Goal: Task Accomplishment & Management: Contribute content

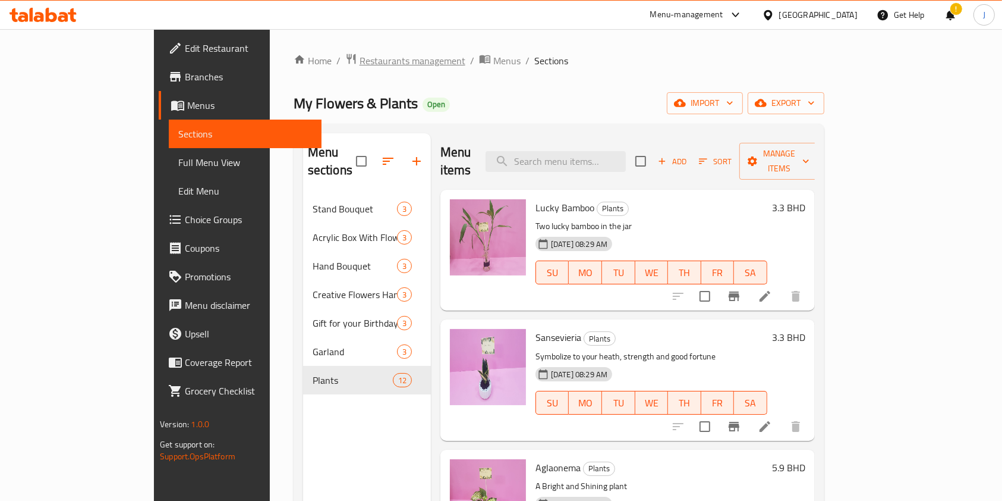
click at [360, 64] on span "Restaurants management" at bounding box center [413, 61] width 106 height 14
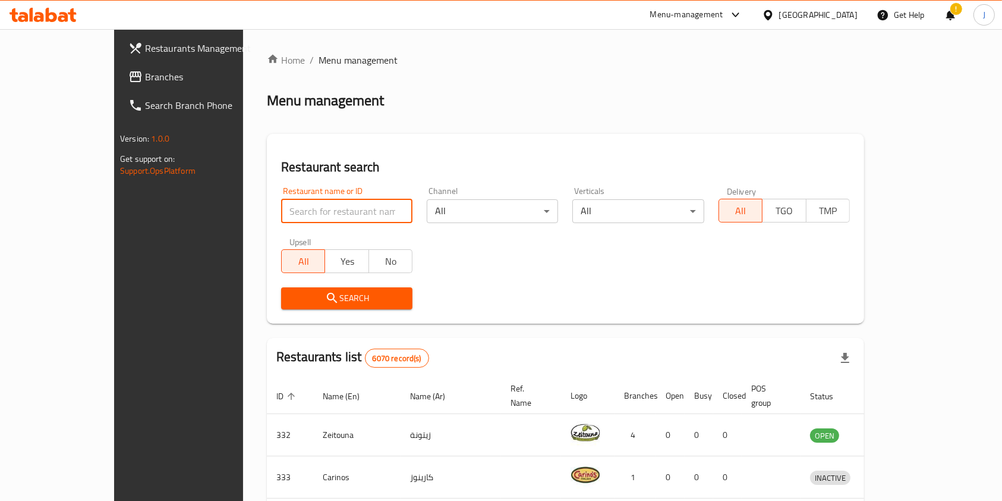
click at [352, 203] on input "search" at bounding box center [346, 211] width 131 height 24
click at [298, 216] on input "search" at bounding box center [346, 211] width 131 height 24
type input "home by"
click button "Search" at bounding box center [346, 298] width 131 height 22
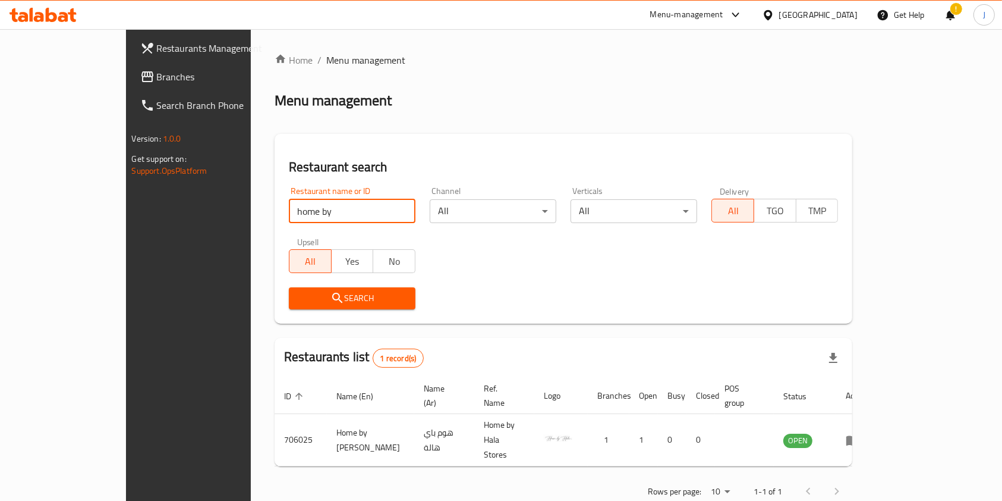
scroll to position [6, 0]
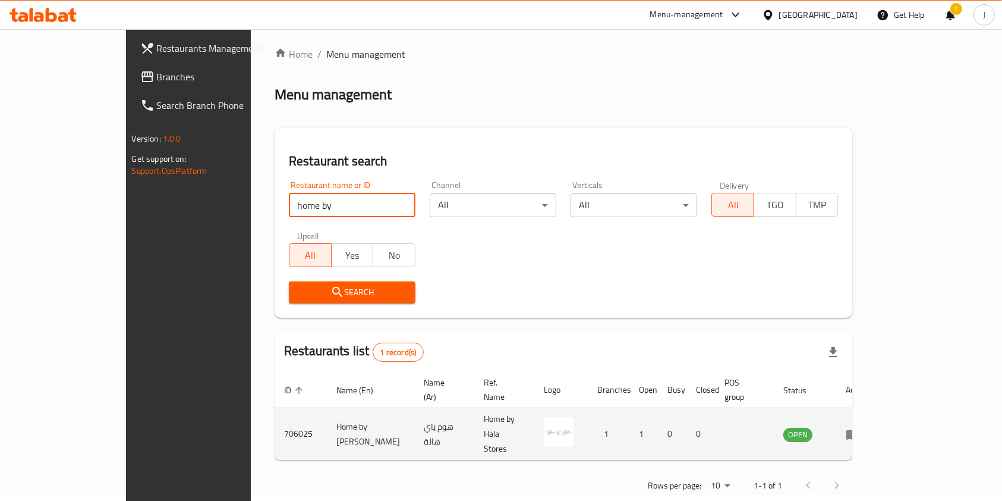
click at [877, 416] on td "enhanced table" at bounding box center [856, 434] width 41 height 52
click at [860, 429] on icon "enhanced table" at bounding box center [853, 434] width 13 height 10
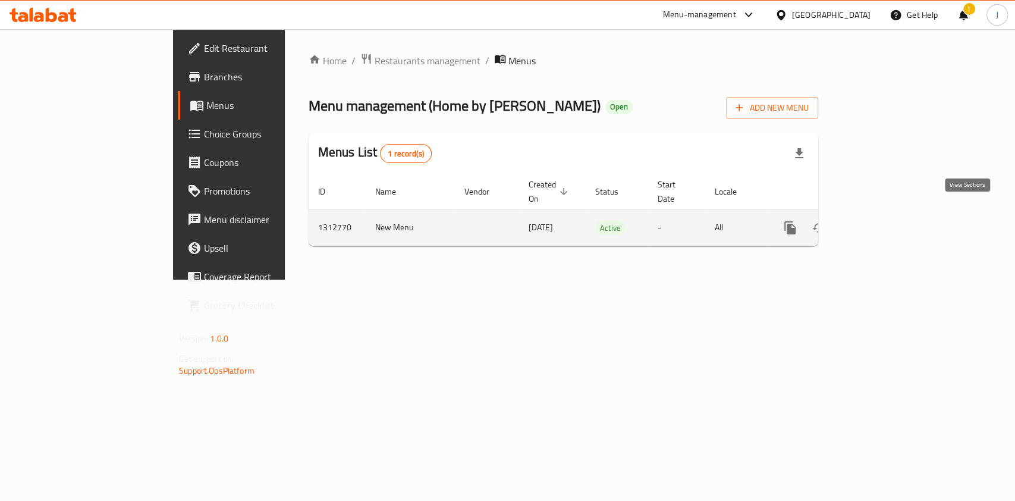
click at [883, 221] on icon "enhanced table" at bounding box center [875, 228] width 14 height 14
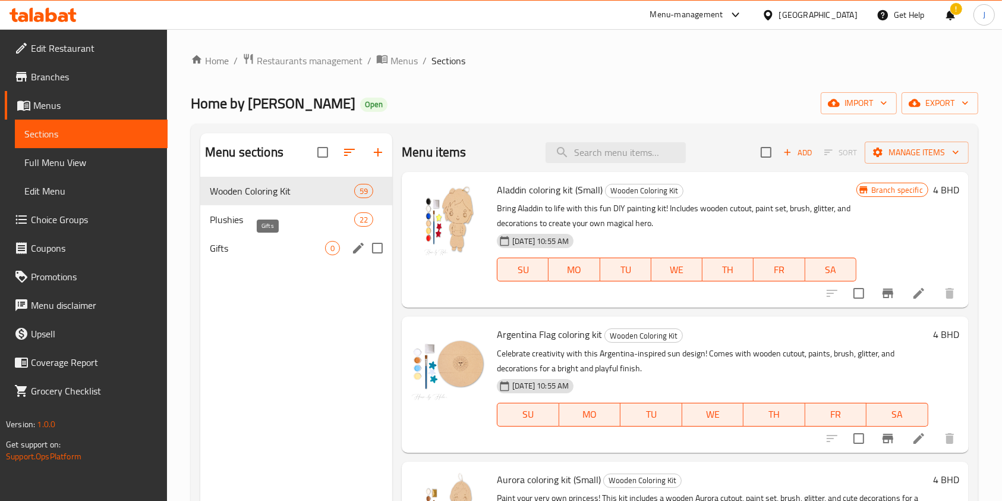
click at [271, 244] on span "Gifts" at bounding box center [267, 248] width 115 height 14
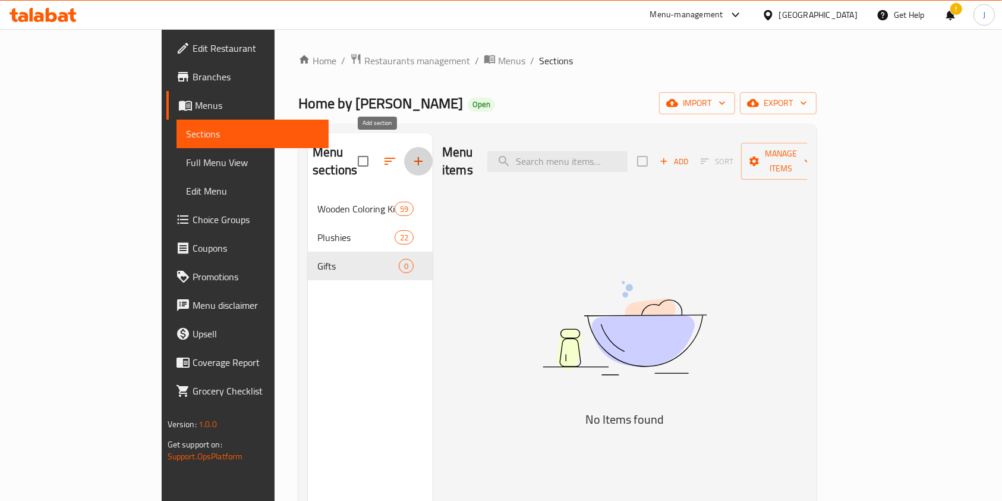
click at [411, 154] on icon "button" at bounding box center [418, 161] width 14 height 14
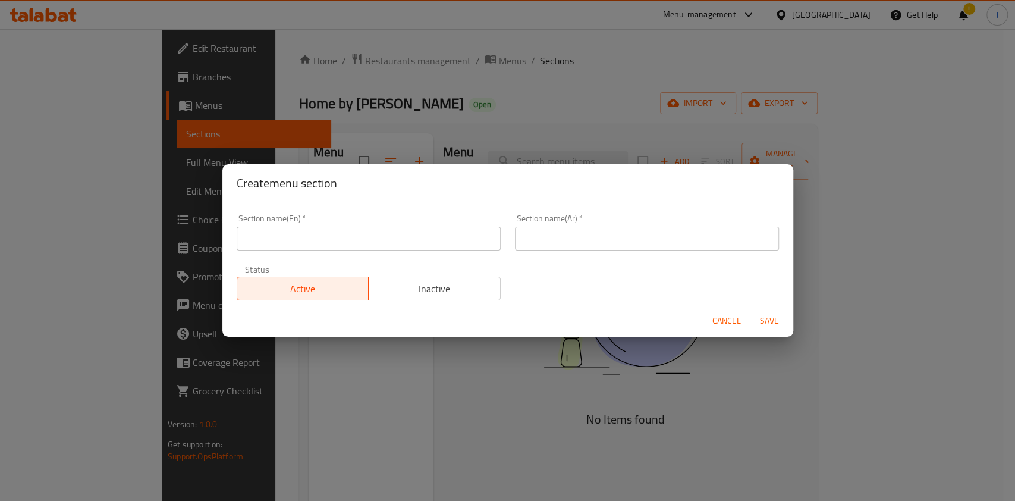
click at [376, 235] on input "text" at bounding box center [369, 238] width 264 height 24
type input "Accessories"
click at [556, 242] on input "text" at bounding box center [647, 238] width 264 height 24
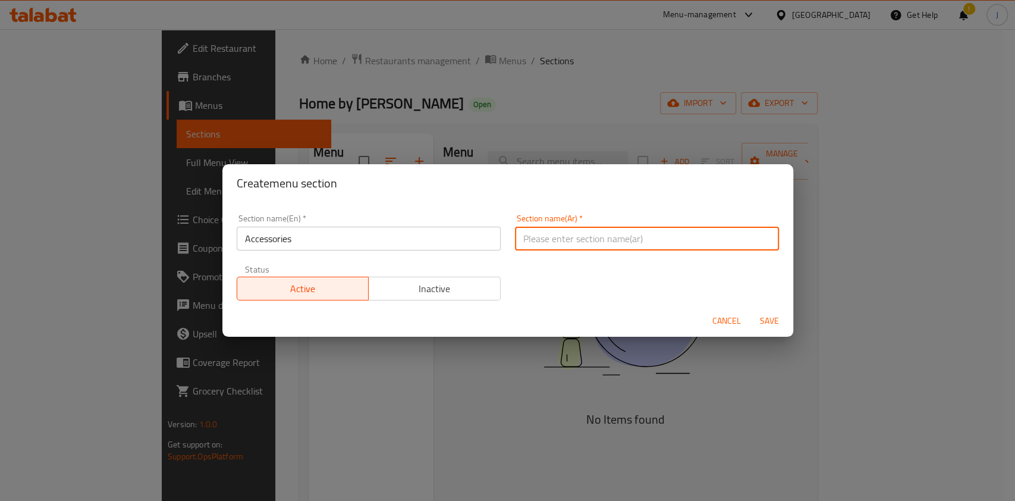
paste input "مُكَمِّلات"
type input "مُكَمِّلات"
click at [777, 323] on span "Save" at bounding box center [769, 320] width 29 height 15
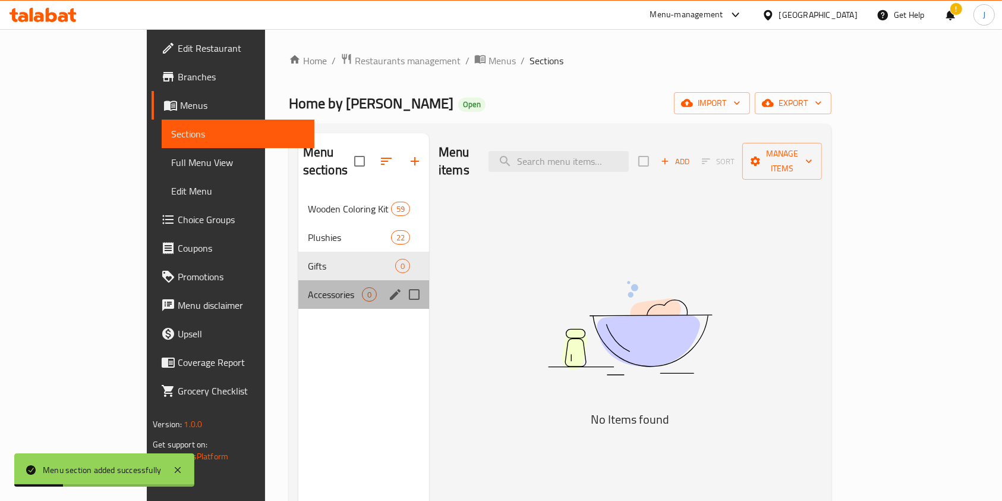
click at [317, 280] on div "Accessories 0" at bounding box center [363, 294] width 131 height 29
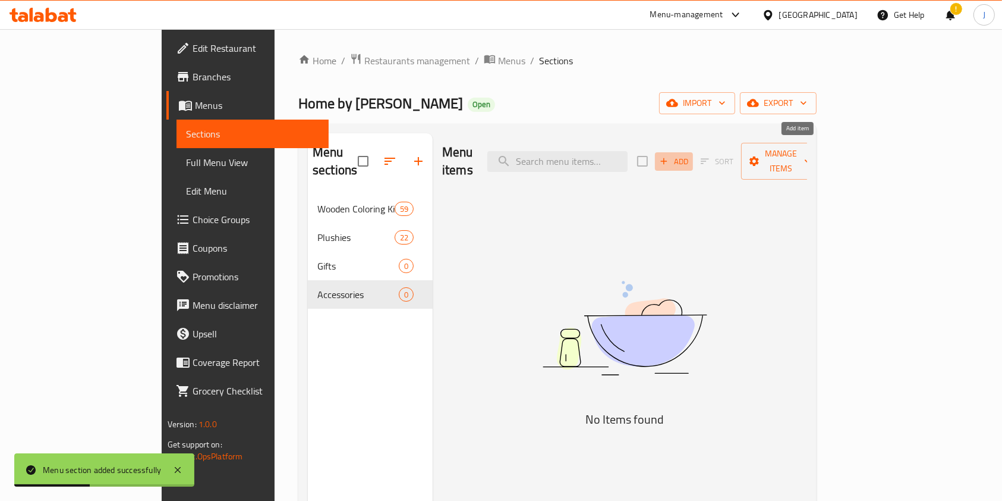
click at [669, 156] on icon "button" at bounding box center [664, 161] width 11 height 11
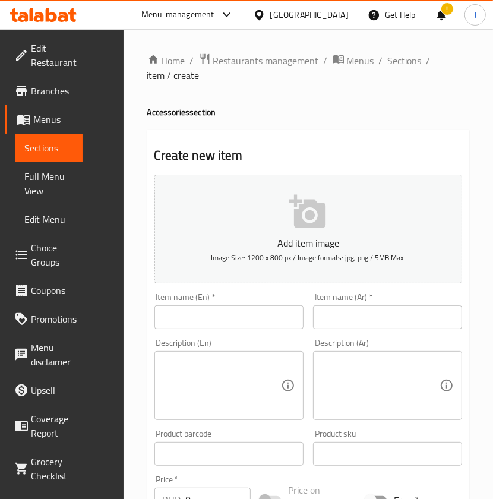
click at [222, 320] on input "text" at bounding box center [229, 318] width 149 height 24
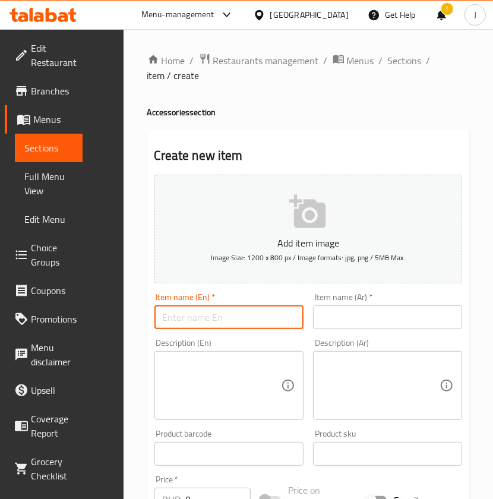
paste input "Alice in Wonderland Mug"
type input "Alice in Wonderland Mug"
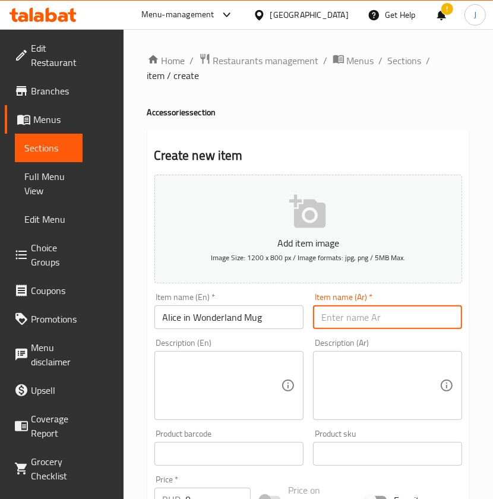
click at [381, 322] on input "text" at bounding box center [387, 318] width 149 height 24
paste input "كوب أليس في بلاد العجائب"
type input "كوب أليس في بلاد العجائب"
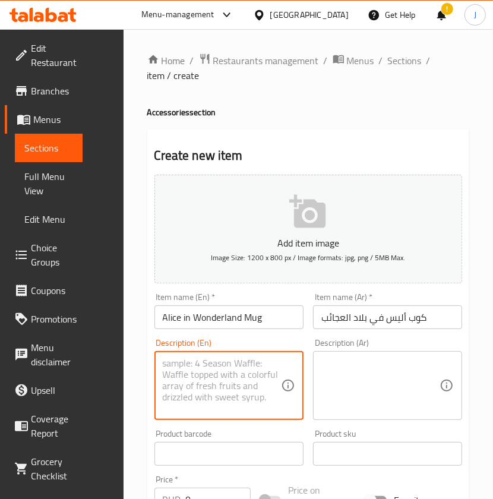
click at [225, 383] on textarea at bounding box center [222, 386] width 118 height 56
paste textarea "White ceramic mug with [PERSON_NAME] print, inspired by the magical Wonderland."
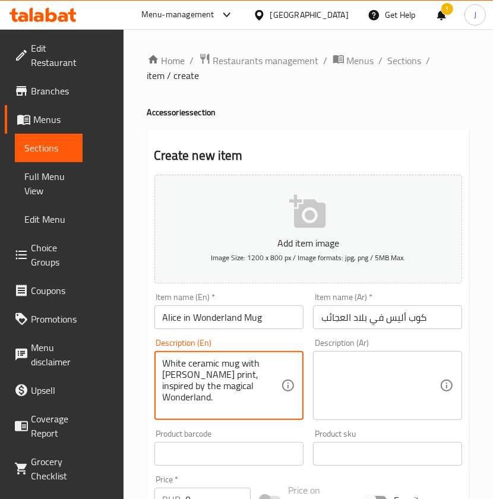
type textarea "White ceramic mug with [PERSON_NAME] print, inspired by the magical Wonderland."
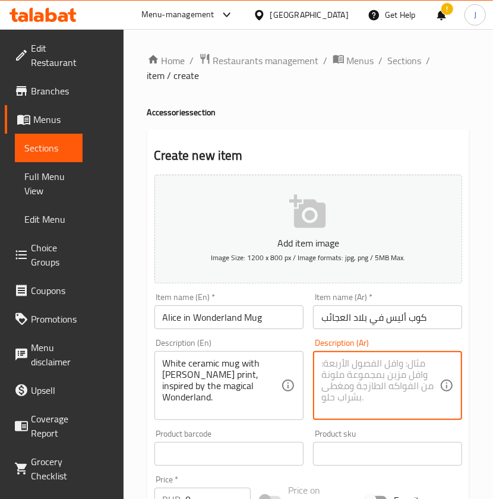
click at [340, 400] on textarea at bounding box center [381, 386] width 118 height 56
paste textarea "كوب سيراميك أبيض مطبوع عليه صورة [PERSON_NAME]، مستوحى من بلاد العجائب السحرية."
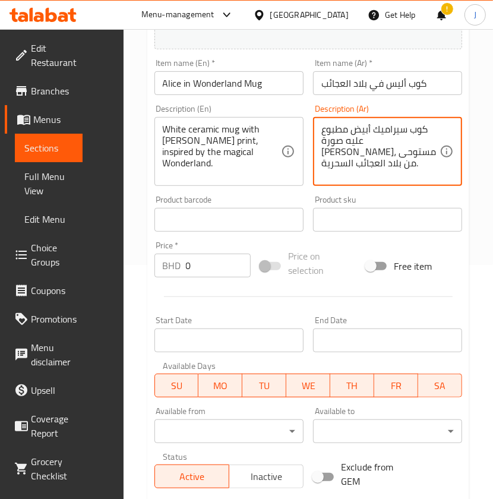
scroll to position [238, 0]
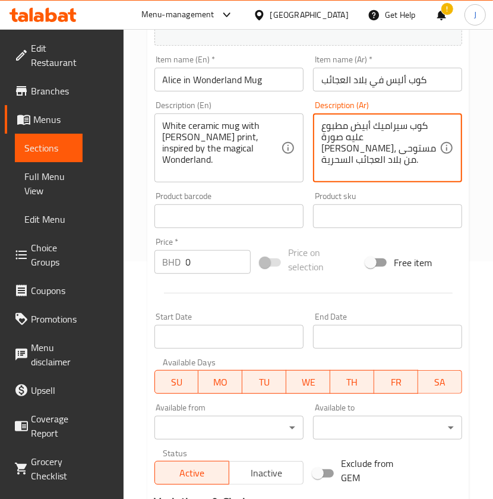
type textarea "كوب سيراميك أبيض مطبوع عليه صورة [PERSON_NAME]، مستوحى من بلاد العجائب السحرية."
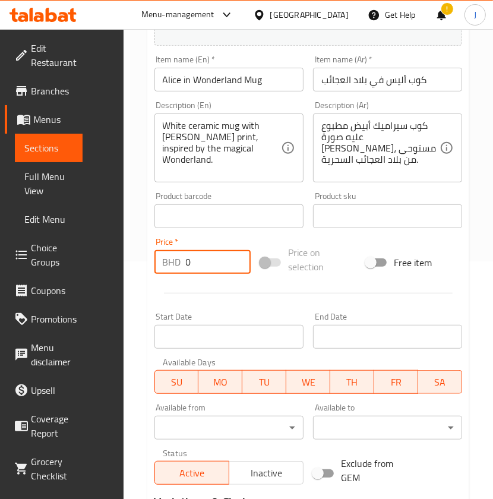
drag, startPoint x: 200, startPoint y: 273, endPoint x: 103, endPoint y: 272, distance: 96.9
click at [103, 272] on div "Edit Restaurant Branches Menus Sections Full Menu View Edit Menu Choice Groups …" at bounding box center [246, 226] width 493 height 870
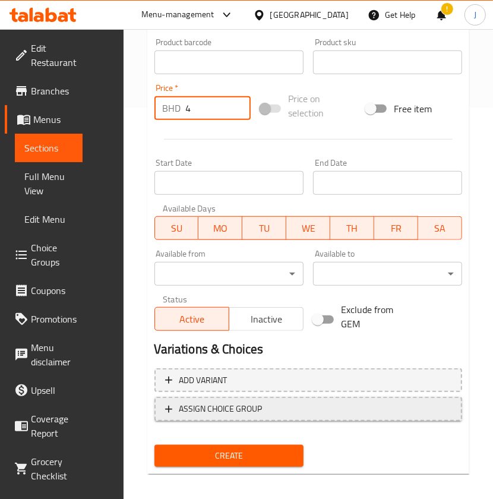
scroll to position [396, 0]
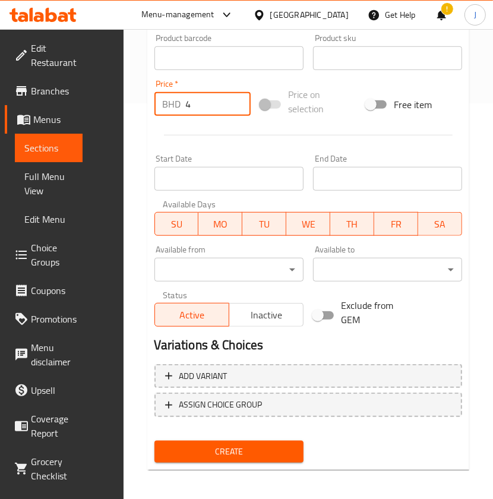
type input "4"
click at [219, 452] on span "Create" at bounding box center [229, 452] width 130 height 15
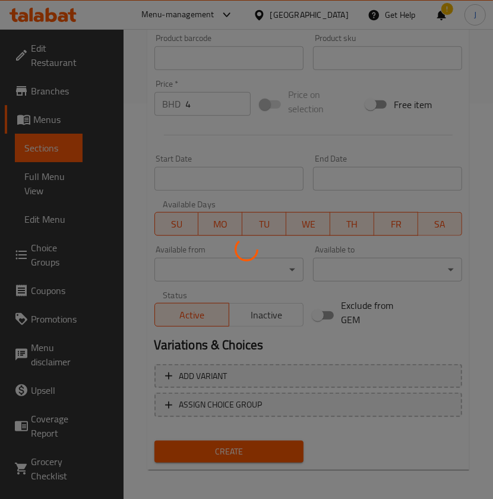
type input "0"
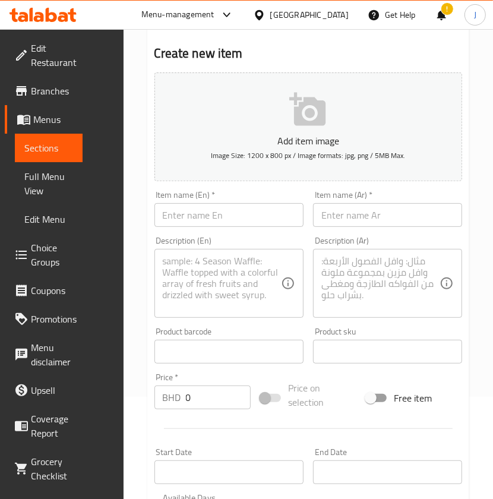
scroll to position [79, 0]
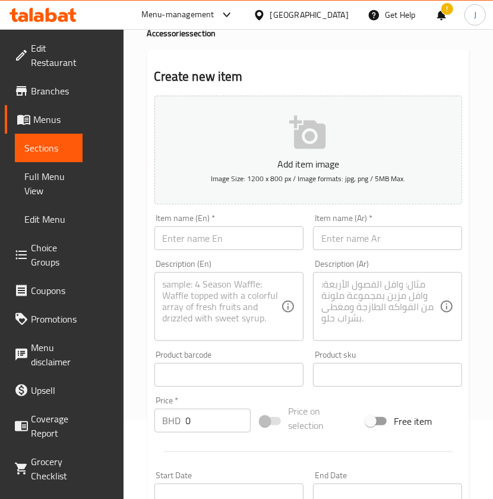
click at [236, 247] on input "text" at bounding box center [229, 238] width 149 height 24
paste input "Bear “Hello” Mug"
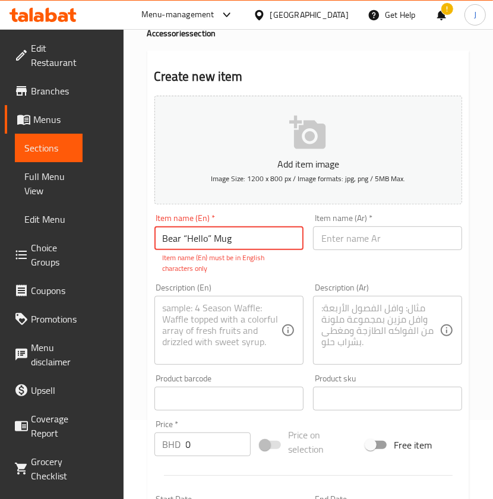
type input "Bear “Hello” Mug"
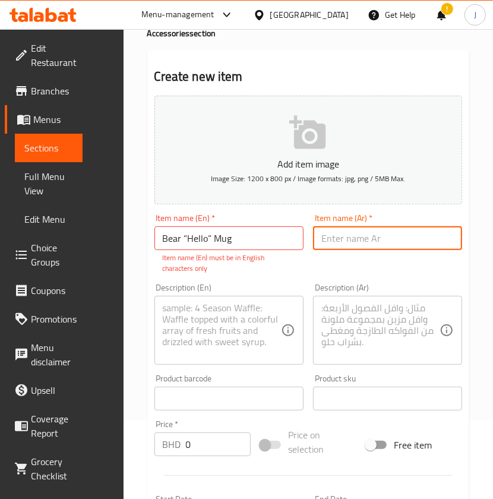
click at [415, 240] on input "text" at bounding box center [387, 238] width 149 height 24
paste input "كوب "مرحبًا" على شكل دب"
type input "كوب "مرحبًا" على شكل دب"
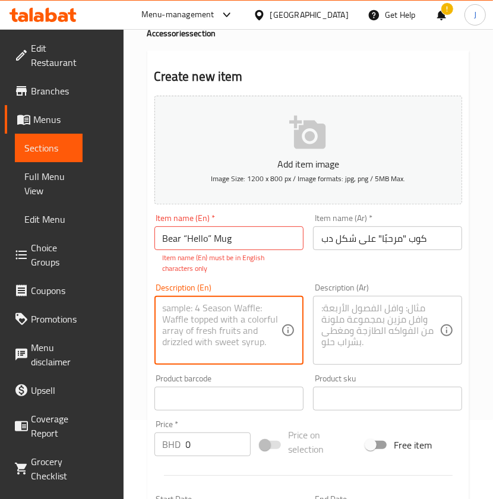
click at [234, 338] on textarea at bounding box center [222, 331] width 118 height 56
paste textarea "Cute bear-themed mug with a bubble tea design and green handle, perfect for eve…"
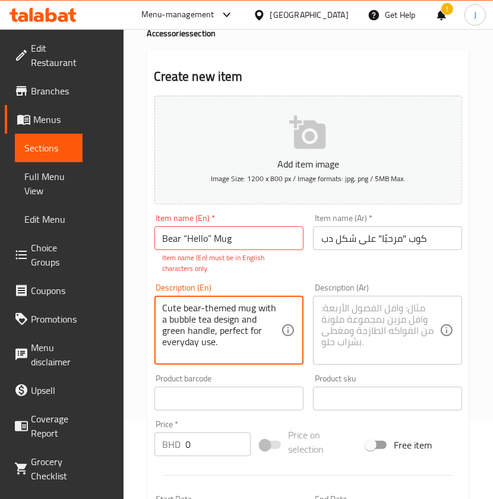
type textarea "Cute bear-themed mug with a bubble tea design and green handle, perfect for eve…"
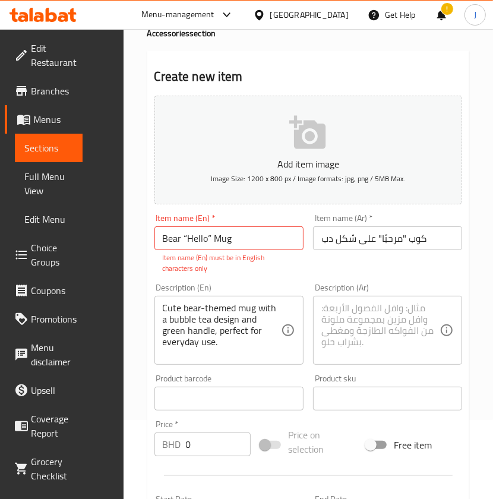
click at [373, 328] on textarea at bounding box center [381, 331] width 118 height 56
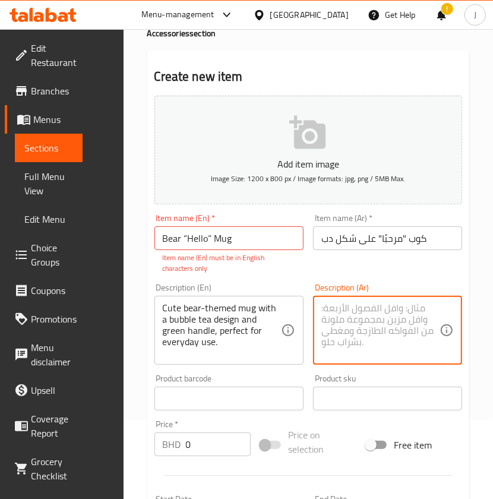
paste textarea "كوب لطيف على شكل دب مع تصميم شاي الفقاعات ومقبض أخضر، مثالي للاستخدام اليومي."
type textarea "كوب لطيف على شكل دب مع تصميم شاي الفقاعات ومقبض أخضر، مثالي للاستخدام اليومي."
drag, startPoint x: 212, startPoint y: 240, endPoint x: 247, endPoint y: 240, distance: 35.7
click at [213, 240] on input "Bear “Hello” Mug" at bounding box center [229, 238] width 149 height 24
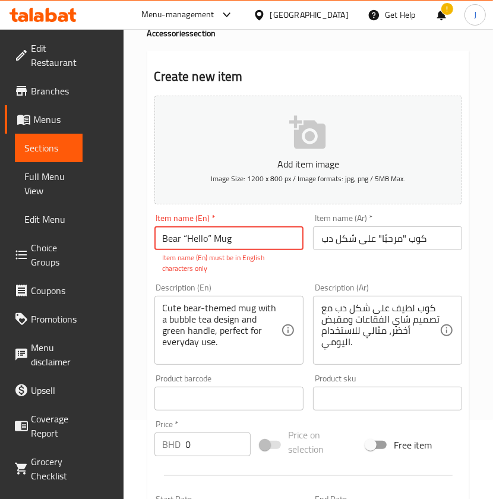
click at [210, 240] on input "Bear “Hello” Mug" at bounding box center [229, 238] width 149 height 24
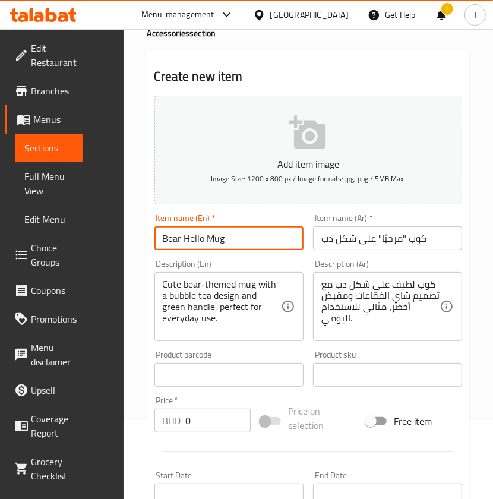
type input "Bear Hello Mug"
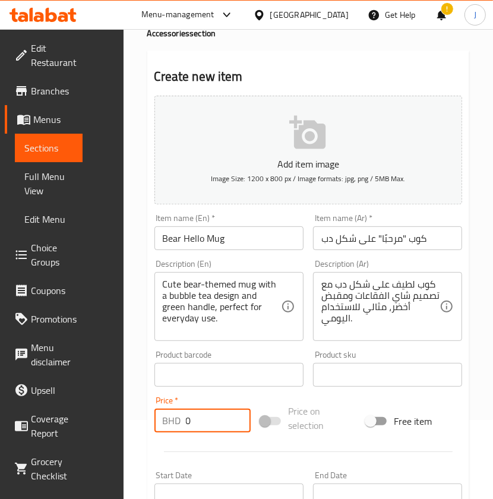
paste input "2.50"
drag, startPoint x: 228, startPoint y: 422, endPoint x: 105, endPoint y: 432, distance: 124.0
click at [105, 432] on div "Edit Restaurant Branches Menus Sections Full Menu View Edit Menu Choice Groups …" at bounding box center [246, 385] width 493 height 870
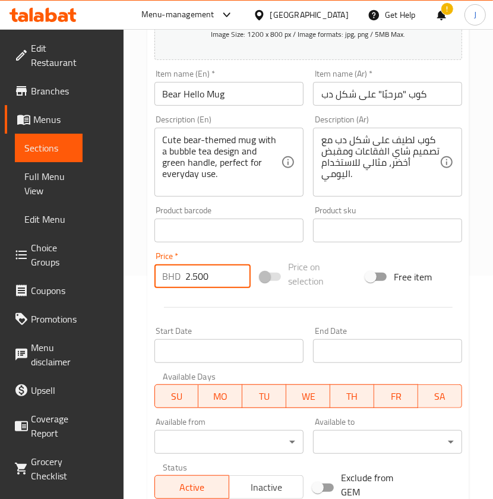
scroll to position [396, 0]
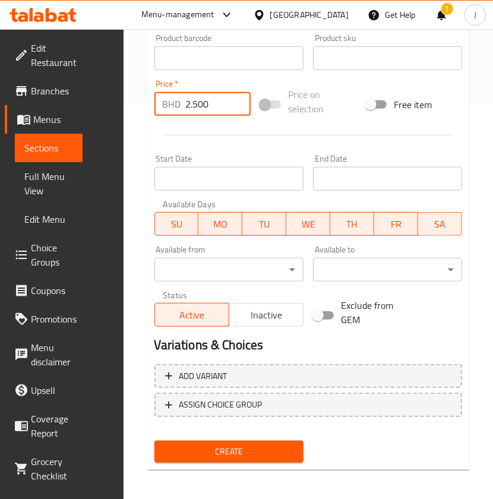
type input "2.500"
click at [216, 451] on span "Create" at bounding box center [229, 452] width 130 height 15
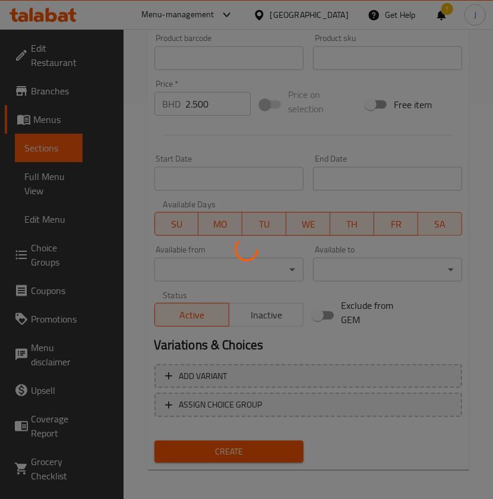
type input "0"
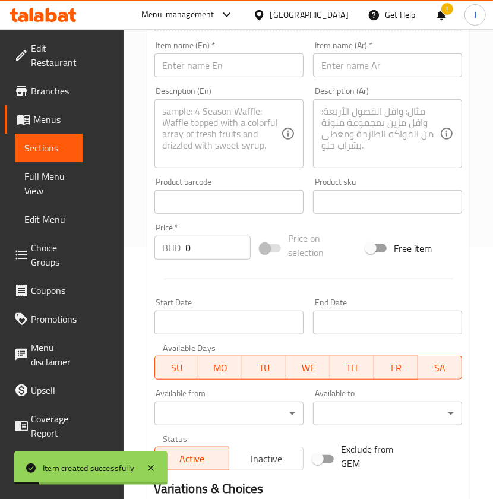
scroll to position [79, 0]
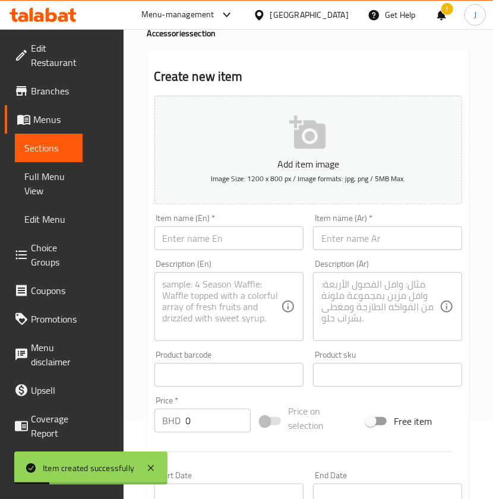
click at [193, 234] on input "text" at bounding box center [229, 238] width 149 height 24
paste input "Belle Princess Mug"
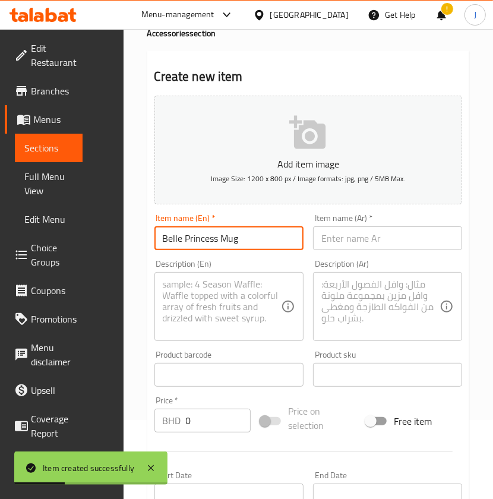
type input "Belle Princess Mug"
click at [388, 246] on input "text" at bounding box center [387, 238] width 149 height 24
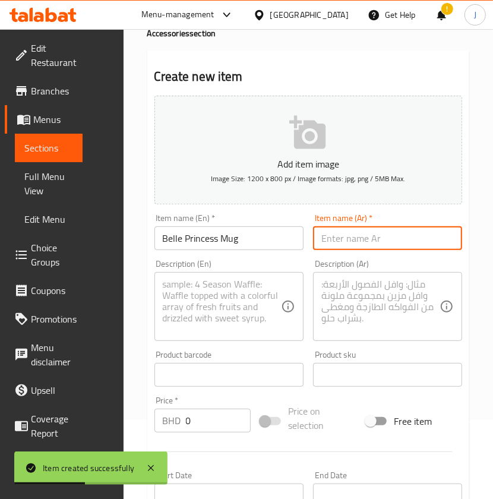
paste input "كوب الأميرة الجميلة"
type input "كوب الأميرة الجميلة"
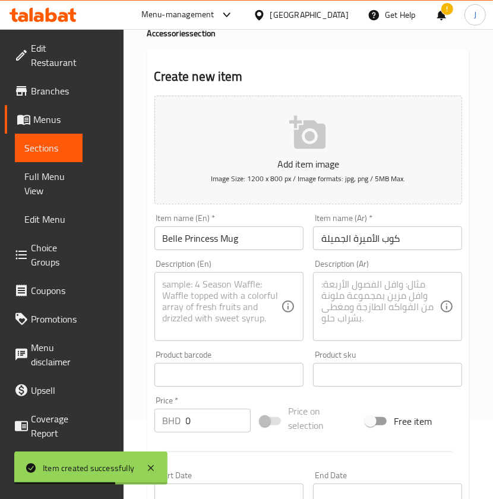
click at [242, 313] on textarea at bounding box center [222, 307] width 118 height 56
paste textarea "Elegant 3D Belle mug from Beauty and the Beast, a must-have for Disney lovers."
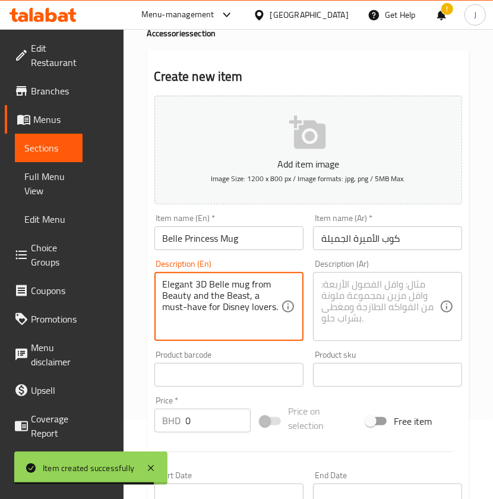
type textarea "Elegant 3D Belle mug from Beauty and the Beast, a must-have for Disney lovers."
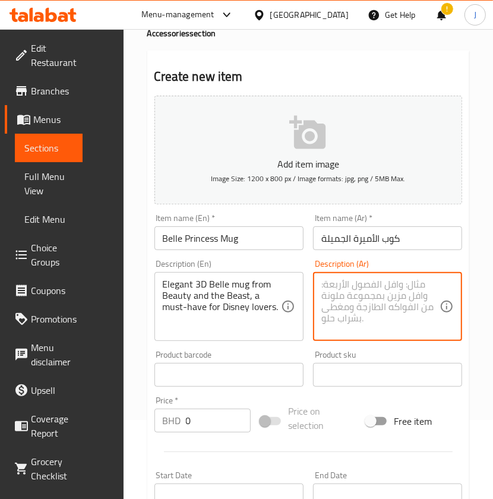
click at [395, 292] on textarea at bounding box center [381, 307] width 118 height 56
paste textarea "كوب Belle ثلاثي الأبعاد أنيق من Beauty and the Beast، ضروري لمحبي ديزني."
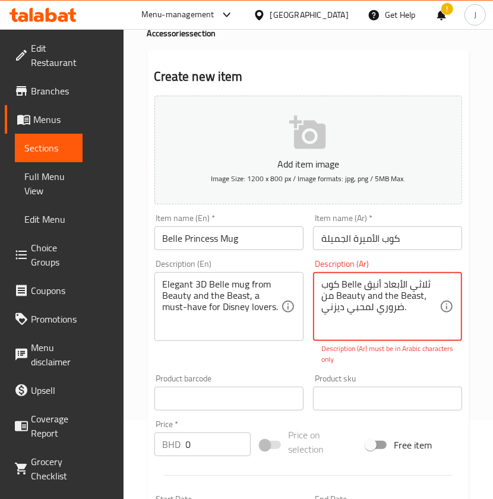
type textarea "كوب Belle ثلاثي الأبعاد أنيق من Beauty and the Beast، ضروري لمحبي ديزني."
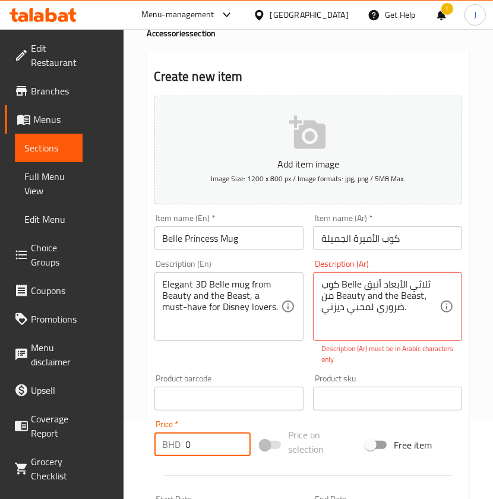
paste input "4.90"
drag, startPoint x: 187, startPoint y: 444, endPoint x: 154, endPoint y: 448, distance: 33.0
click at [155, 449] on div "BHD 0 Price *" at bounding box center [203, 445] width 96 height 24
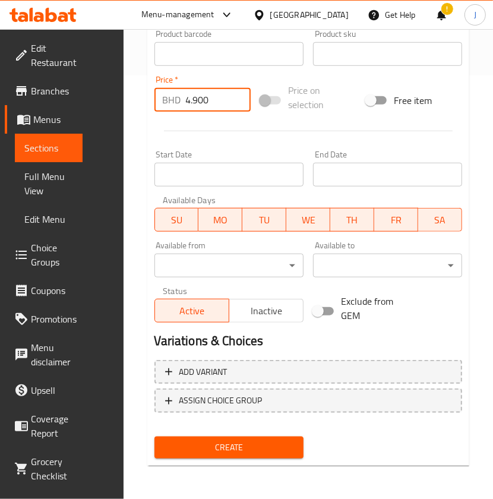
type input "4.900"
click at [187, 442] on span "Create" at bounding box center [229, 447] width 130 height 15
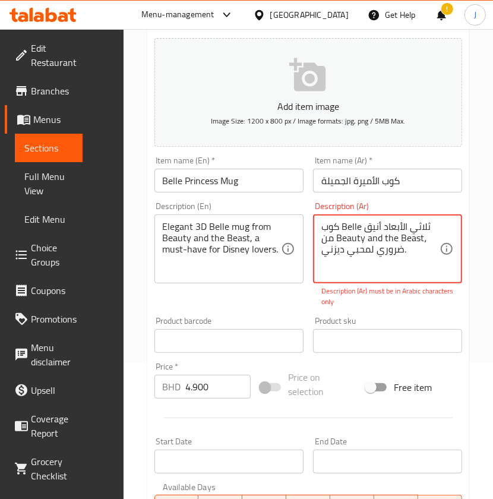
click at [414, 254] on textarea "كوب Belle ثلاثي الأبعاد أنيق من Beauty and the Beast، ضروري لمحبي ديزني." at bounding box center [381, 249] width 118 height 56
drag, startPoint x: 423, startPoint y: 237, endPoint x: 315, endPoint y: 227, distance: 108.6
click at [315, 227] on div "كوب Belle ثلاثي الأبعاد أنيق من Beauty and the Beast، ضروري لمحبي ديزني. Descri…" at bounding box center [387, 249] width 149 height 69
click at [399, 231] on textarea "كوب Belle ثلاثي الأبعاد أنيق من Beauty and the Beast، ضروري لمحبي ديزني." at bounding box center [381, 249] width 118 height 56
drag, startPoint x: 425, startPoint y: 240, endPoint x: 319, endPoint y: 229, distance: 106.9
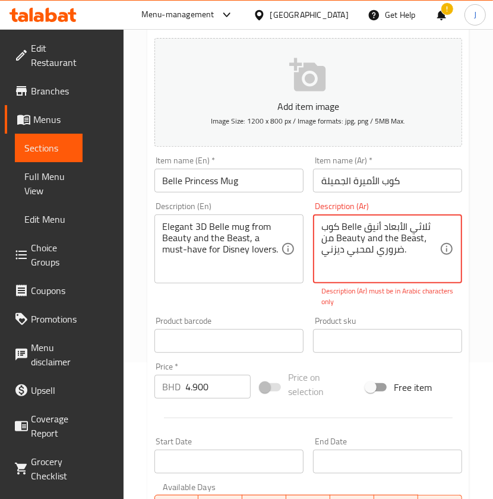
click at [319, 229] on div "كوب Belle ثلاثي الأبعاد أنيق من Beauty and the Beast، ضروري لمحبي ديزني. Descri…" at bounding box center [387, 249] width 149 height 69
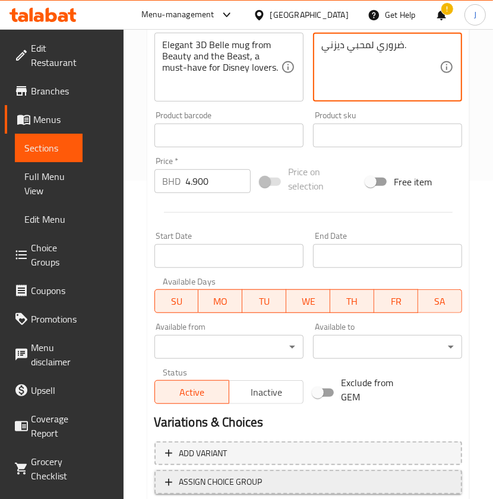
scroll to position [400, 0]
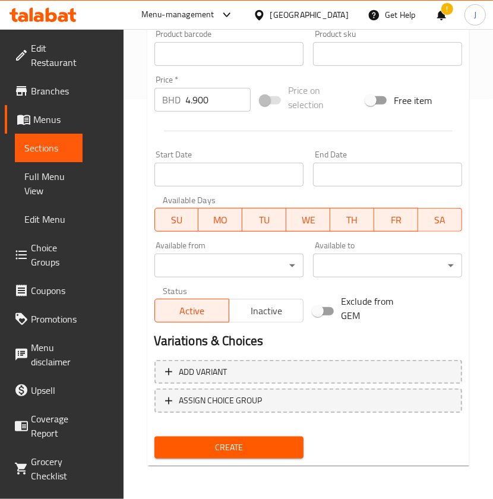
type textarea "ضروري لمحبي ديزني."
click at [251, 451] on span "Create" at bounding box center [229, 447] width 130 height 15
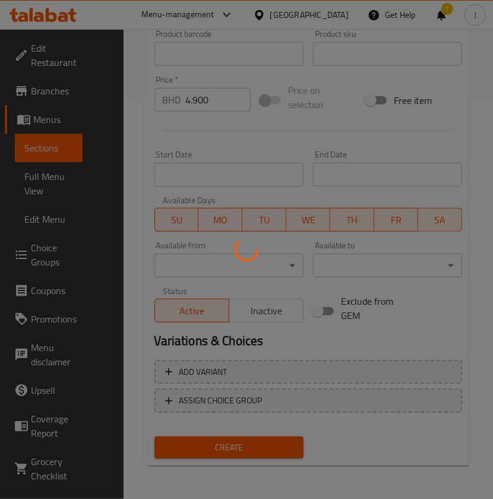
type input "0"
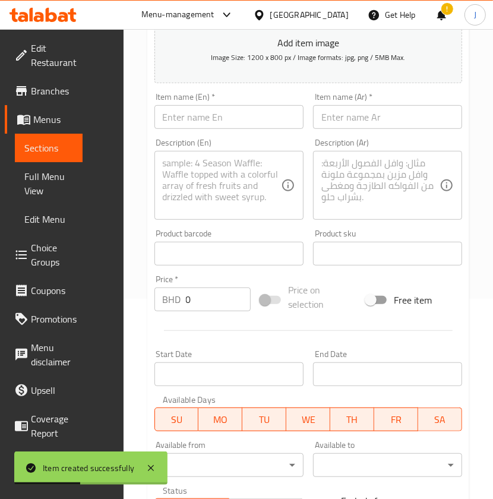
scroll to position [83, 0]
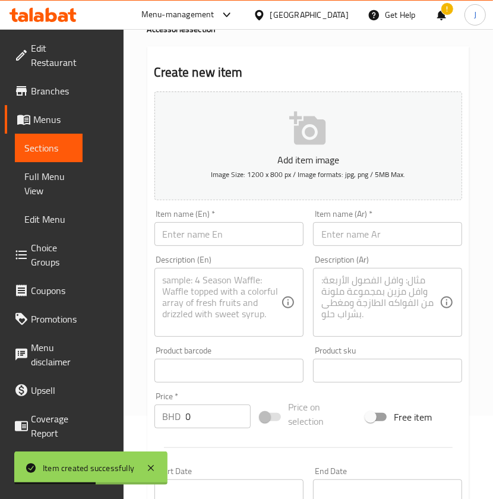
click at [209, 241] on input "text" at bounding box center [229, 234] width 149 height 24
paste input "Bingo Character Mug (Bluey Series)"
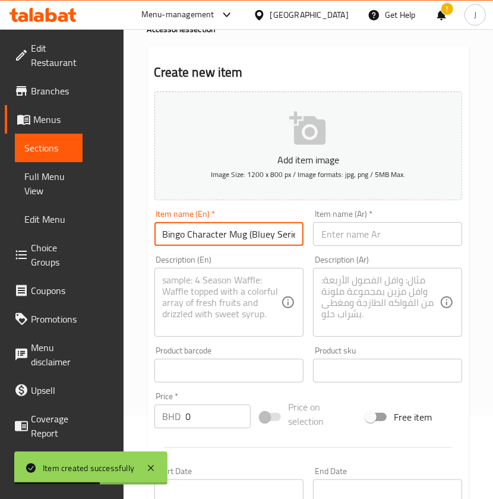
scroll to position [0, 7]
type input "Bingo Character Mug (Bluey Series)"
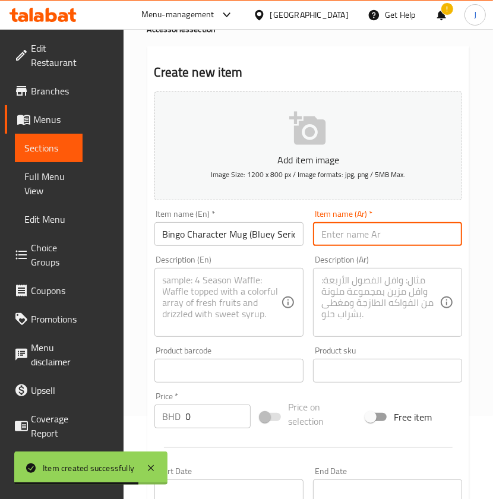
paste input "كوب شخصية [PERSON_NAME] (سلسلة بلوي)"
click at [380, 235] on input "text" at bounding box center [387, 234] width 149 height 24
type input "كوب شخصية [PERSON_NAME] (سلسلة بلوي)"
click at [269, 288] on textarea at bounding box center [222, 303] width 118 height 56
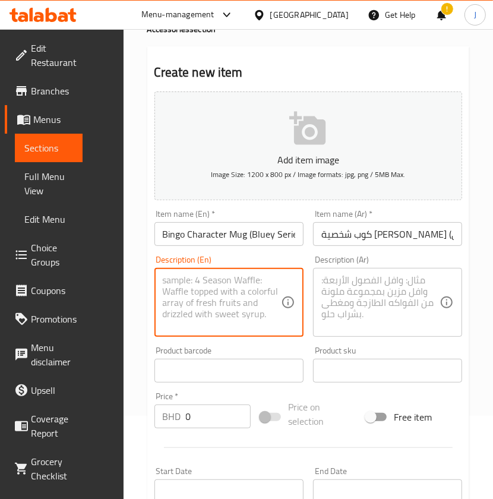
drag, startPoint x: 252, startPoint y: 324, endPoint x: 253, endPoint y: 316, distance: 7.8
click at [252, 323] on textarea at bounding box center [222, 303] width 118 height 56
paste textarea "Bingo-inspired ceramic mug from the Bluey series, adorable and collectible."
type textarea "Bingo-inspired ceramic mug from the Bluey series, adorable and collectible."
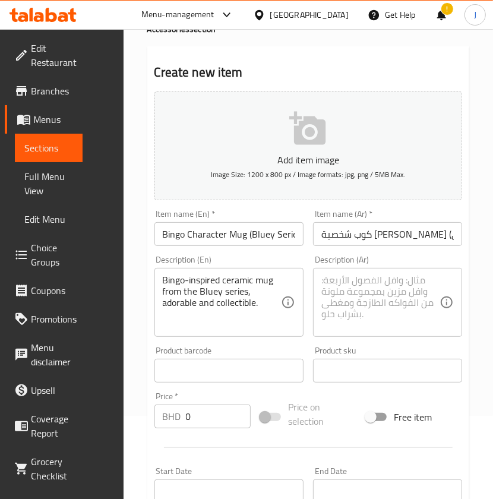
click at [365, 297] on textarea at bounding box center [381, 303] width 118 height 56
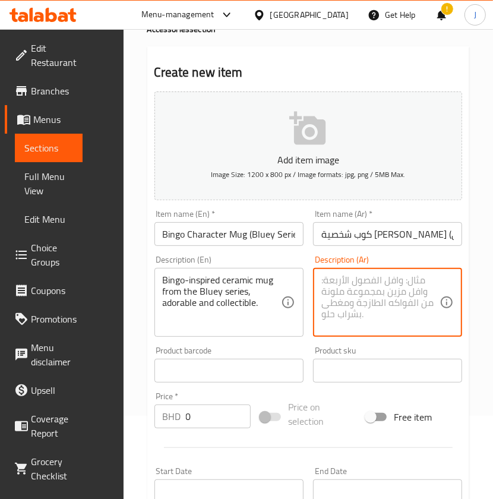
paste textarea "كوب سيراميك مستوحى من لعبة البنغو من سلسلة Bluey، رائع ومميز وقابل للتجميع."
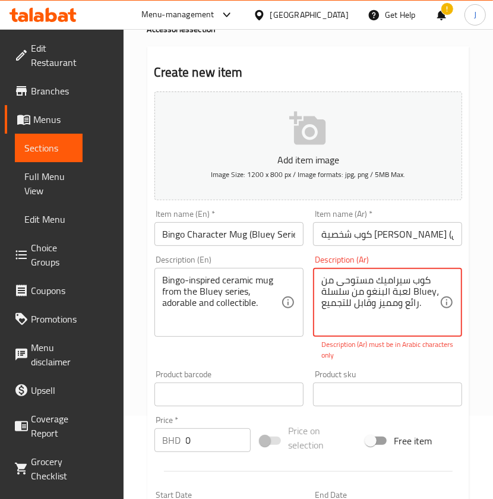
click at [304, 368] on div "Product barcode Product barcode" at bounding box center [229, 389] width 159 height 46
click at [423, 292] on textarea "كوب سيراميك مستوحى من لعبة البنغو من سلسلة Bluey، رائع ومميز وقابل للتجميع." at bounding box center [381, 303] width 118 height 56
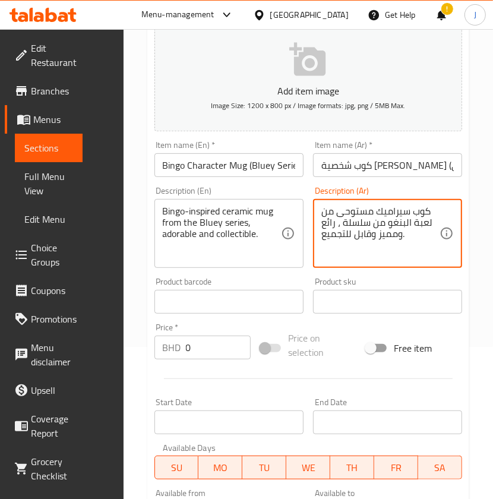
scroll to position [242, 0]
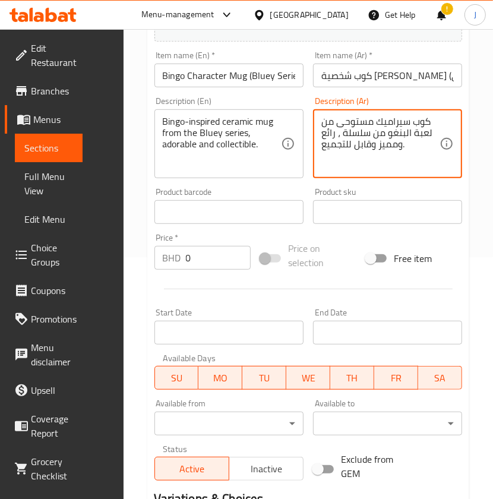
type textarea "كوب سيراميك مستوحى من لعبة البنغو من سلسلة ، رائع ومميز وقابل للتجميع."
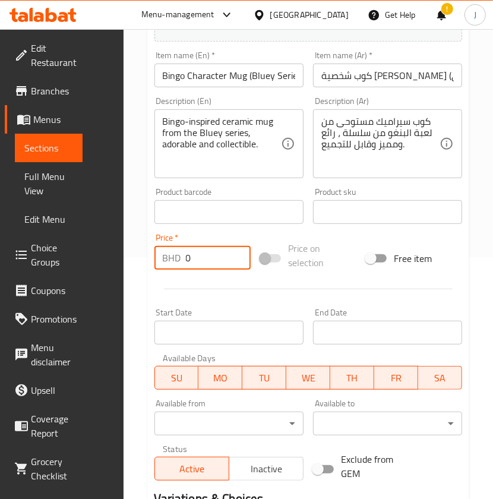
paste input "4.90"
drag, startPoint x: 224, startPoint y: 263, endPoint x: 102, endPoint y: 273, distance: 122.3
click at [102, 273] on div "Edit Restaurant Branches Menus Sections Full Menu View Edit Menu Choice Groups …" at bounding box center [246, 222] width 493 height 870
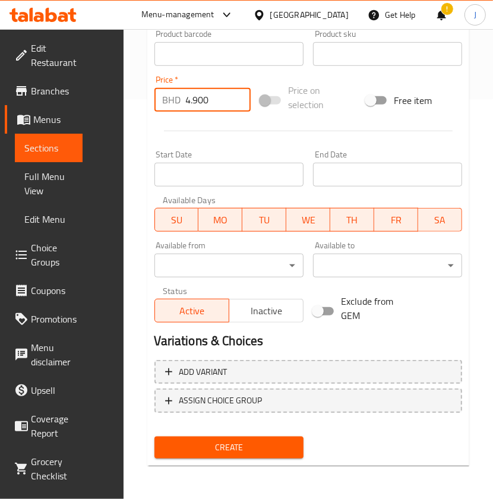
type input "4.900"
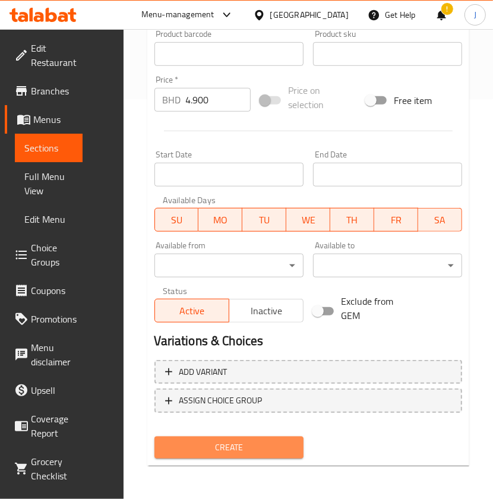
click at [187, 445] on span "Create" at bounding box center [229, 447] width 130 height 15
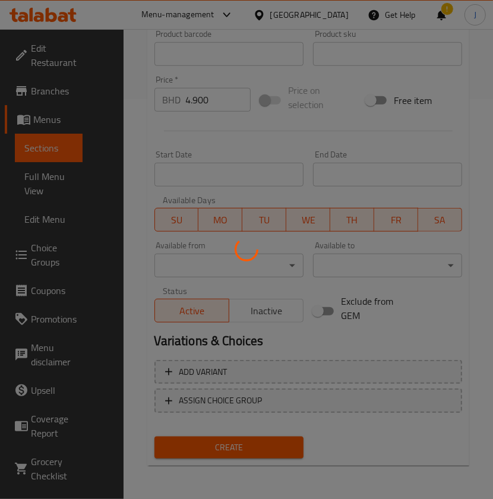
type input "0"
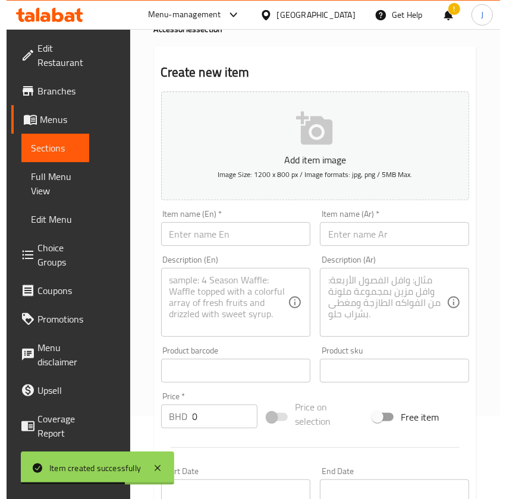
scroll to position [0, 0]
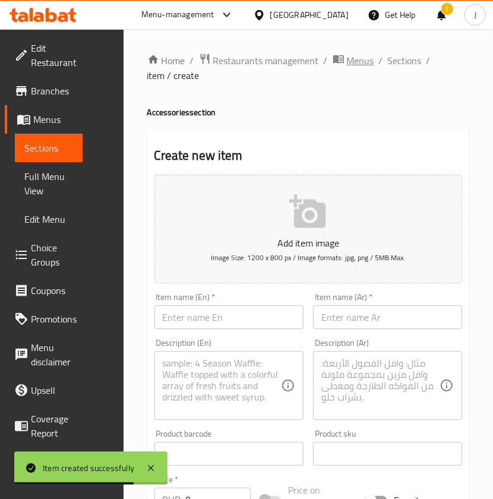
click at [341, 59] on icon "breadcrumb" at bounding box center [339, 59] width 12 height 12
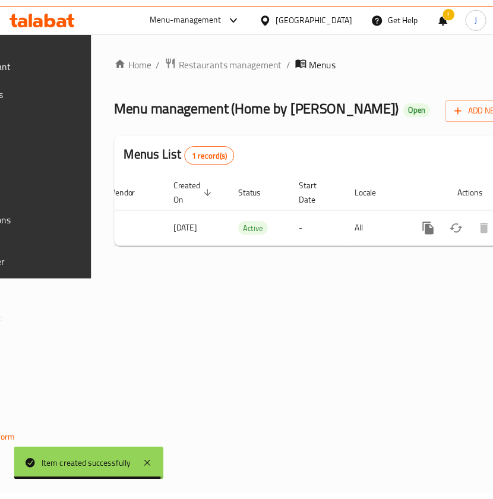
scroll to position [0, 259]
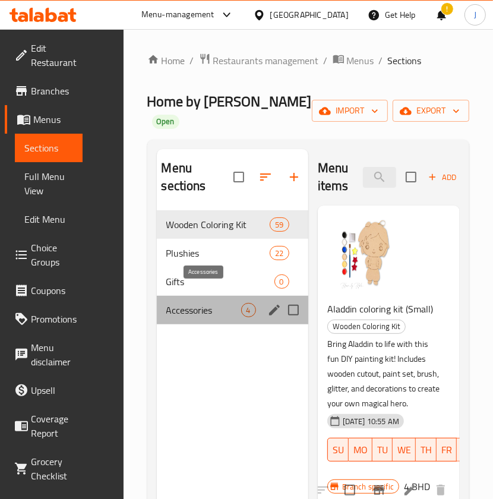
click at [214, 303] on span "Accessories" at bounding box center [203, 310] width 75 height 14
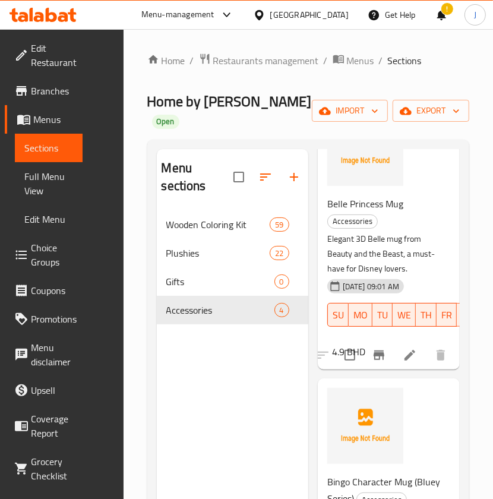
scroll to position [705, 0]
drag, startPoint x: 215, startPoint y: 449, endPoint x: 141, endPoint y: 440, distance: 73.7
click at [138, 446] on div "Home / Restaurants management / Menus / Sections Home by Hala Open import expor…" at bounding box center [309, 355] width 370 height 653
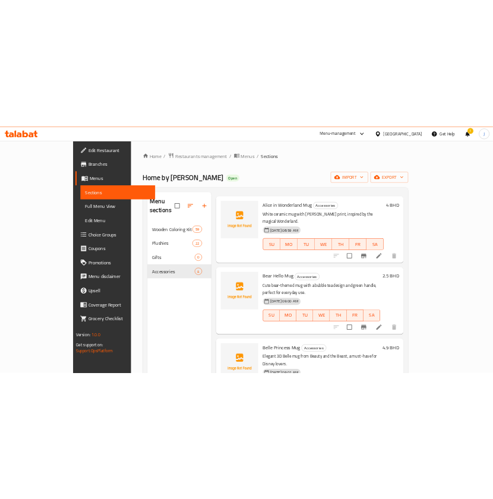
scroll to position [0, 0]
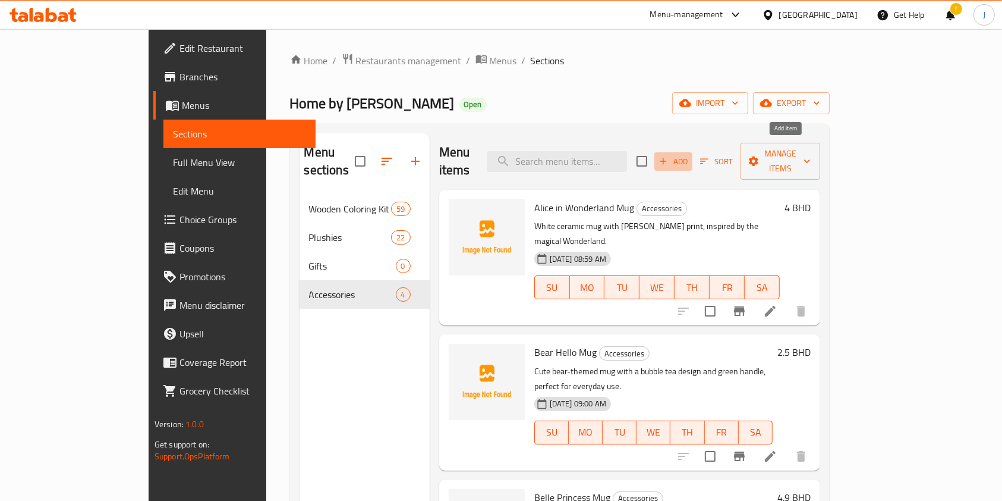
click at [669, 156] on icon "button" at bounding box center [663, 161] width 11 height 11
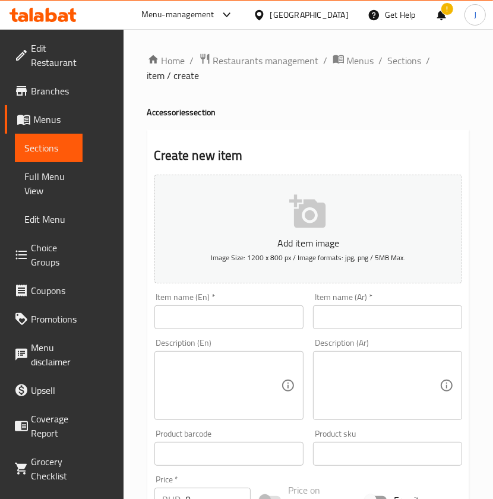
click at [213, 321] on input "text" at bounding box center [229, 318] width 149 height 24
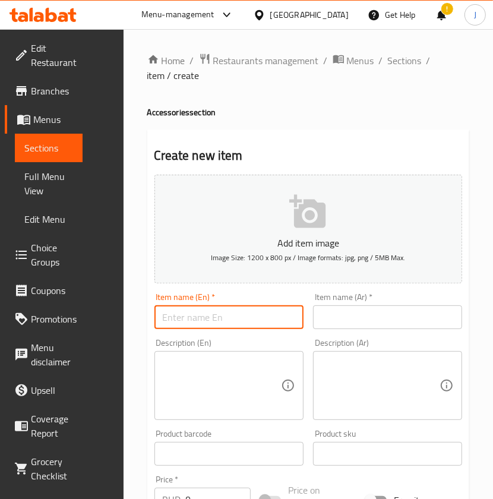
paste input "Bluey Character Mug"
type input "Bluey Character Mug"
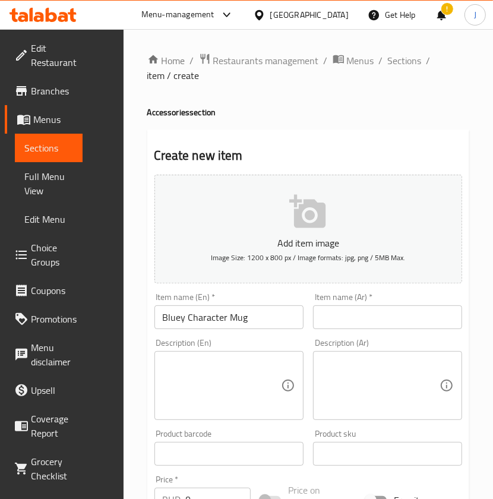
click at [361, 316] on input "text" at bounding box center [387, 318] width 149 height 24
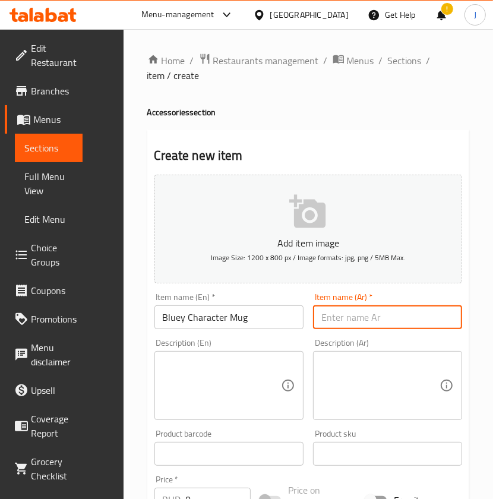
paste input "كوب شخصية [PERSON_NAME]"
type input "كوب شخصية [PERSON_NAME]"
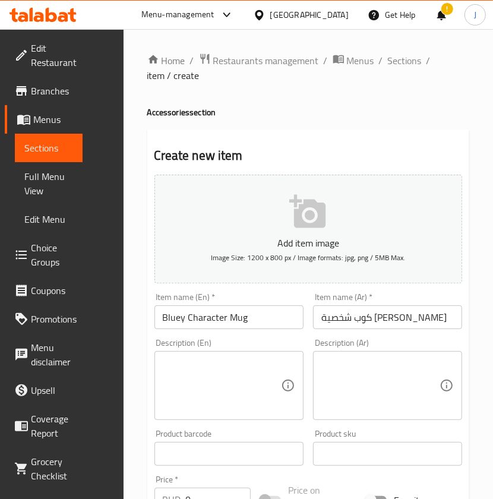
click at [204, 385] on textarea at bounding box center [222, 386] width 118 height 56
paste textarea "Bluey-themed ceramic mug, colorful and fun for kids and fans."
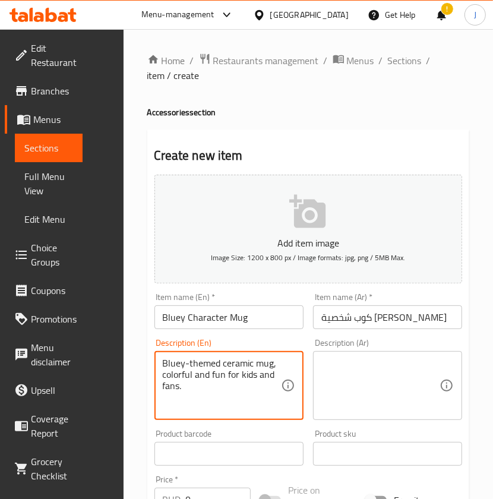
type textarea "Bluey-themed ceramic mug, colorful and fun for kids and fans."
click at [383, 383] on textarea at bounding box center [381, 386] width 118 height 56
paste textarea "كوب سيراميك ذو طابع أزرق، ملون وممتع للأطفال والمشجعين."
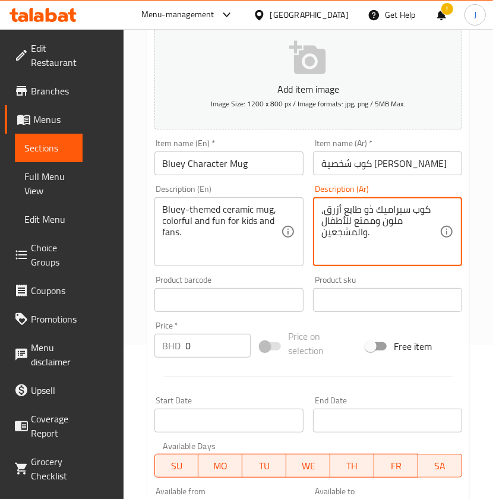
scroll to position [158, 0]
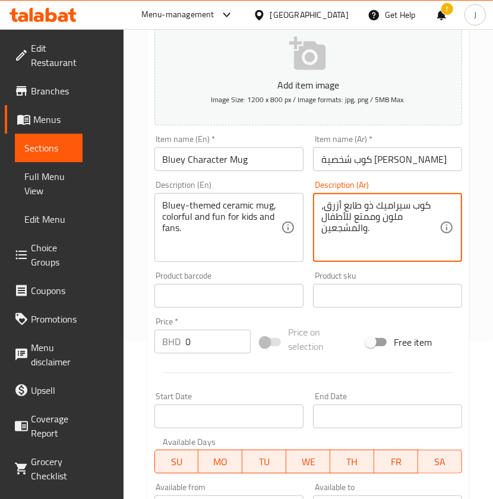
type textarea "كوب سيراميك ذو طابع أزرق، ملون وممتع للأطفال والمشجعين."
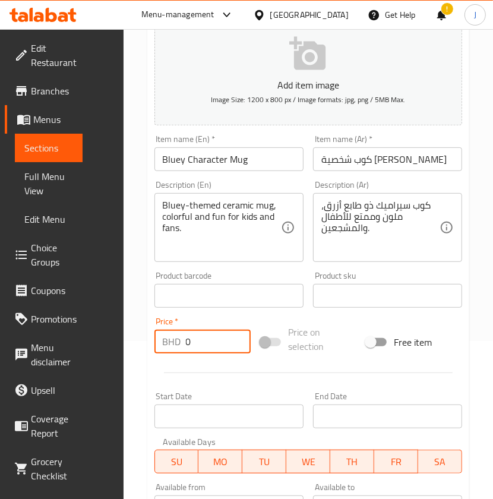
drag, startPoint x: 232, startPoint y: 335, endPoint x: 151, endPoint y: 341, distance: 81.1
click at [151, 341] on div "Price   * BHD 0 Price *" at bounding box center [203, 336] width 106 height 46
paste input "4.90"
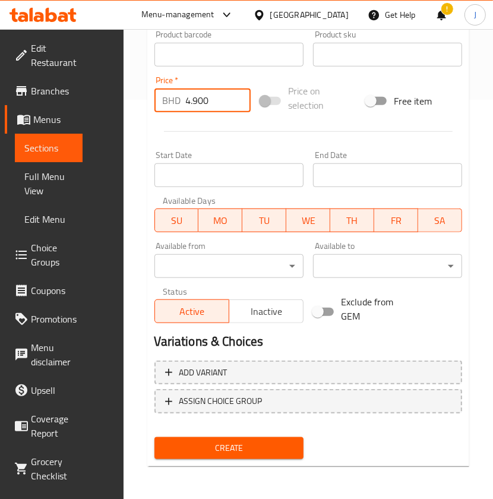
scroll to position [400, 0]
type input "4.900"
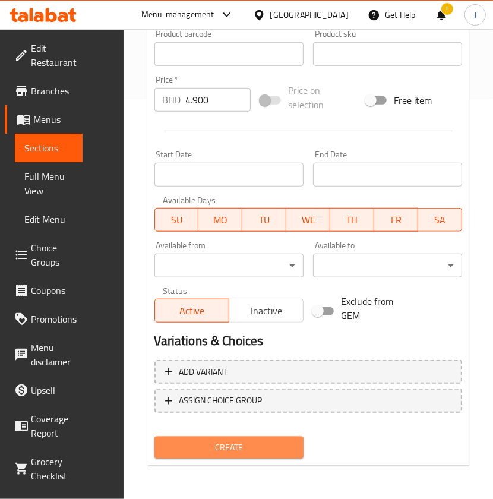
click at [205, 445] on span "Create" at bounding box center [229, 447] width 130 height 15
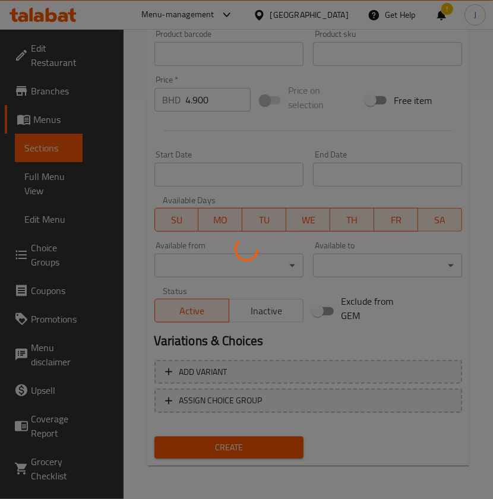
type input "0"
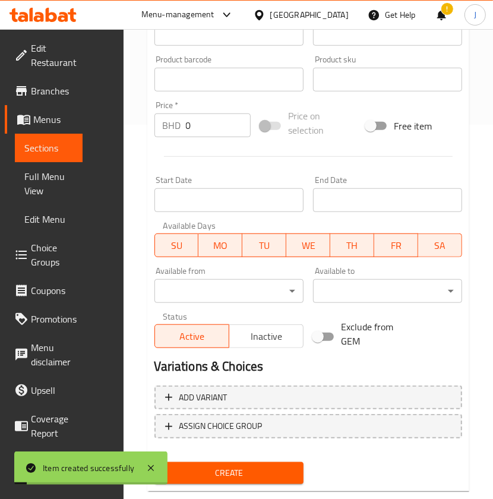
scroll to position [83, 0]
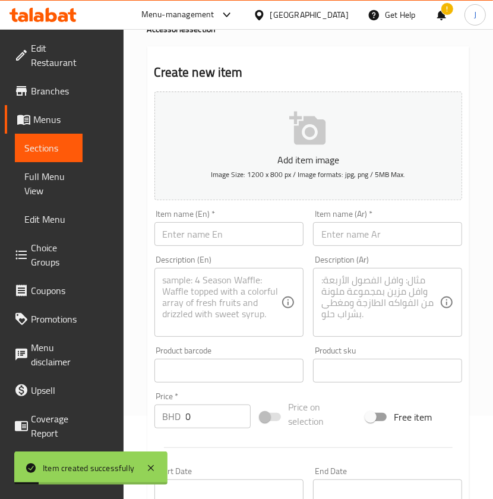
click at [206, 231] on input "text" at bounding box center [229, 234] width 149 height 24
paste input "Frankenstein Mug"
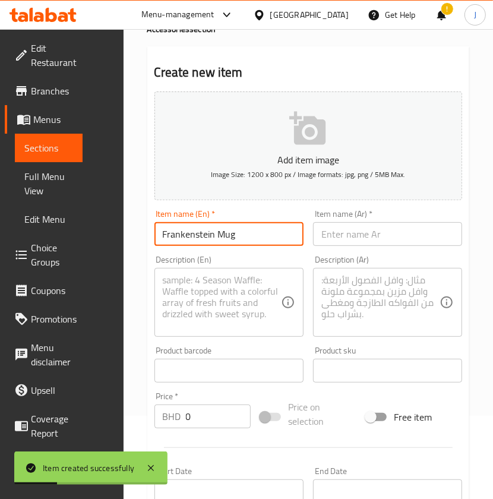
type input "Frankenstein Mug"
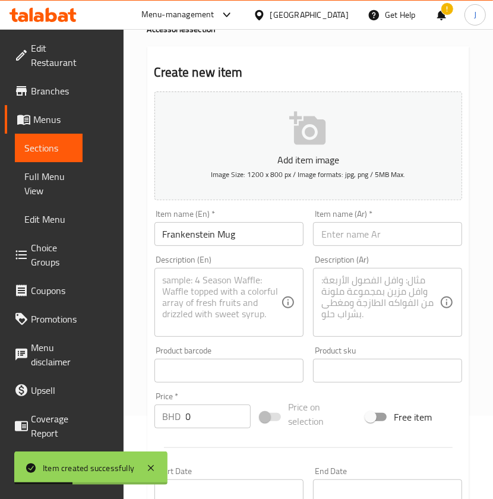
click at [378, 239] on input "text" at bounding box center [387, 234] width 149 height 24
paste input "[PERSON_NAME]"
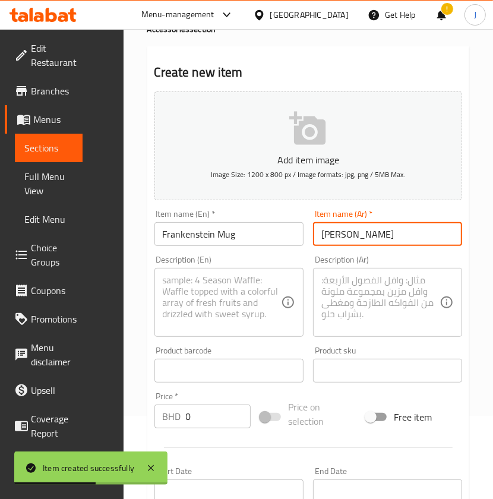
type input "[PERSON_NAME]"
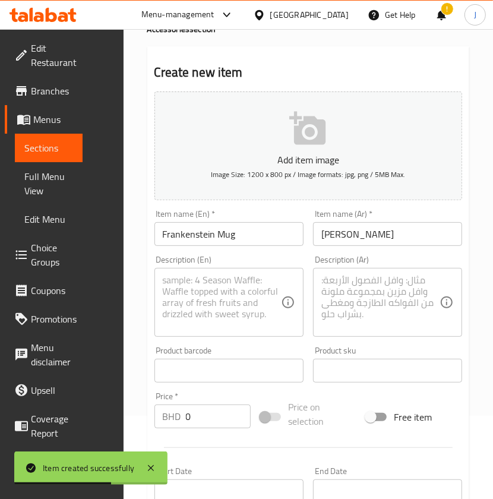
click at [254, 292] on textarea at bounding box center [222, 303] width 118 height 56
paste textarea "Fun green Frankenstein-inspired mug with a playful spooky design."
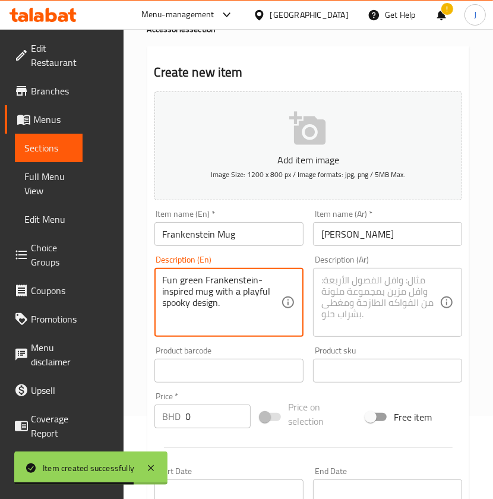
type textarea "Fun green Frankenstein-inspired mug with a playful spooky design."
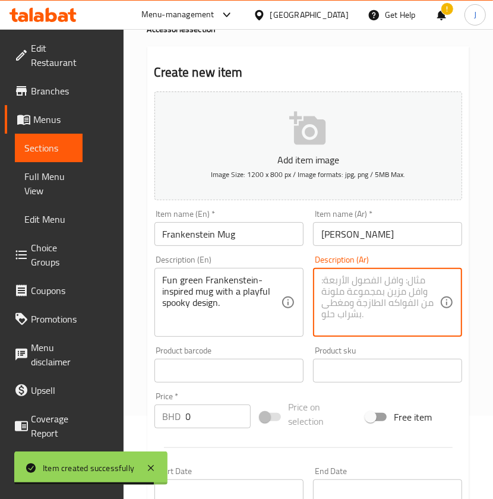
click at [381, 302] on textarea at bounding box center [381, 303] width 118 height 56
paste textarea "كوب مستوحى من فرانكشتاين باللون الأخضر بتصميم مخيف ومرح."
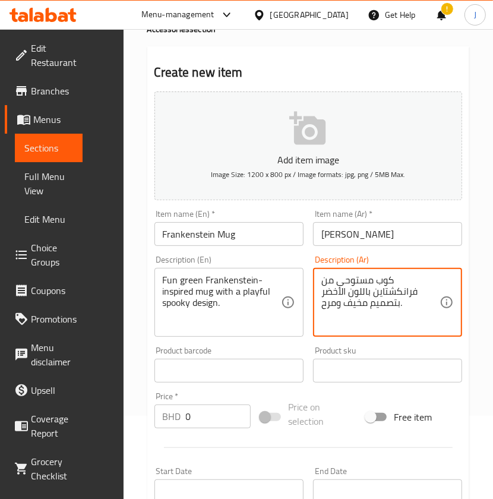
type textarea "كوب مستوحى من فرانكشتاين باللون الأخضر بتصميم مخيف ومرح."
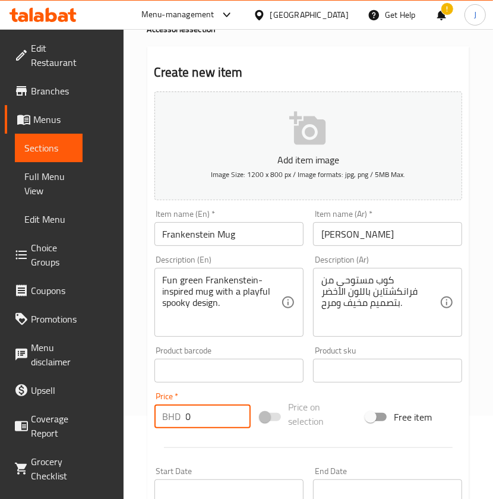
paste input "4.90"
drag, startPoint x: 212, startPoint y: 410, endPoint x: 119, endPoint y: 430, distance: 94.3
click at [119, 430] on div "Edit Restaurant Branches Menus Sections Full Menu View Edit Menu Choice Groups …" at bounding box center [246, 381] width 493 height 870
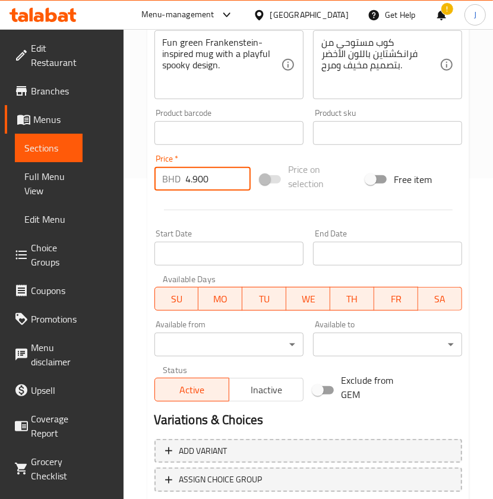
scroll to position [400, 0]
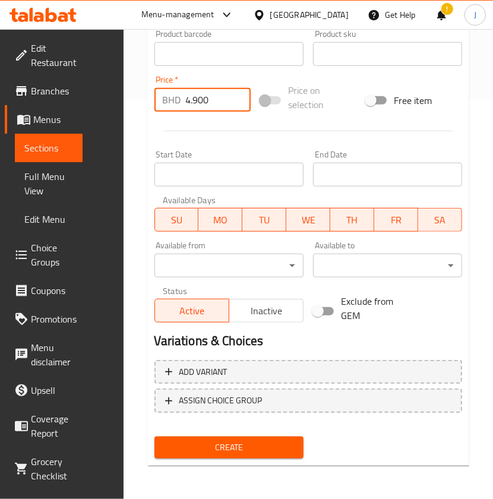
type input "4.900"
click at [204, 449] on span "Create" at bounding box center [229, 447] width 130 height 15
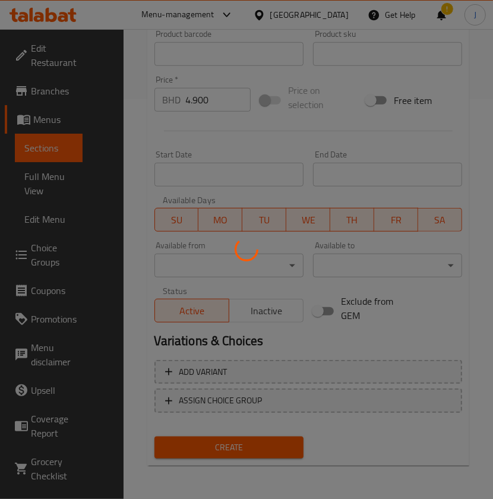
type input "0"
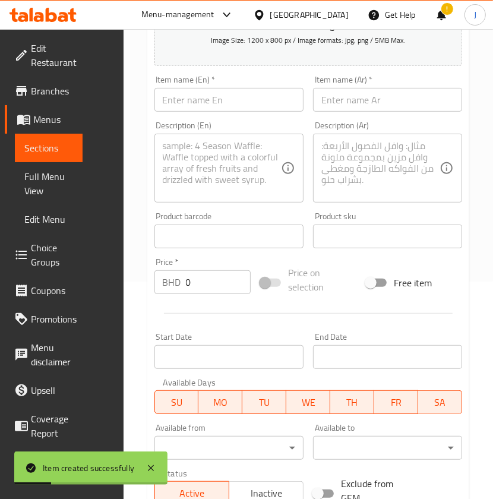
scroll to position [162, 0]
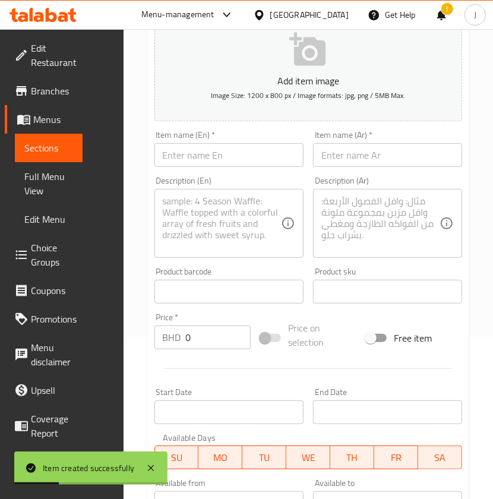
click at [205, 153] on input "text" at bounding box center [229, 155] width 149 height 24
paste input "Goofy 3D Mug"
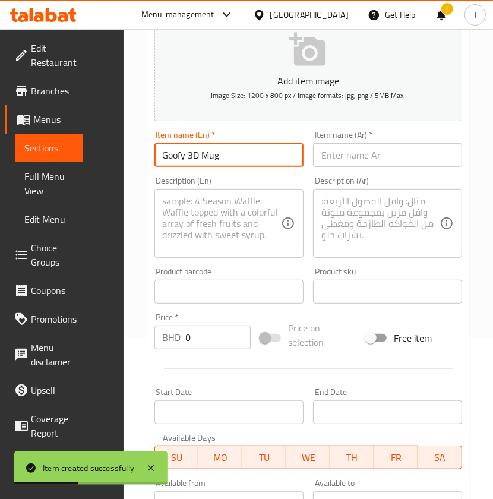
type input "Goofy 3D Mug"
click at [338, 155] on input "text" at bounding box center [387, 155] width 149 height 24
paste input "كوب ثلاثي الأبعاد مضحك"
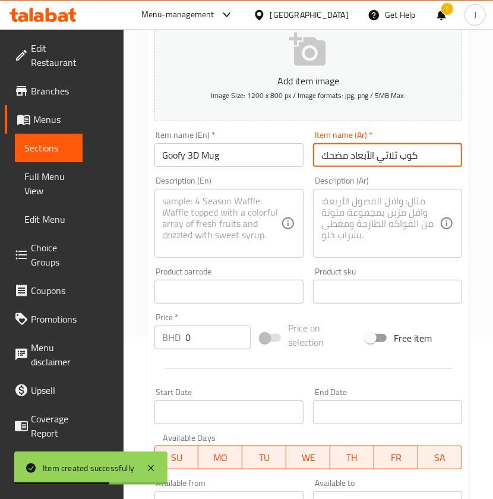
type input "كوب ثلاثي الأبعاد مضحك"
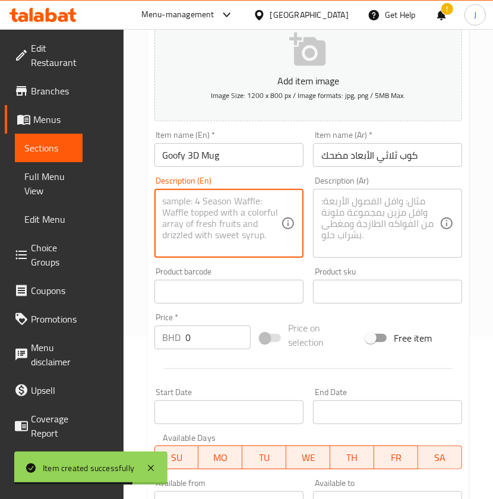
click at [236, 212] on textarea at bounding box center [222, 224] width 118 height 56
paste textarea "Fun 3D Goofy character mug, colorful and playful for Disney fans."
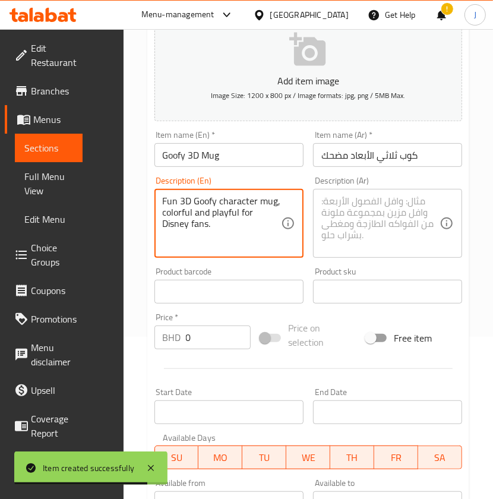
type textarea "Fun 3D Goofy character mug, colorful and playful for Disney fans."
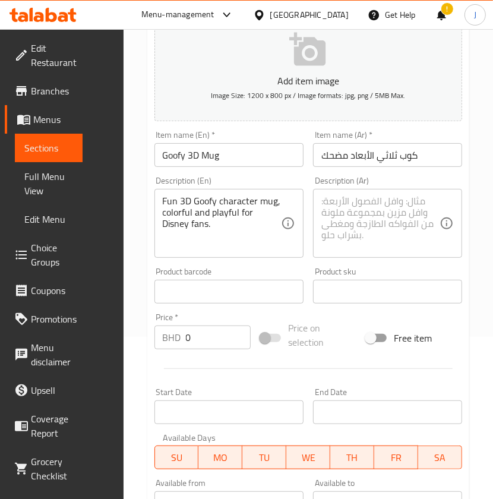
click at [391, 218] on textarea at bounding box center [381, 224] width 118 height 56
paste textarea "كوب ثلاثي الأبعاد ممتع بتصميم شخصية [PERSON_NAME]، [PERSON_NAME] ومرح لمحبي ديز…"
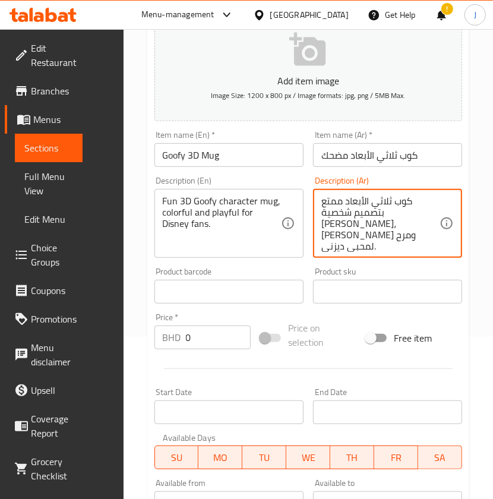
type textarea "كوب ثلاثي الأبعاد ممتع بتصميم شخصية [PERSON_NAME]، [PERSON_NAME] ومرح لمحبي ديز…"
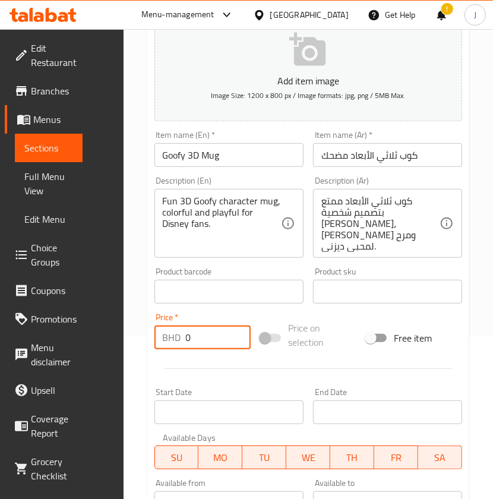
paste input "4.90"
drag, startPoint x: 207, startPoint y: 335, endPoint x: 81, endPoint y: 344, distance: 126.3
click at [75, 350] on div "Edit Restaurant Branches Menus Sections Full Menu View Edit Menu Choice Groups …" at bounding box center [246, 302] width 493 height 870
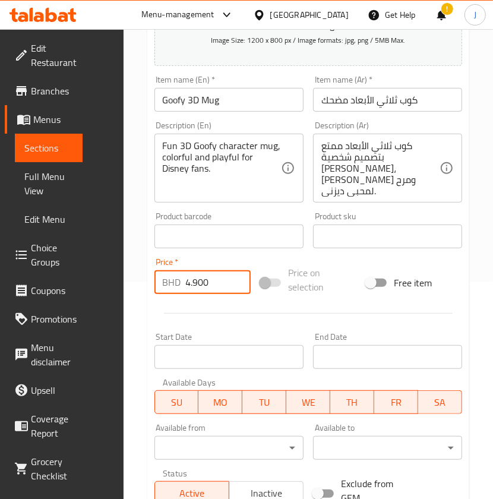
scroll to position [400, 0]
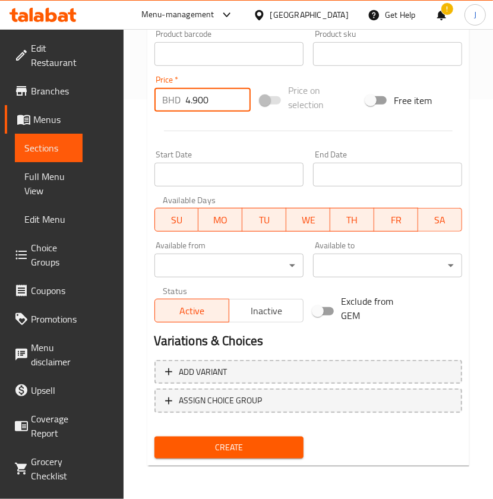
type input "4.900"
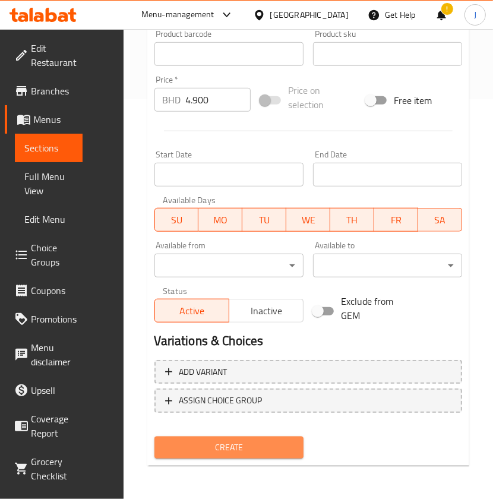
click at [195, 442] on span "Create" at bounding box center [229, 447] width 130 height 15
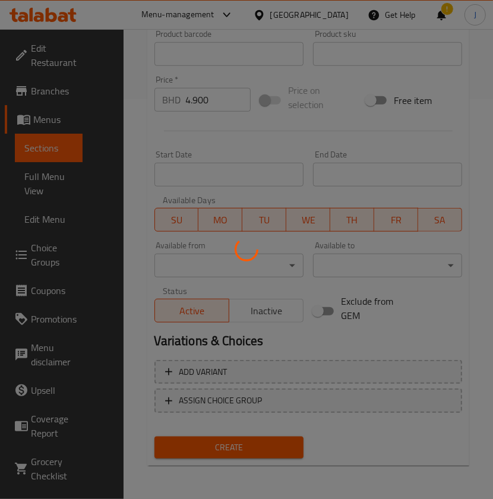
type input "0"
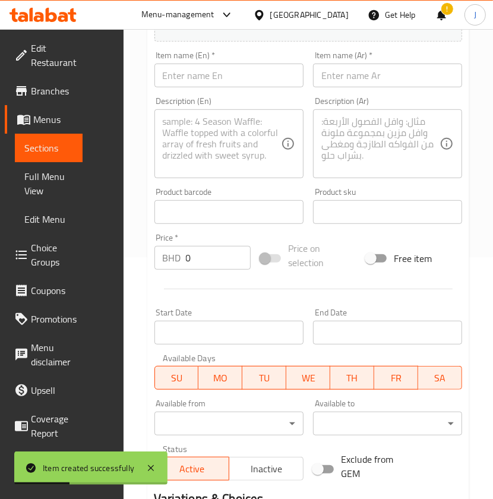
scroll to position [4, 0]
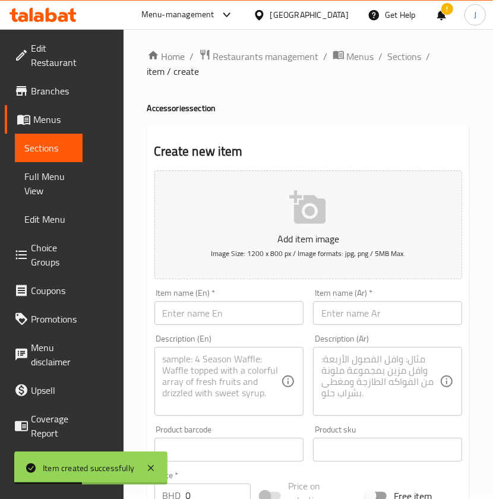
click at [190, 314] on input "text" at bounding box center [229, 313] width 149 height 24
paste input "Harry Potter Glass & Case"
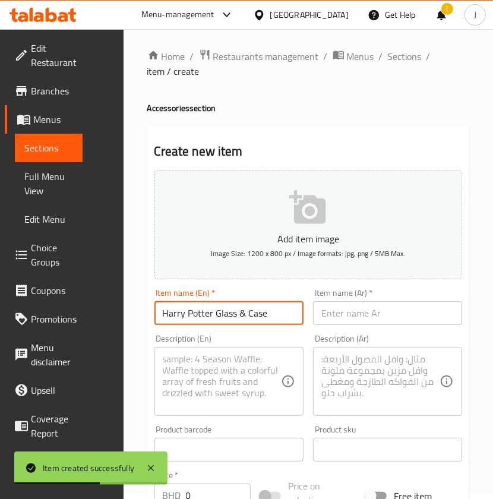
type input "Harry Potter Glass & Case"
click at [376, 310] on input "text" at bounding box center [387, 313] width 149 height 24
paste input "[PERSON_NAME] الزجاج والحافظة"
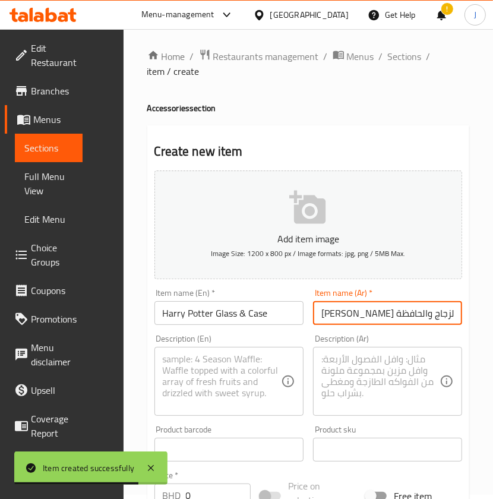
type input "[PERSON_NAME] الزجاج والحافظة"
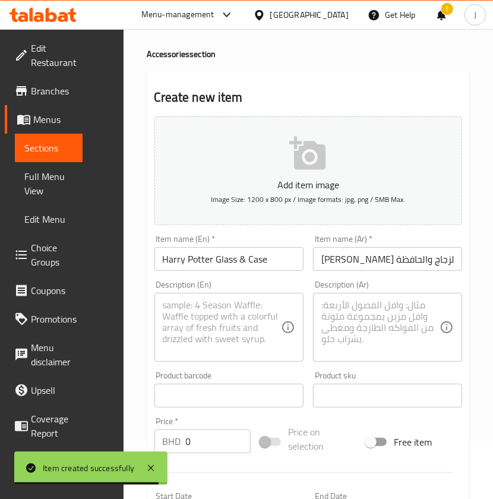
scroll to position [83, 0]
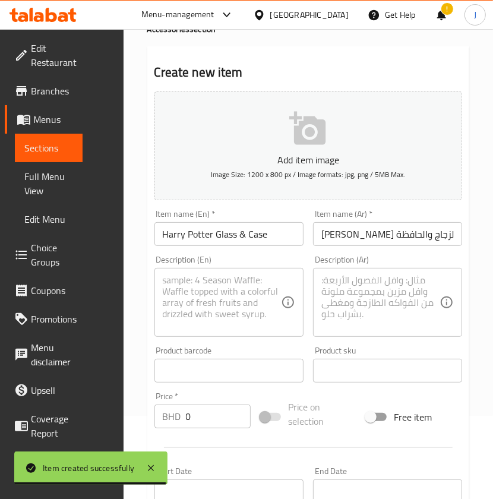
click at [243, 272] on div "Description (En)" at bounding box center [229, 302] width 149 height 69
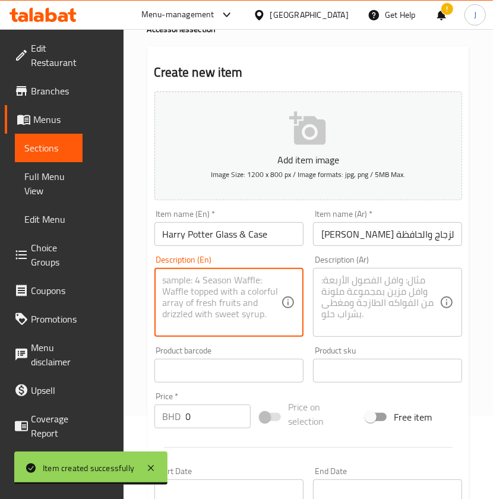
paste textarea "A collectible [PERSON_NAME] glass with colorful character-printed case, perfect…"
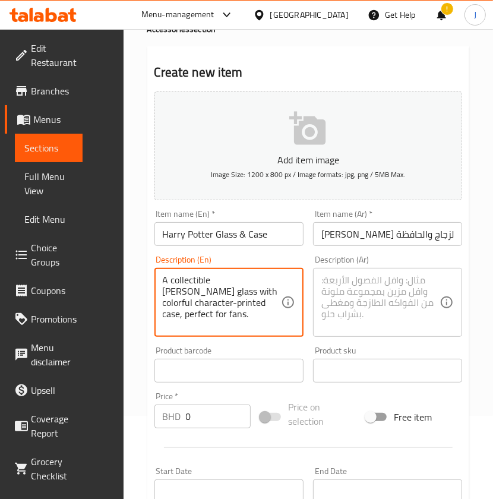
type textarea "A collectible [PERSON_NAME] glass with colorful character-printed case, perfect…"
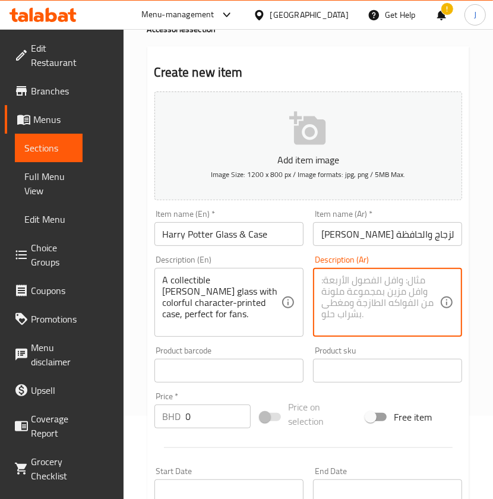
click at [364, 304] on textarea at bounding box center [381, 303] width 118 height 56
paste textarea "كأس هاري بوتر قابل للتحصيل مع علبة مطبوعة بشخصيات ملونة، مثالي لمحبي [PERSON_NA…"
type textarea "كأس هاري بوتر قابل للتحصيل مع علبة مطبوعة بشخصيات ملونة، مثالي لمحبي [PERSON_NA…"
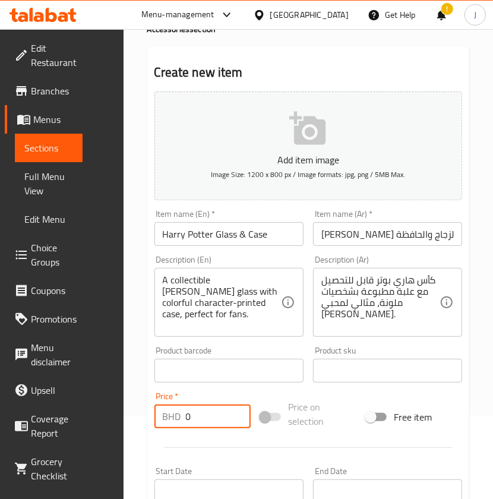
paste input "4.90"
drag, startPoint x: 157, startPoint y: 426, endPoint x: 139, endPoint y: 421, distance: 19.0
click at [139, 426] on div "Home / Restaurants management / Menus / Sections / item / create Accessories se…" at bounding box center [309, 381] width 370 height 870
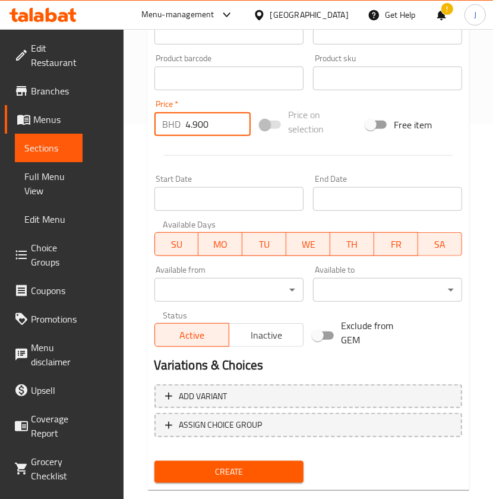
scroll to position [400, 0]
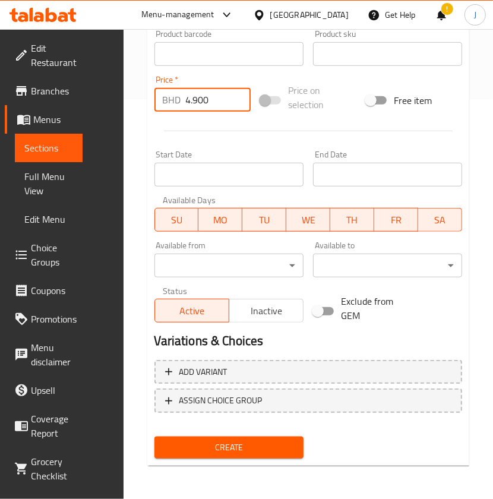
type input "4.900"
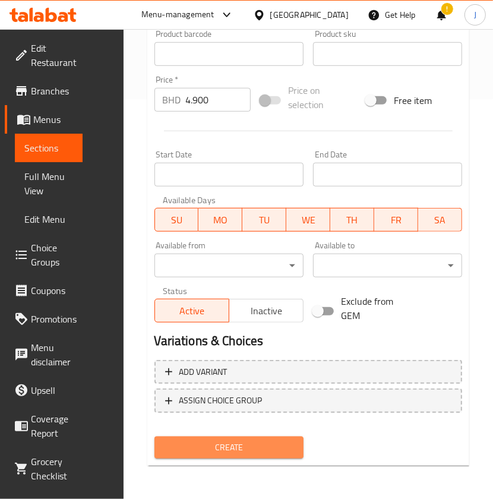
click at [207, 449] on span "Create" at bounding box center [229, 447] width 130 height 15
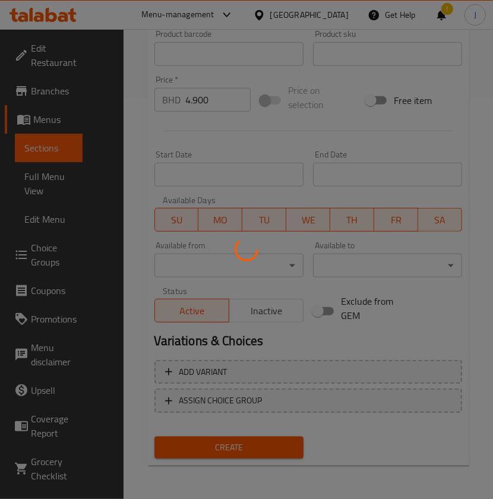
type input "0"
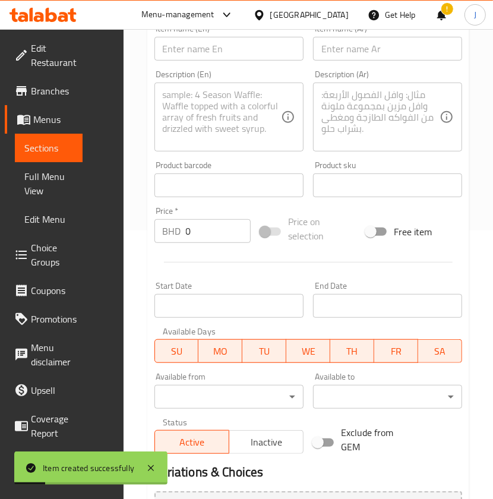
scroll to position [162, 0]
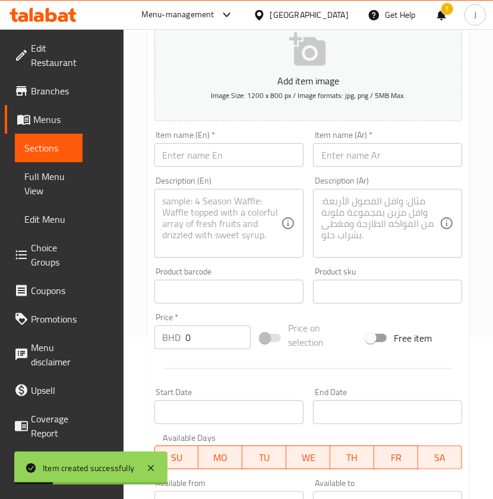
click at [204, 159] on input "text" at bounding box center [229, 155] width 149 height 24
paste input "Hello Kitty 3D Mug (Purple Outfit)"
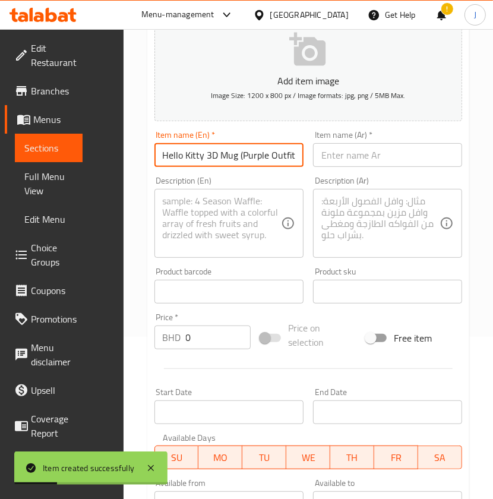
scroll to position [0, 0]
type input "Hello Kitty 3D Mug (Purple Outfit)"
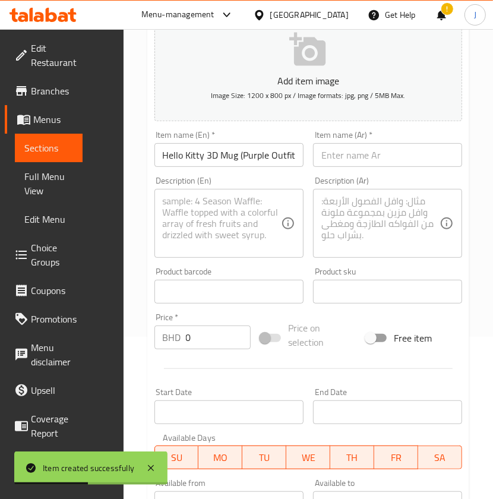
click at [349, 159] on input "text" at bounding box center [387, 155] width 149 height 24
paste input "كوب هالو كيتي ثلاثي الأبعاد (لون أرجواني)"
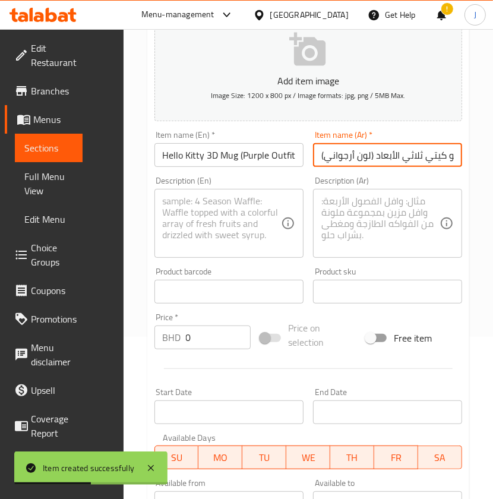
scroll to position [0, 30]
type input "كوب هالو كيتي ثلاثي الأبعاد (لون أرجواني)"
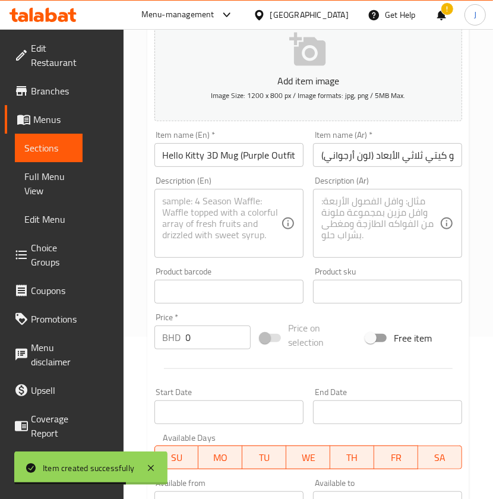
click at [200, 204] on textarea at bounding box center [222, 224] width 118 height 56
paste textarea "A 3D Hello Kitty ceramic mug with a purple outfit and signature bow, perfect fo…"
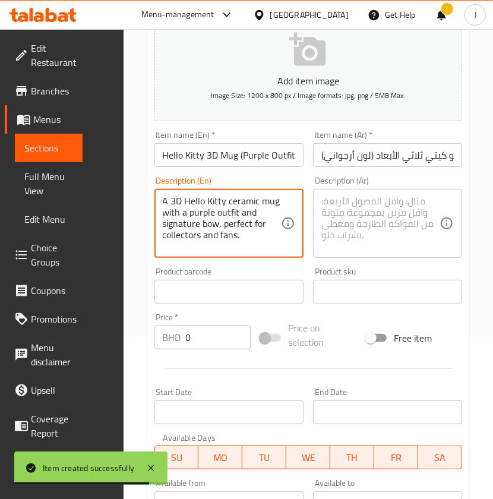
type textarea "A 3D Hello Kitty ceramic mug with a purple outfit and signature bow, perfect fo…"
click at [404, 216] on textarea at bounding box center [381, 224] width 118 height 56
paste textarea "كوب سيراميك ثلاثي الأبعاد يحمل صورة Hello Kitty مع [PERSON_NAME] وقوس مميز، مثا…"
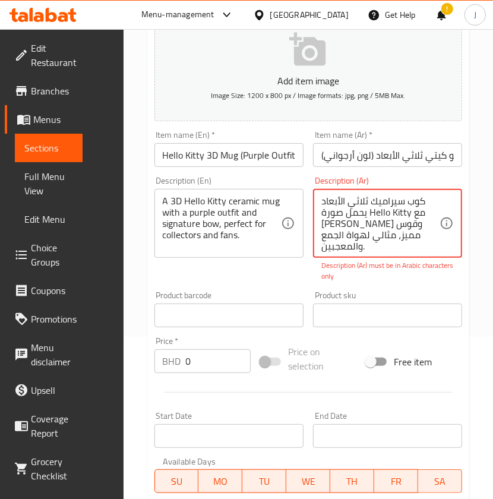
type textarea "كوب سيراميك ثلاثي الأبعاد يحمل صورة Hello Kitty مع [PERSON_NAME] وقوس مميز، مثا…"
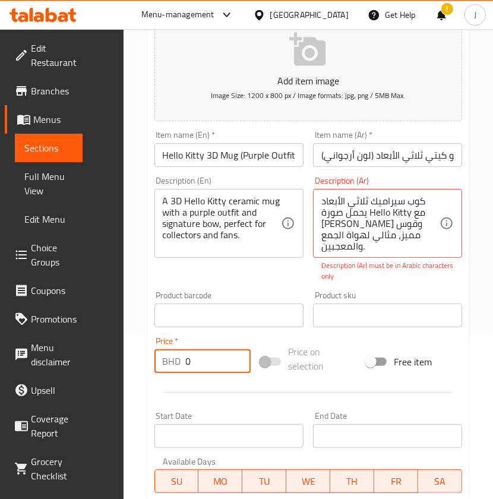
paste input "4.90"
drag, startPoint x: 195, startPoint y: 355, endPoint x: 188, endPoint y: 331, distance: 26.0
click at [159, 366] on div "BHD 4.900 Price *" at bounding box center [203, 362] width 96 height 24
type input "4.900"
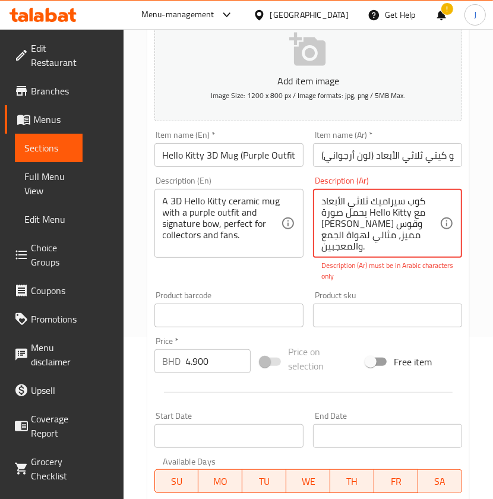
drag, startPoint x: 370, startPoint y: 213, endPoint x: 408, endPoint y: 212, distance: 38.6
click at [408, 212] on textarea "كوب سيراميك ثلاثي الأبعاد يحمل صورة Hello Kitty مع [PERSON_NAME] وقوس مميز، مثا…" at bounding box center [381, 224] width 118 height 56
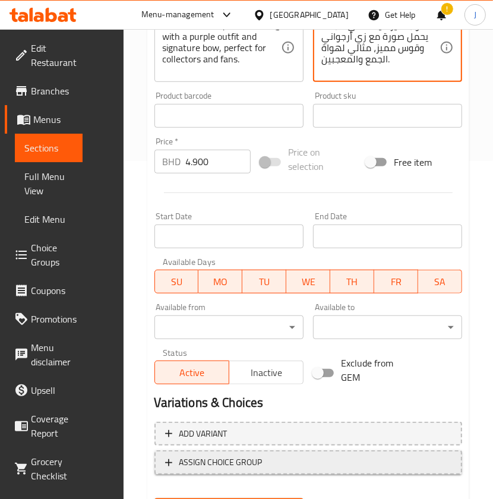
scroll to position [400, 0]
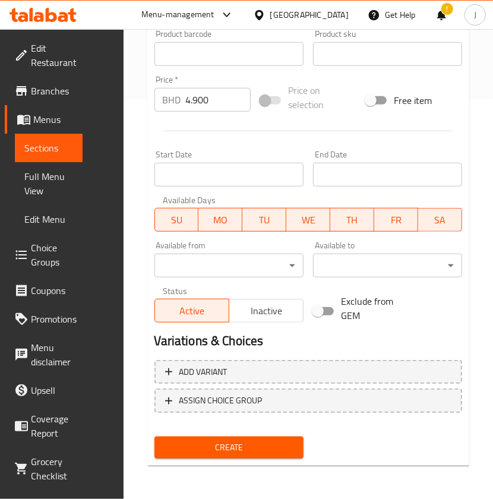
type textarea "كوب سيراميك ثلاثي الأبعاد يحمل صورة مع زي أرجواني وقوس مميز، مثالي لهواة الجمع …"
click at [215, 446] on span "Create" at bounding box center [229, 447] width 130 height 15
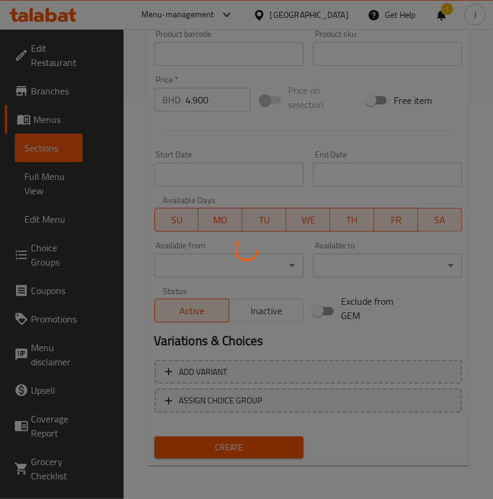
type input "0"
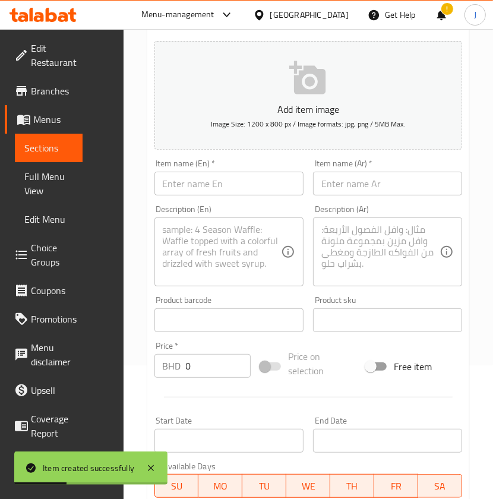
scroll to position [83, 0]
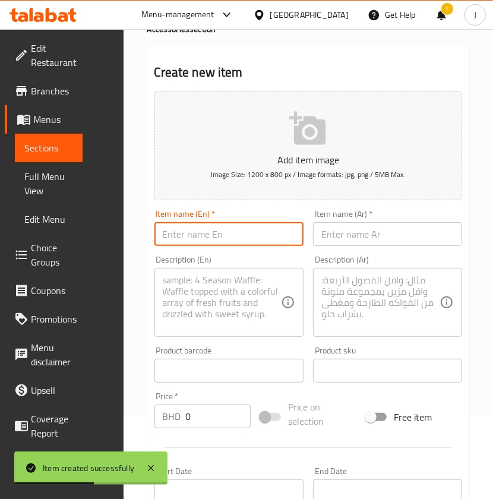
click at [223, 235] on input "text" at bounding box center [229, 234] width 149 height 24
paste input "Hello [PERSON_NAME] (Pink)"
type input "Hello [PERSON_NAME] (Pink)"
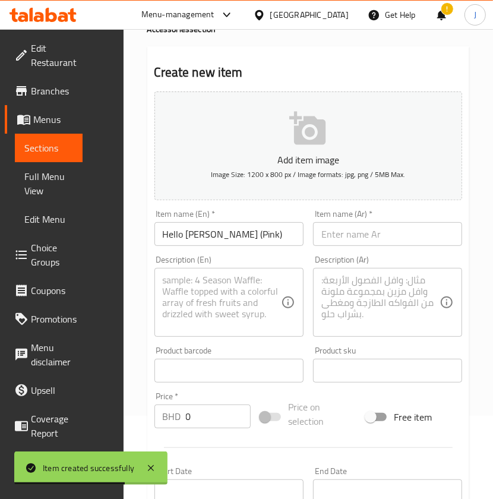
click at [378, 238] on input "text" at bounding box center [387, 234] width 149 height 24
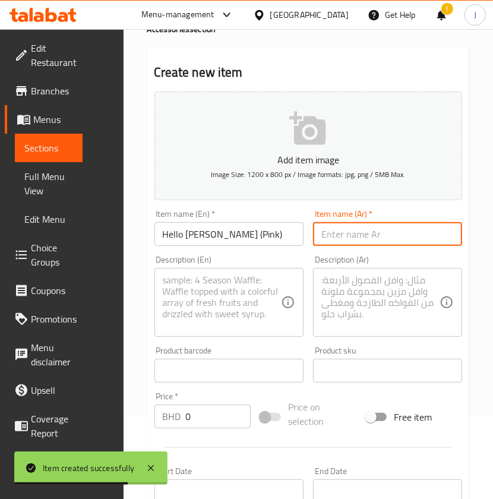
paste input "كوب ستانلي من [PERSON_NAME] (وردي)"
type input "كوب ستانلي من [PERSON_NAME] (وردي)"
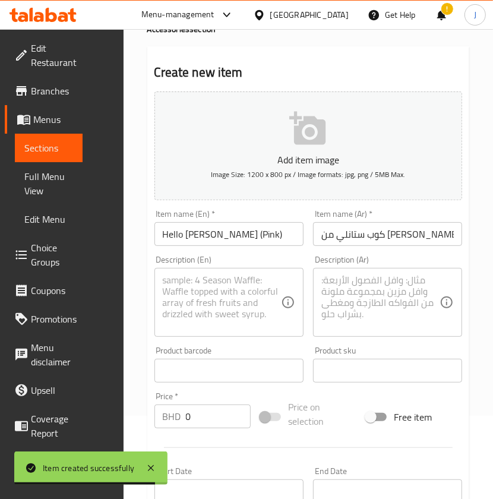
click at [216, 295] on textarea at bounding box center [222, 303] width 118 height 56
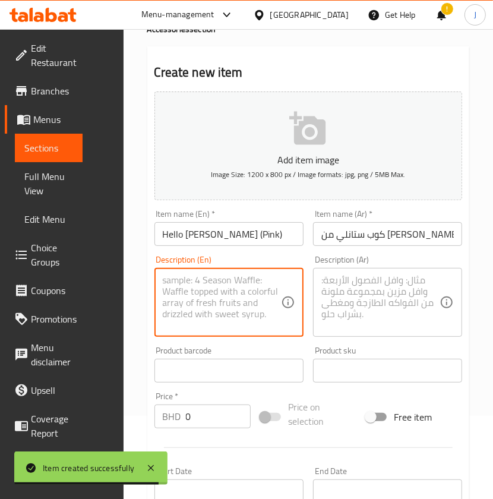
paste textarea "Pink [PERSON_NAME] decorated with Hello Kitty icons, adorable and practical."
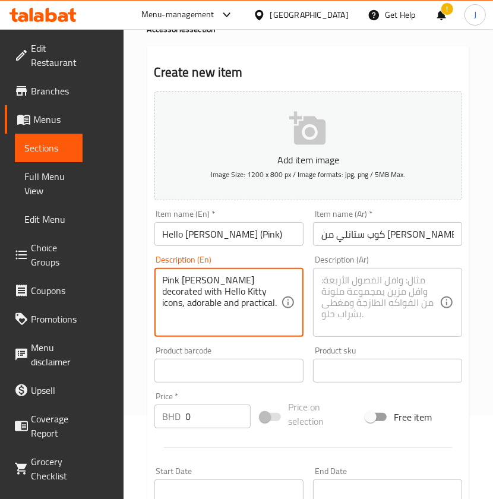
type textarea "Pink [PERSON_NAME] decorated with Hello Kitty icons, adorable and practical."
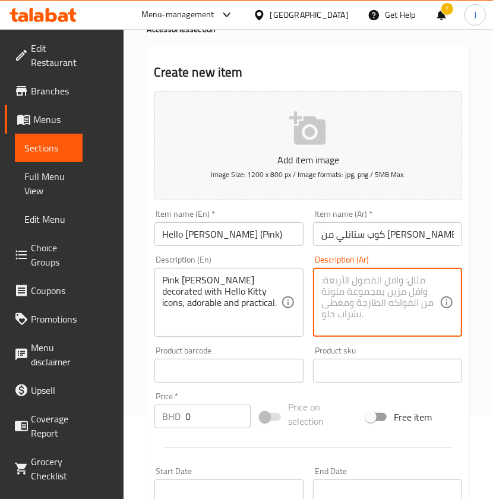
click at [392, 300] on textarea at bounding box center [381, 303] width 118 height 56
paste textarea "كوب ستانلي باللون الوردي مزين بأيقونات هالو كيتي، لطيف وعملي."
type textarea "كوب ستانلي باللون الوردي مزين بأيقونات هالو كيتي، لطيف وعملي."
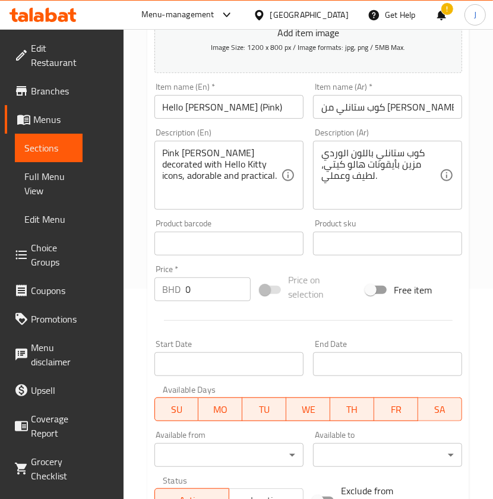
scroll to position [242, 0]
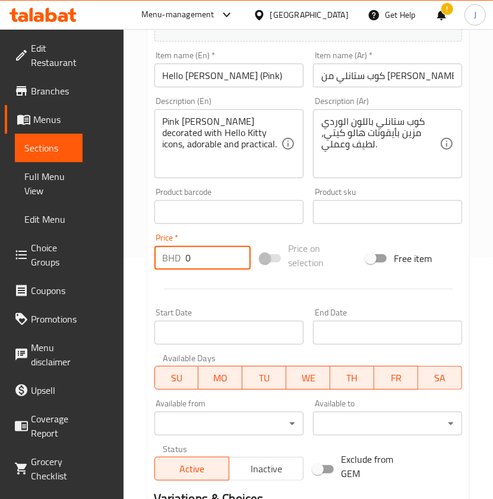
drag, startPoint x: 212, startPoint y: 260, endPoint x: 117, endPoint y: 269, distance: 95.5
click at [117, 271] on div "Edit Restaurant Branches Menus Sections Full Menu View Edit Menu Choice Groups …" at bounding box center [246, 222] width 493 height 870
paste input "7.00"
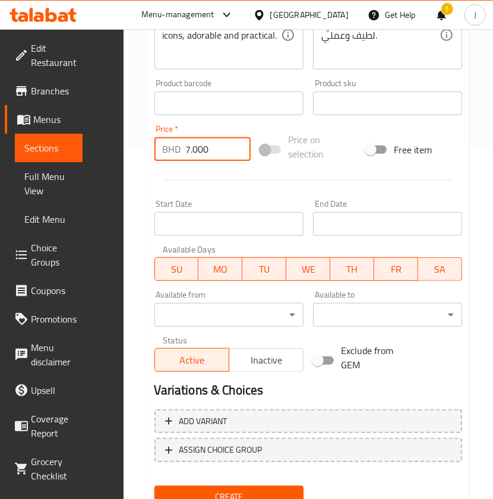
scroll to position [400, 0]
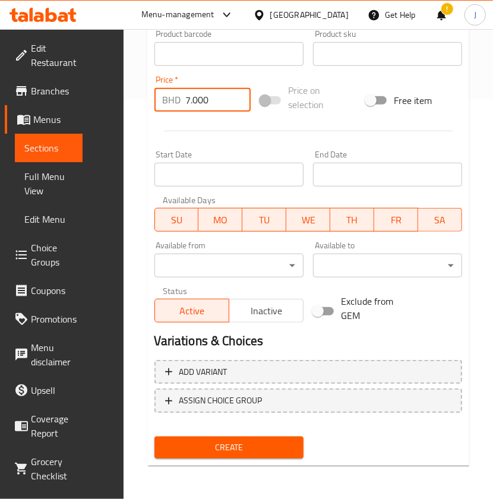
type input "7.000"
click at [224, 441] on span "Create" at bounding box center [229, 447] width 130 height 15
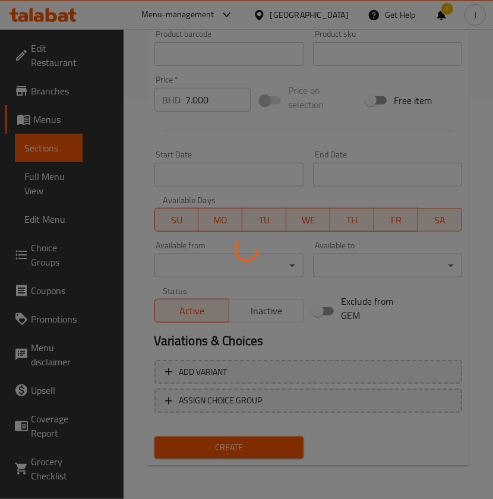
type input "0"
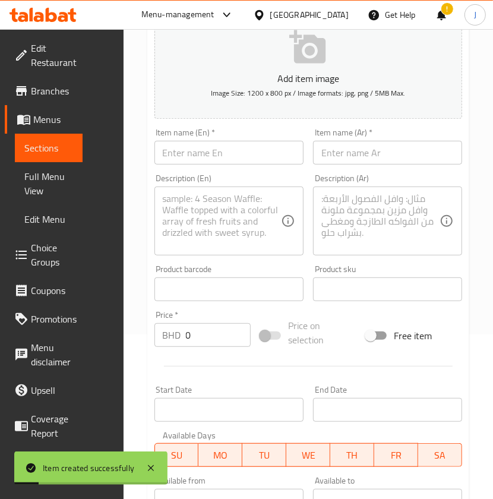
scroll to position [162, 0]
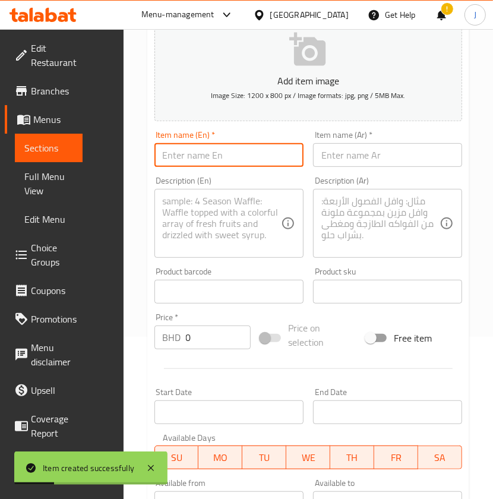
click at [238, 159] on input "text" at bounding box center [229, 155] width 149 height 24
paste input "[PERSON_NAME] Mug"
type input "[PERSON_NAME] Mug"
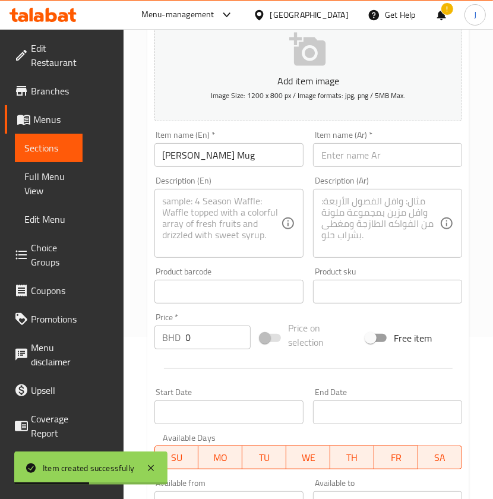
click at [363, 154] on input "text" at bounding box center [387, 155] width 149 height 24
paste input "كوب [PERSON_NAME]"
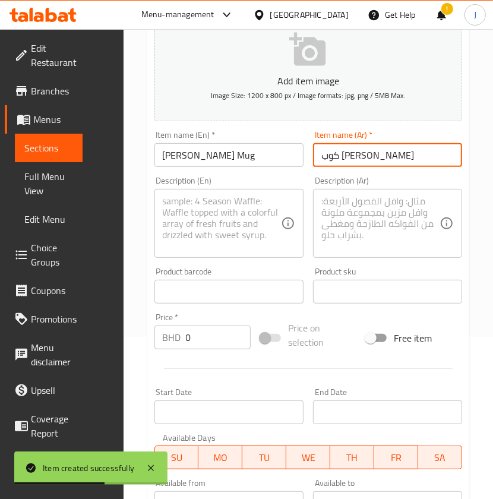
type input "كوب [PERSON_NAME]"
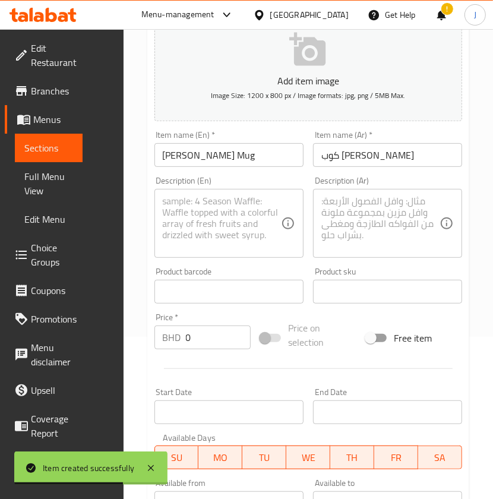
click at [209, 221] on textarea at bounding box center [222, 224] width 118 height 56
paste textarea "[DATE]-style [PERSON_NAME] mug, spooky yet perfect for hot drinks."
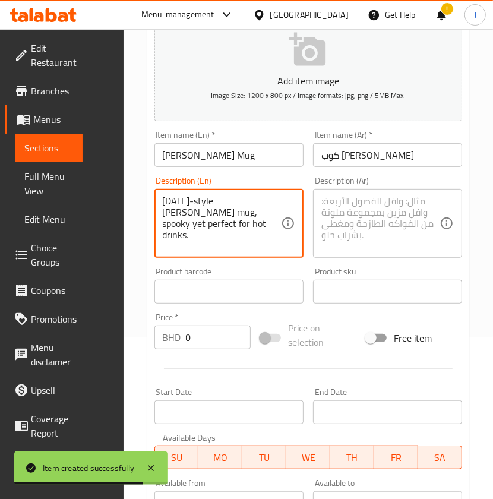
type textarea "[DATE]-style [PERSON_NAME] mug, spooky yet perfect for hot drinks."
click at [399, 223] on textarea at bounding box center [381, 224] width 118 height 56
paste textarea "كوب [PERSON_NAME] على طراز الهالوين، مخيف ولكنه مثالي للمشروبات الساخنة."
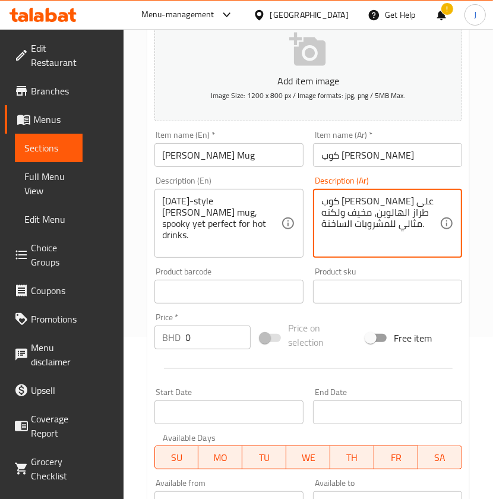
type textarea "كوب [PERSON_NAME] على طراز الهالوين، مخيف ولكنه مثالي للمشروبات الساخنة."
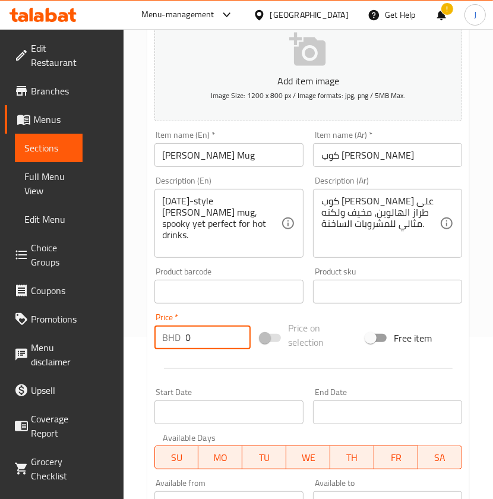
drag, startPoint x: 196, startPoint y: 335, endPoint x: 124, endPoint y: 336, distance: 72.5
click at [124, 339] on div "Home / Restaurants management / Menus / Sections / item / create Accessories se…" at bounding box center [309, 302] width 370 height 870
paste input "4.90"
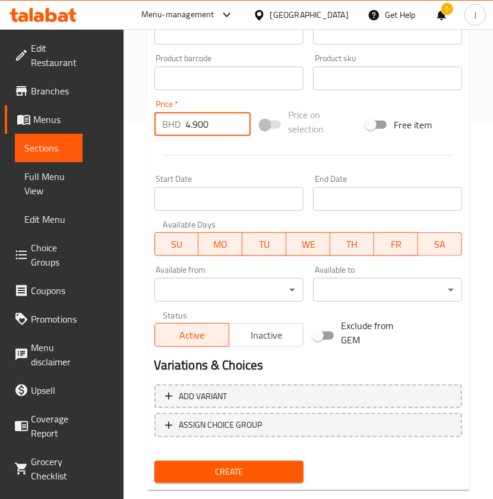
scroll to position [400, 0]
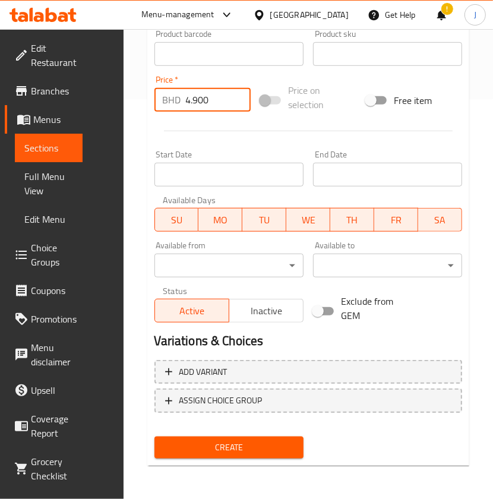
type input "4.900"
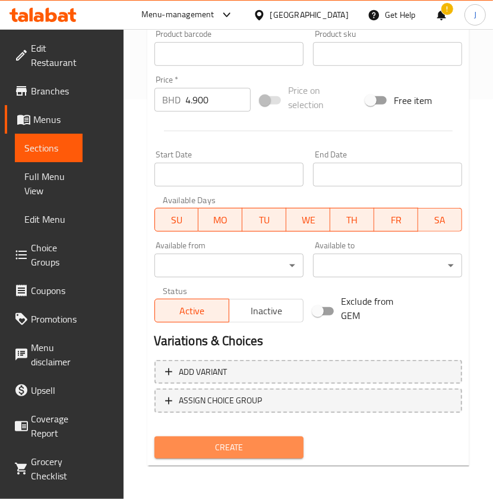
drag, startPoint x: 215, startPoint y: 452, endPoint x: 232, endPoint y: 433, distance: 25.2
click at [216, 451] on span "Create" at bounding box center [229, 447] width 130 height 15
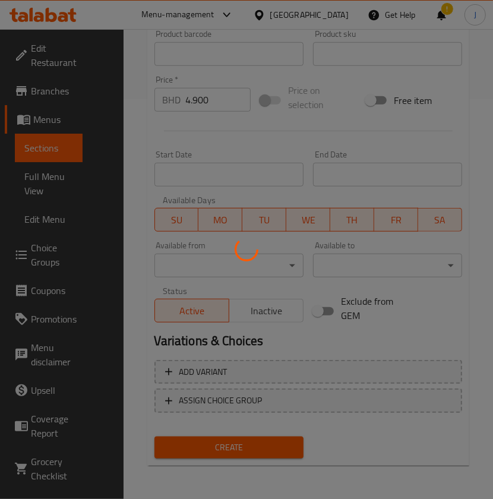
type input "0"
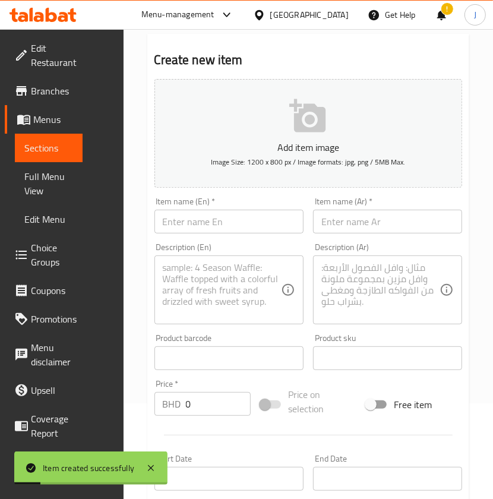
scroll to position [83, 0]
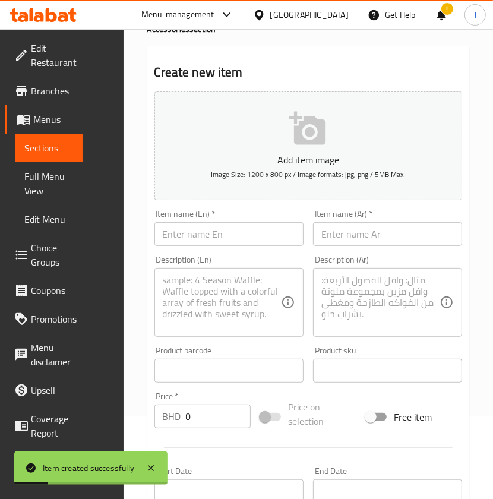
click at [228, 234] on input "text" at bounding box center [229, 234] width 149 height 24
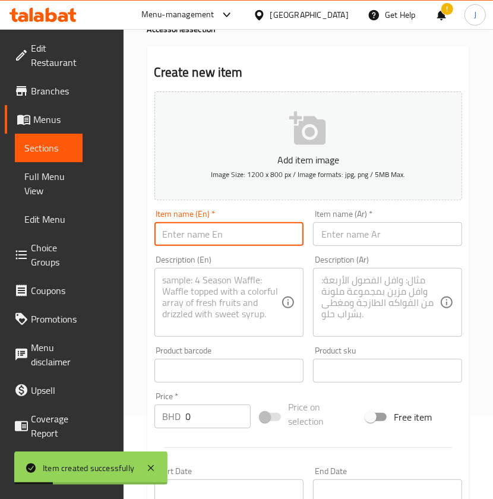
paste input "Kuromi Character Mug with Spoon"
type input "Kuromi Character Mug with Spoon"
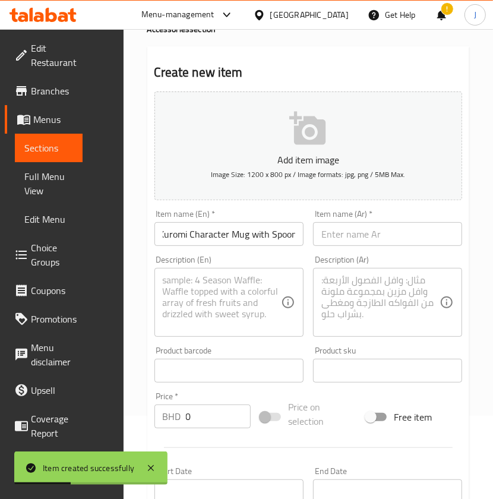
scroll to position [0, 0]
click at [379, 229] on input "text" at bounding box center [387, 234] width 149 height 24
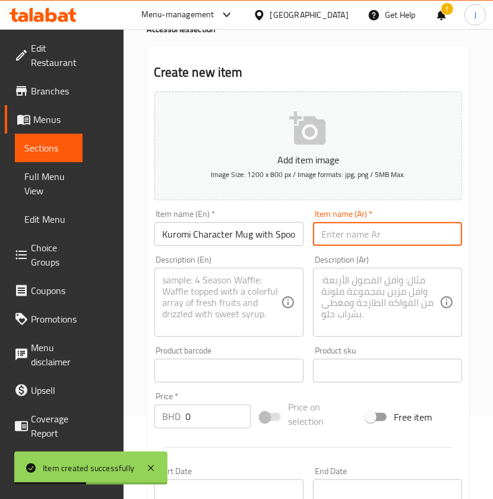
paste input "كوب شخصية [PERSON_NAME] مع ملعقة"
type input "كوب شخصية [PERSON_NAME] مع ملعقة"
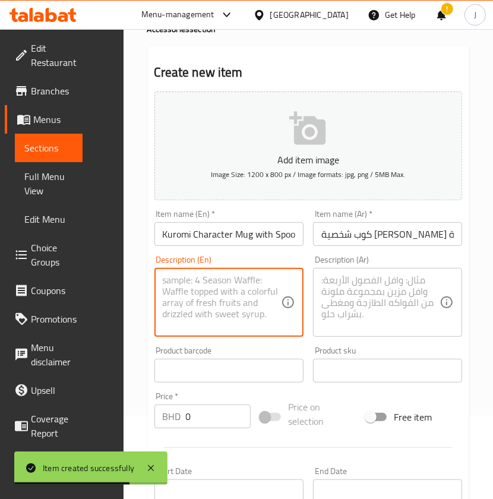
click at [273, 285] on textarea at bounding box center [222, 303] width 118 height 56
paste textarea "Purple Kuromi mug with 3D ears, includes a matching character spoon."
type textarea "Purple Kuromi mug with 3D ears, includes a matching character spoon."
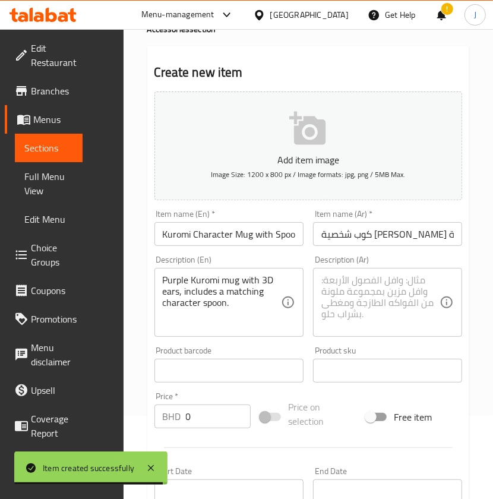
click at [352, 307] on textarea at bounding box center [381, 303] width 118 height 56
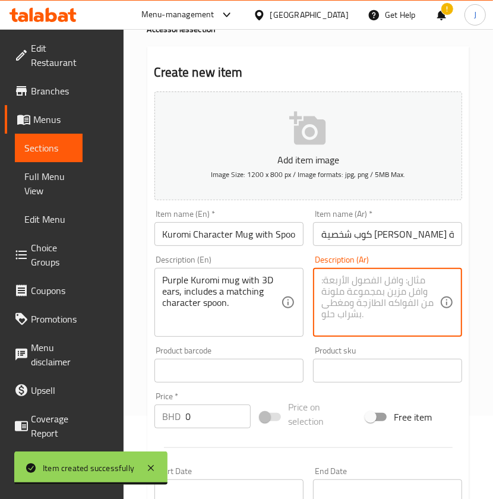
paste textarea "كوب كورومي أرجواني اللون مع آذان ثلاثية الأبعاد، يتضمن ملعقة شخصية متطابقة."
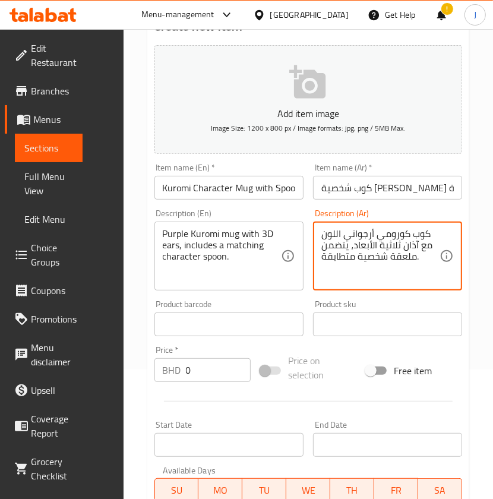
scroll to position [162, 0]
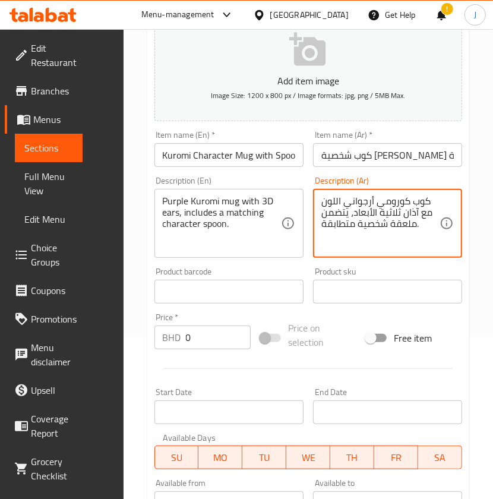
type textarea "كوب كورومي أرجواني اللون مع آذان ثلاثية الأبعاد، يتضمن ملعقة شخصية متطابقة."
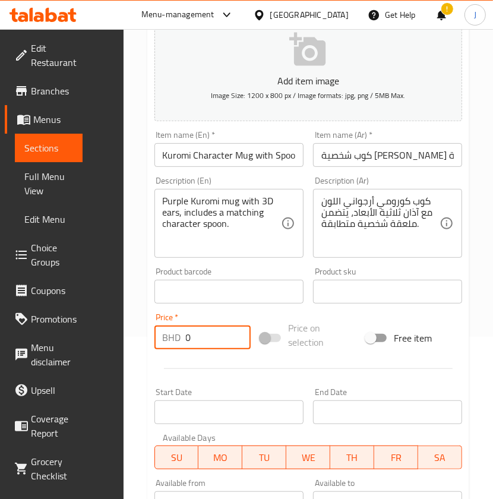
paste input "5.50"
drag, startPoint x: 181, startPoint y: 345, endPoint x: 168, endPoint y: 345, distance: 13.7
click at [168, 345] on div "BHD 0 Price *" at bounding box center [203, 338] width 96 height 24
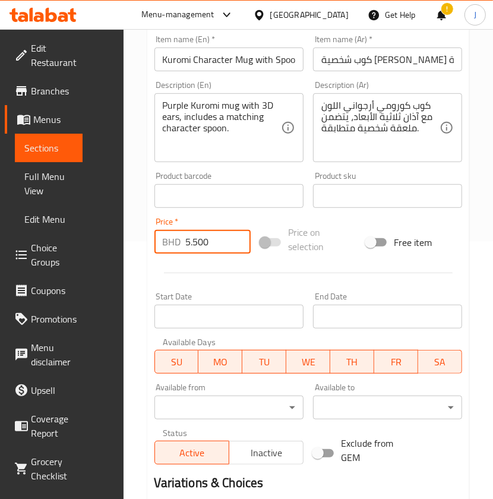
scroll to position [400, 0]
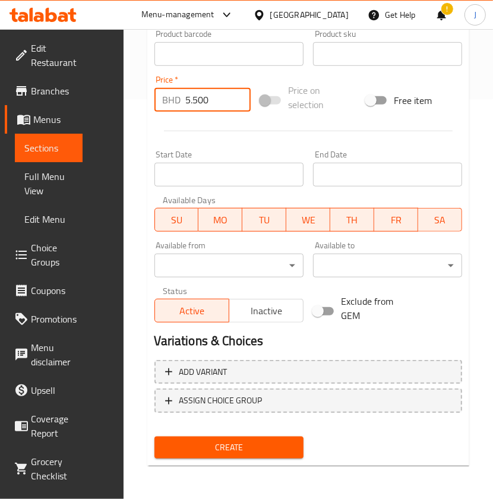
type input "5.500"
click at [211, 449] on span "Create" at bounding box center [229, 447] width 130 height 15
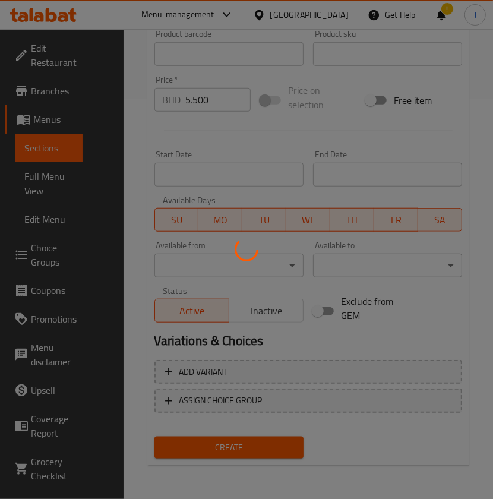
type input "0"
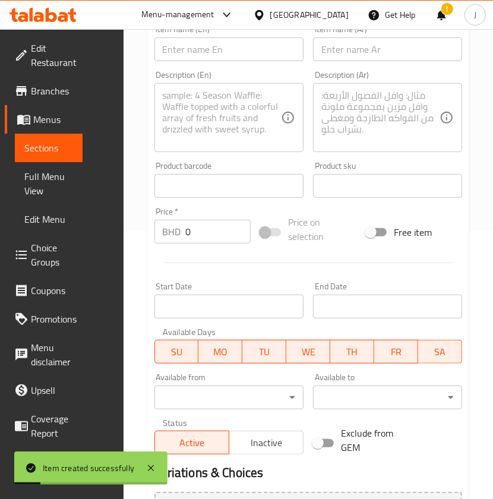
scroll to position [162, 0]
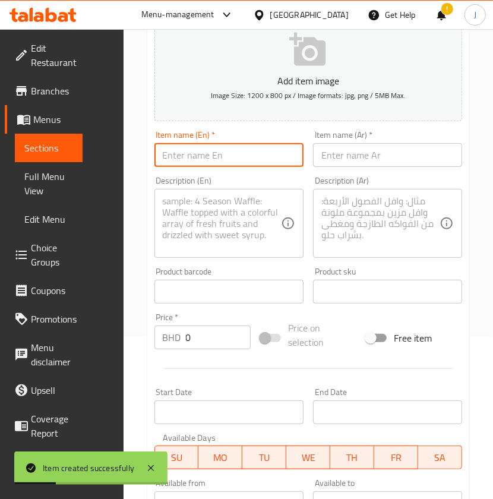
click at [214, 153] on input "text" at bounding box center [229, 155] width 149 height 24
paste input "Lion King Simba 3D Mug"
type input "Lion King Simba 3D Mug"
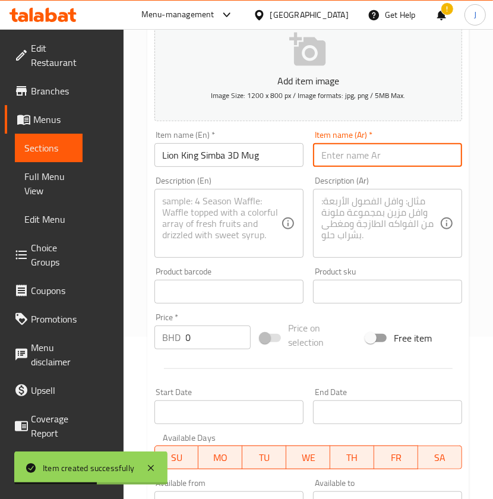
click at [383, 163] on input "text" at bounding box center [387, 155] width 149 height 24
paste input "كوب [PERSON_NAME] سيمبا ثلاثي الأبعاد"
type input "كوب [PERSON_NAME] سيمبا ثلاثي الأبعاد"
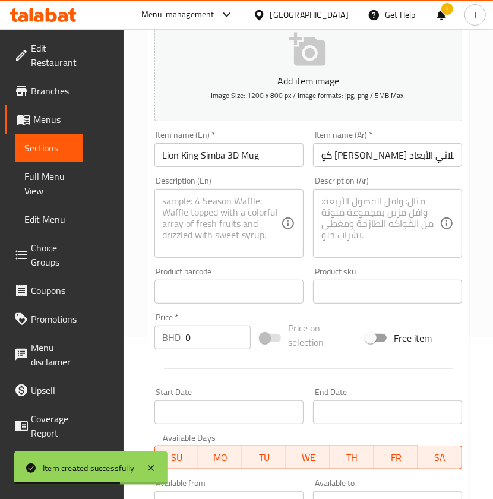
scroll to position [0, 0]
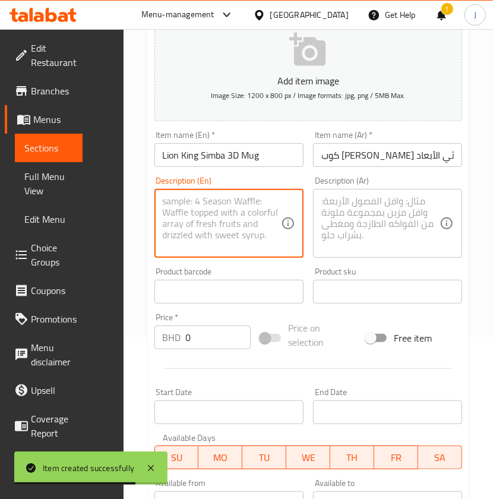
click at [206, 217] on textarea at bounding box center [222, 224] width 118 height 56
paste textarea "Bold 3D Simba mug from The Lion King, detailed and perfect for Disney lovers."
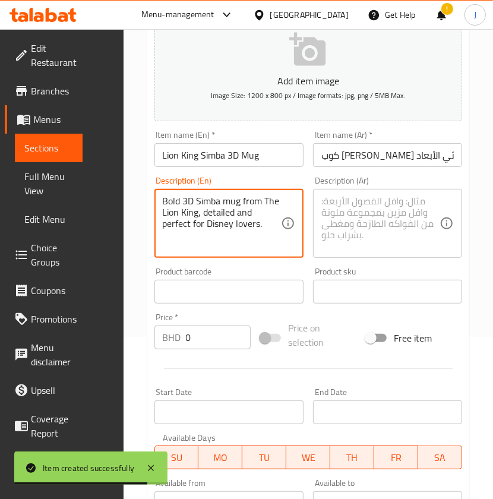
type textarea "Bold 3D Simba mug from The Lion King, detailed and perfect for Disney lovers."
click at [411, 203] on textarea at bounding box center [381, 224] width 118 height 56
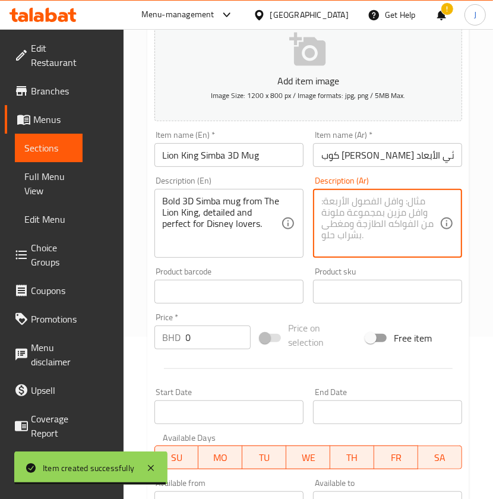
paste textarea "كوب سيمبا ثلاثي الأبعاد جريء من فيلم [PERSON_NAME]، مفصل ومثالي لمحبي ديزني."
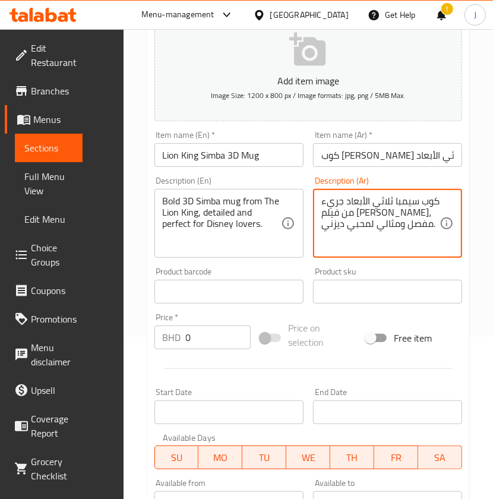
type textarea "كوب سيمبا ثلاثي الأبعاد جريء من فيلم [PERSON_NAME]، مفصل ومثالي لمحبي ديزني."
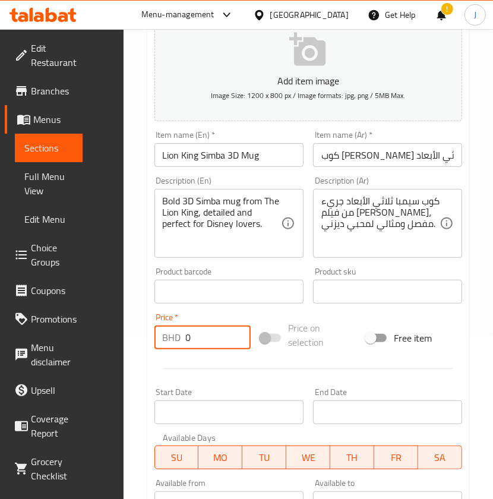
paste input "4.90"
drag, startPoint x: 196, startPoint y: 336, endPoint x: 100, endPoint y: 326, distance: 96.2
click at [100, 336] on div "Edit Restaurant Branches Menus Sections Full Menu View Edit Menu Choice Groups …" at bounding box center [246, 302] width 493 height 870
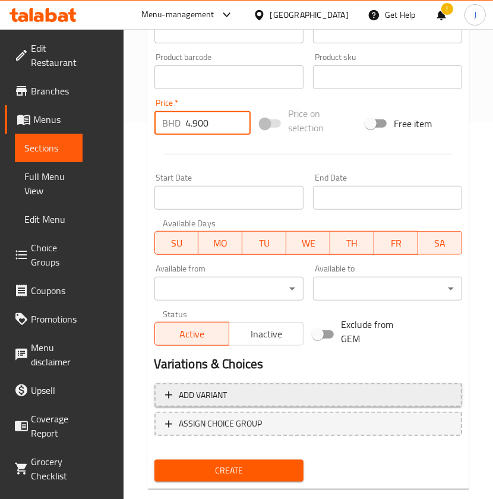
scroll to position [400, 0]
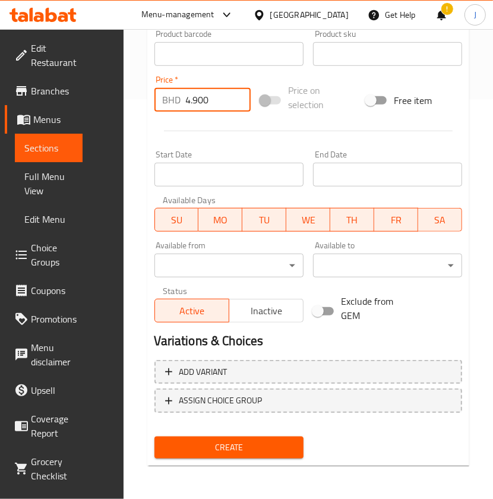
type input "4.900"
click at [193, 454] on span "Create" at bounding box center [229, 447] width 130 height 15
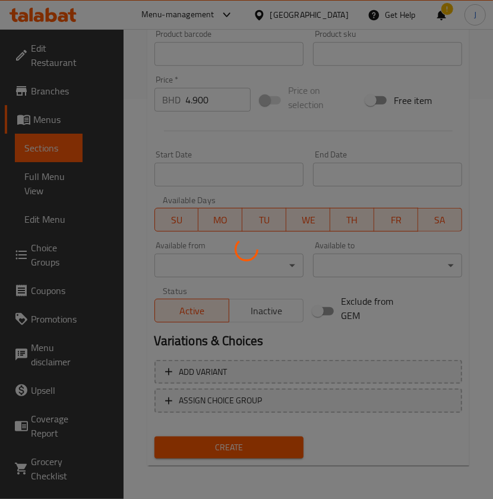
type input "0"
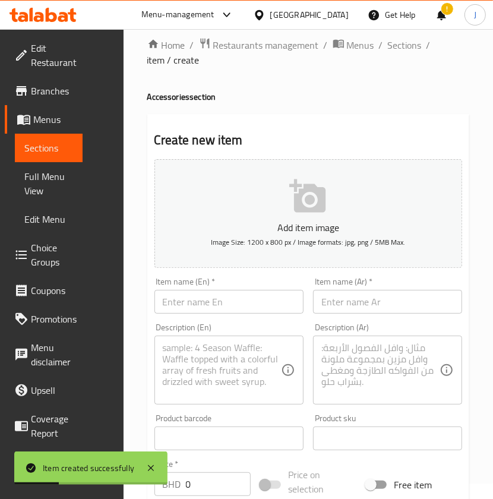
scroll to position [4, 0]
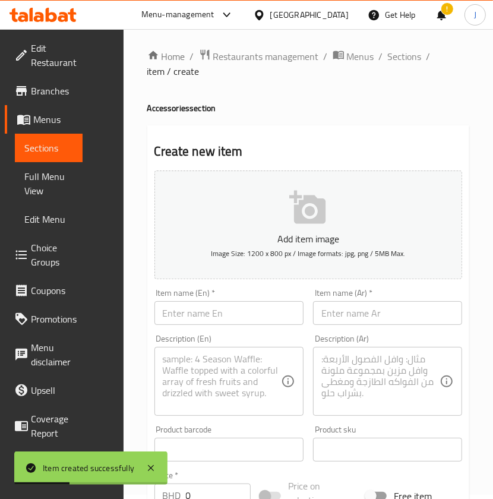
click at [193, 315] on input "text" at bounding box center [229, 313] width 149 height 24
paste input "Mickey Red Mug"
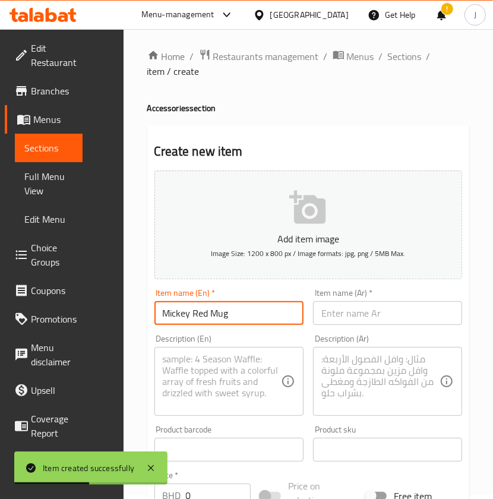
type input "Mickey Red Mug"
click at [395, 307] on input "text" at bounding box center [387, 313] width 149 height 24
paste input "كوب ميكي الأحمر"
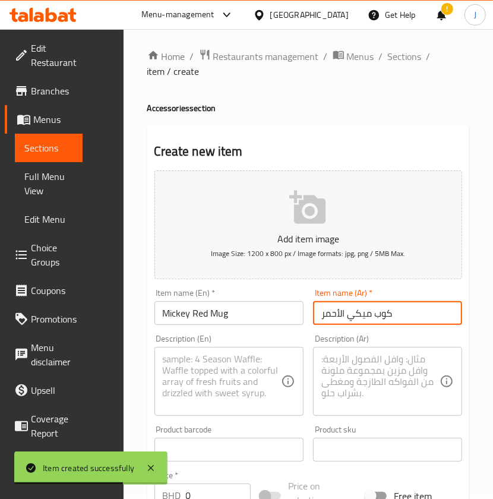
type input "كوب ميكي الأحمر"
click at [232, 385] on textarea at bounding box center [222, 382] width 118 height 56
paste textarea "Classic red Mickey Mouse mug with a cheerful printed design."
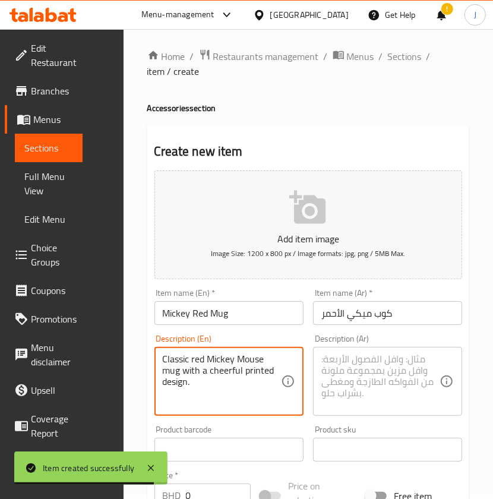
type textarea "Classic red Mickey Mouse mug with a cheerful printed design."
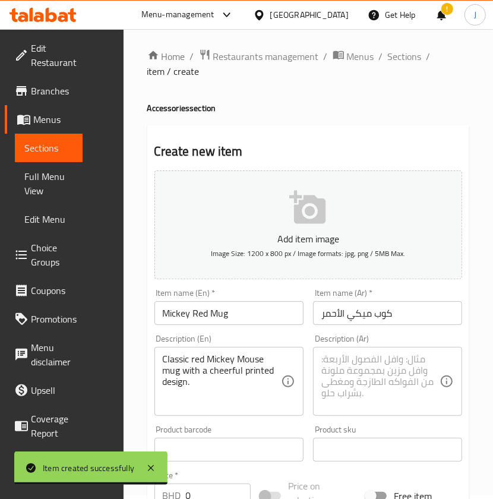
click at [375, 386] on textarea at bounding box center [381, 382] width 118 height 56
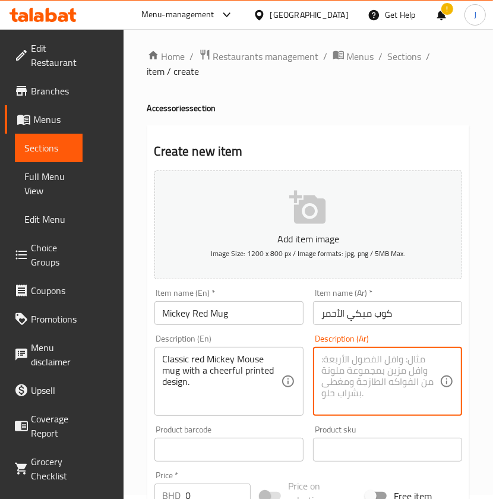
paste textarea "كوب ميكي ماوس أحمر كلاسيكي مع تصميم مطبوع مبهج."
type textarea "كوب ميكي ماوس أحمر كلاسيكي مع تصميم مطبوع مبهج."
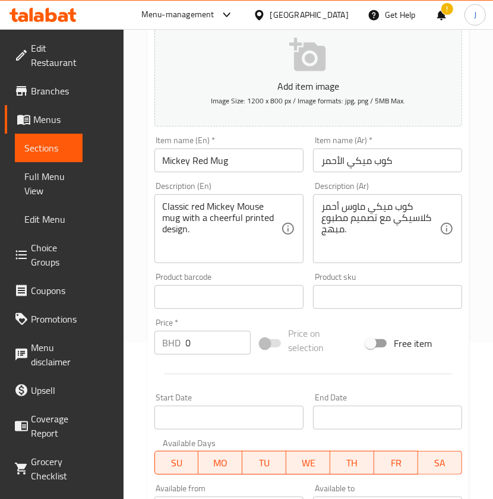
scroll to position [162, 0]
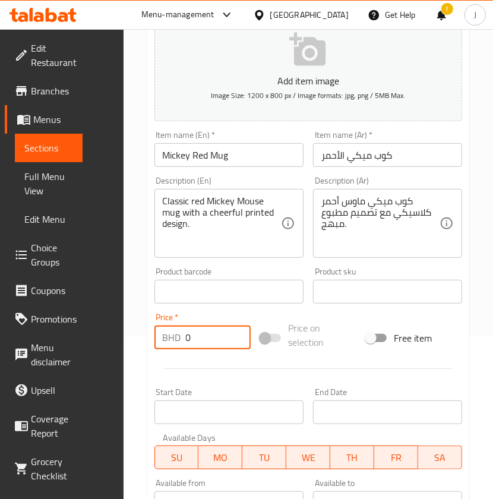
paste input "4.00"
drag, startPoint x: 206, startPoint y: 345, endPoint x: 171, endPoint y: 345, distance: 35.7
click at [171, 345] on div "BHD 4.000 Price *" at bounding box center [203, 338] width 96 height 24
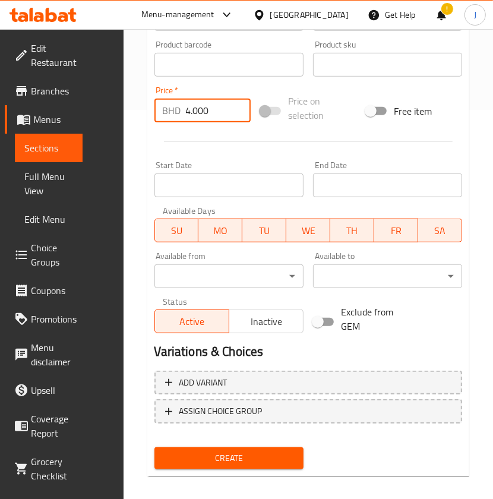
scroll to position [400, 0]
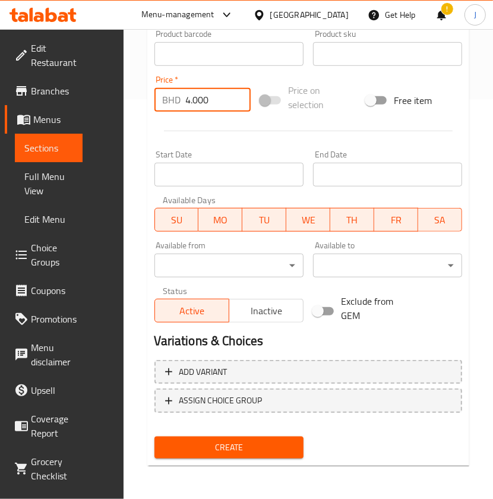
type input "4.000"
click at [201, 453] on span "Create" at bounding box center [229, 447] width 130 height 15
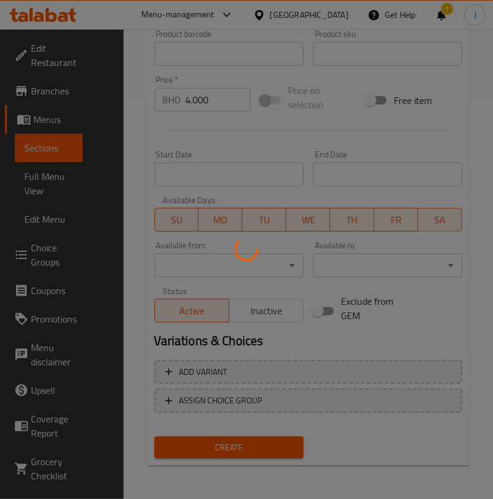
type input "0"
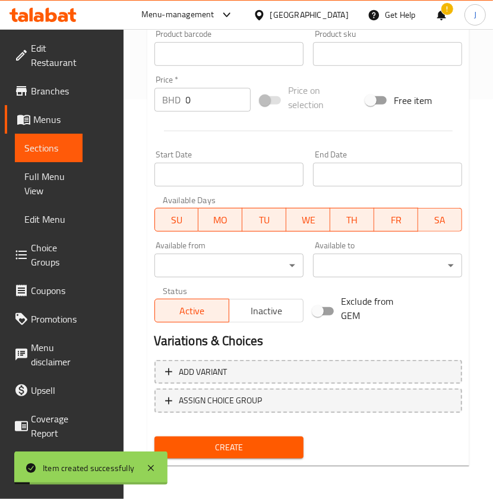
scroll to position [162, 0]
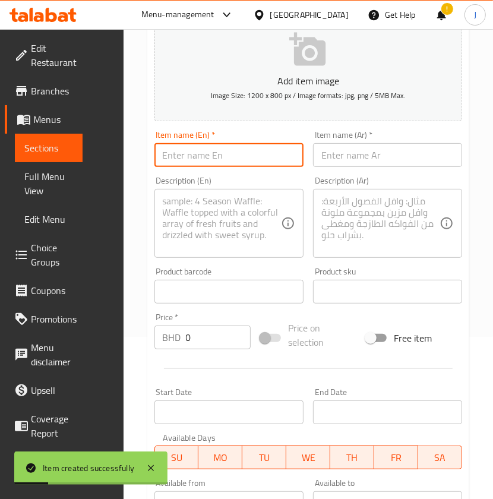
click at [224, 156] on input "text" at bounding box center [229, 155] width 149 height 24
paste input "Minnie Pink Mug"
type input "Minnie Pink Mug"
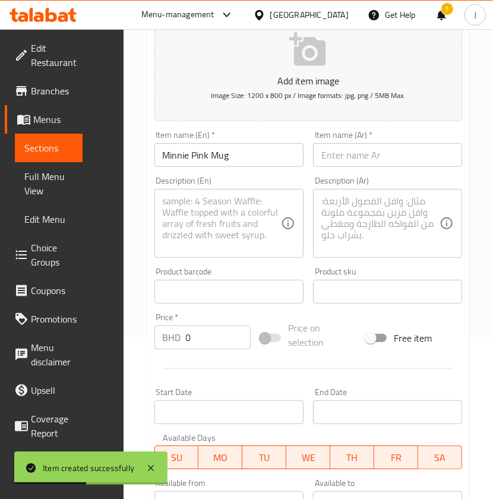
click at [438, 163] on input "text" at bounding box center [387, 155] width 149 height 24
paste input "كوب ميني الوردي"
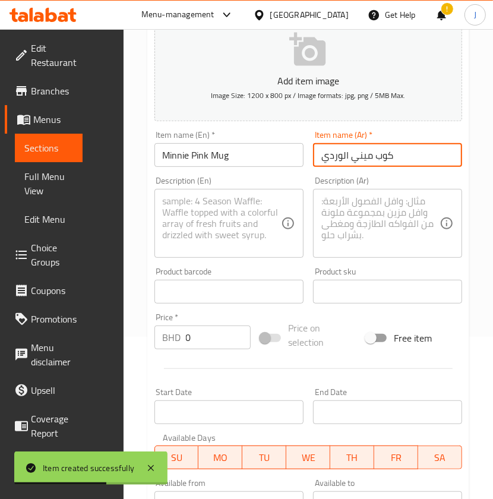
type input "كوب ميني الوردي"
click at [243, 228] on textarea at bounding box center [222, 224] width 118 height 56
paste textarea "Cute pink Minnie Mouse mug with a lovely bow design."
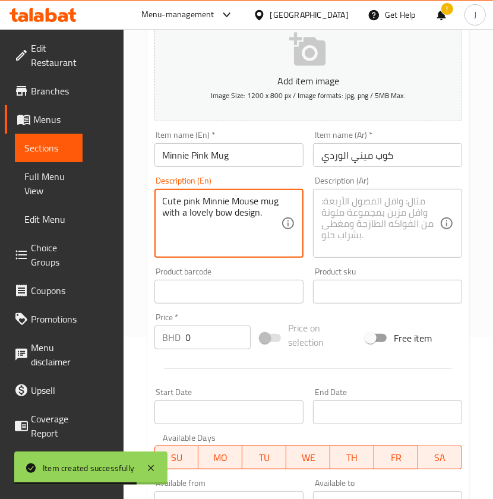
type textarea "Cute pink Minnie Mouse mug with a lovely bow design."
click at [408, 232] on textarea at bounding box center [381, 224] width 118 height 56
paste textarea "كوب [PERSON_NAME] لطيف مع تصميم فيونكة جميلة."
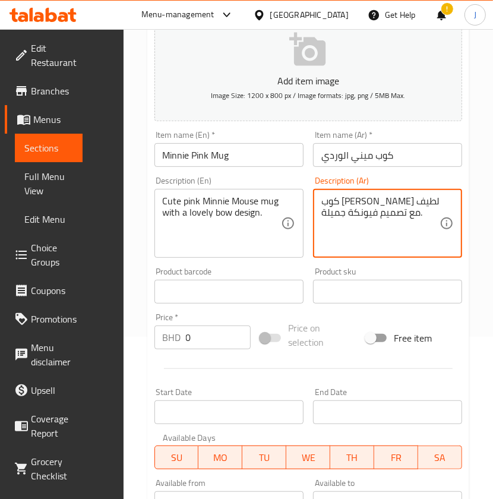
type textarea "كوب [PERSON_NAME] لطيف مع تصميم فيونكة جميلة."
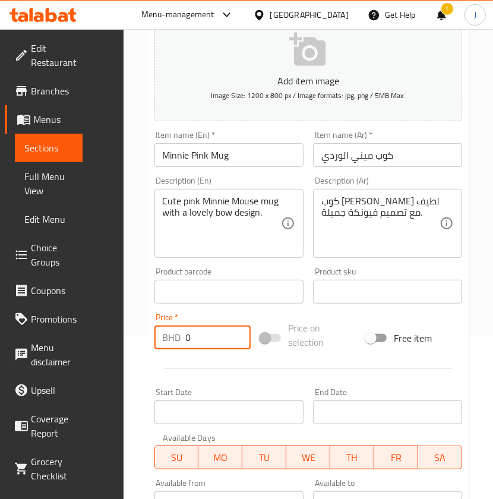
paste input "4.00"
drag, startPoint x: 183, startPoint y: 341, endPoint x: 142, endPoint y: 326, distance: 43.4
click at [125, 345] on div "Home / Restaurants management / Menus / Sections / item / create Accessories se…" at bounding box center [309, 302] width 370 height 870
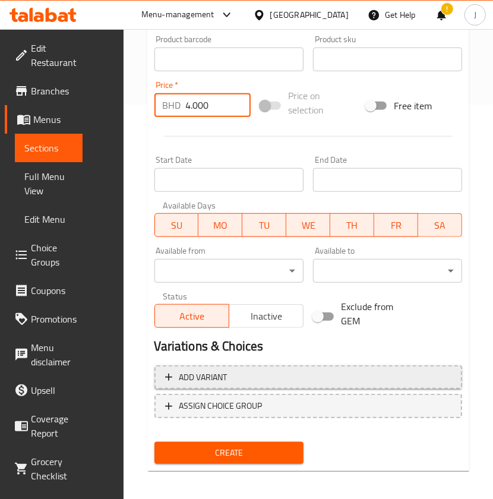
scroll to position [400, 0]
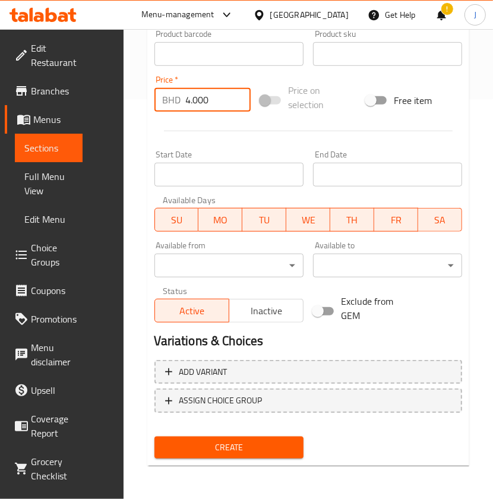
type input "4.000"
click at [228, 444] on span "Create" at bounding box center [229, 447] width 130 height 15
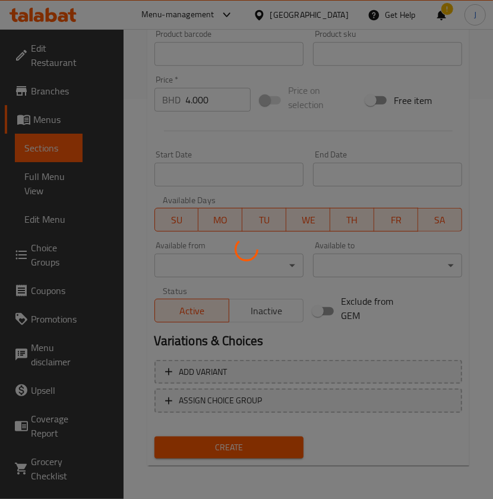
type input "0"
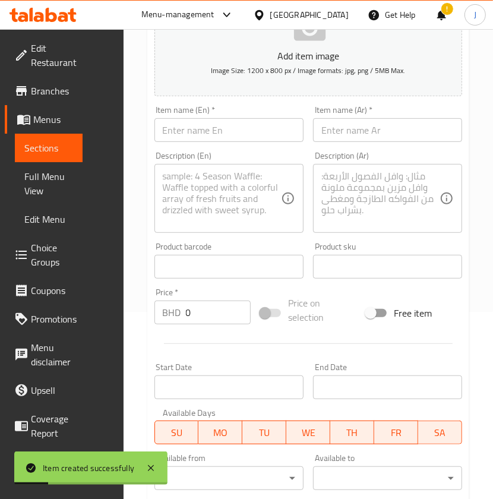
scroll to position [162, 0]
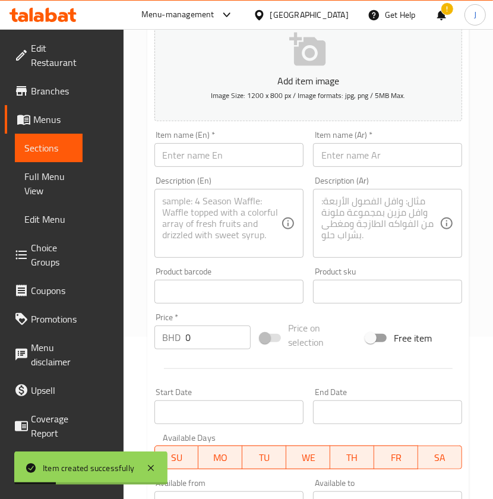
click at [219, 161] on input "text" at bounding box center [229, 155] width 149 height 24
paste input "My Melody Mug with Spoon"
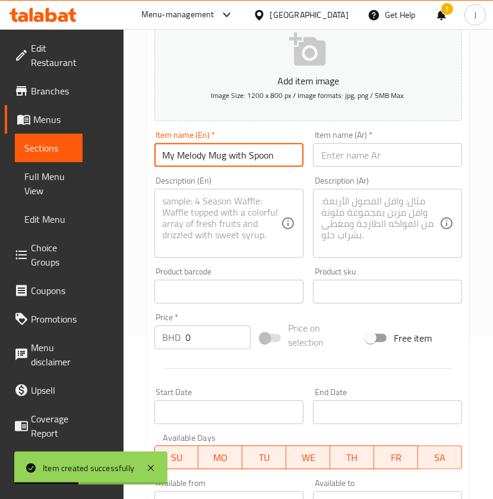
type input "My Melody Mug with Spoon"
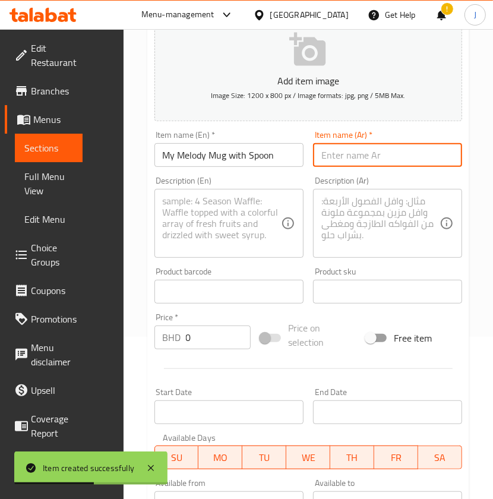
drag, startPoint x: 342, startPoint y: 159, endPoint x: 350, endPoint y: 159, distance: 7.7
click at [342, 159] on input "text" at bounding box center [387, 155] width 149 height 24
paste input "كوب ميلودي الخاص بي مع ملعقة"
type input "كوب ميلودي الخاص بي مع ملعقة"
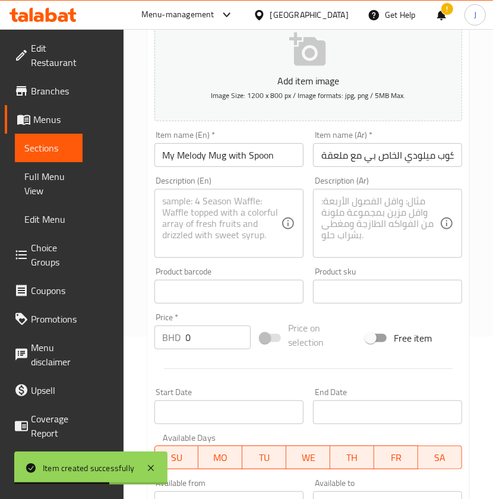
scroll to position [0, 0]
click at [204, 225] on textarea at bounding box center [222, 224] width 118 height 56
paste textarea "Pink My Melody mug with a bow design, includes a matching spoon."
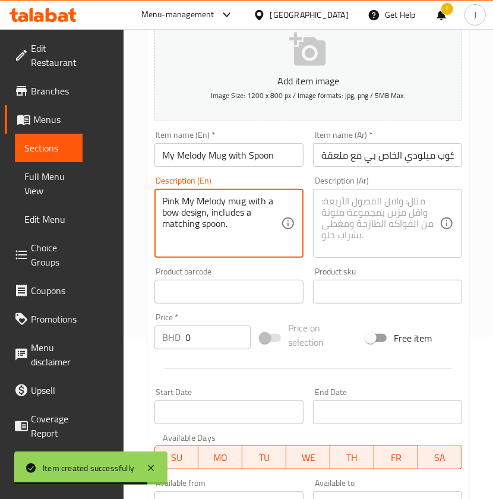
type textarea "Pink My Melody mug with a bow design, includes a matching spoon."
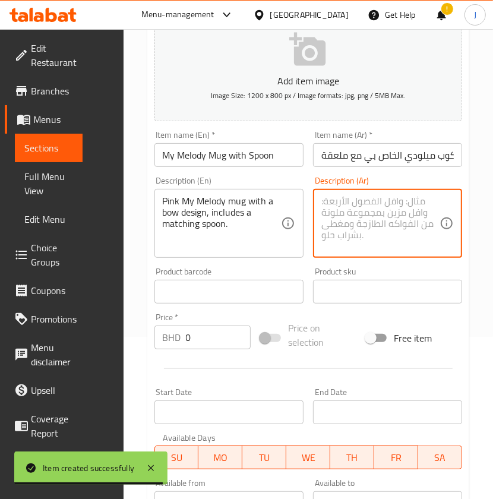
click at [367, 207] on textarea at bounding box center [381, 224] width 118 height 56
paste textarea "كوب My Melody باللون الوردي بتصميم على شكل فيونكة، يتضمن ملعقة متناسقة."
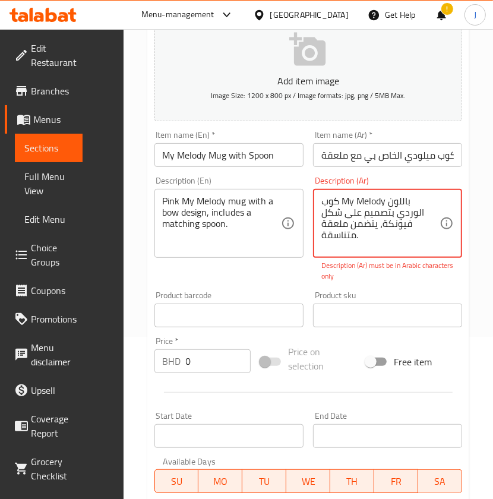
click at [343, 198] on textarea "كوب My Melody باللون الوردي بتصميم على شكل فيونكة، يتضمن ملعقة متناسقة." at bounding box center [381, 224] width 118 height 56
drag, startPoint x: 343, startPoint y: 198, endPoint x: 361, endPoint y: 199, distance: 18.4
click at [361, 199] on textarea "كوب My Melody باللون الوردي بتصميم على شكل فيونكة، يتضمن ملعقة متناسقة." at bounding box center [381, 224] width 118 height 56
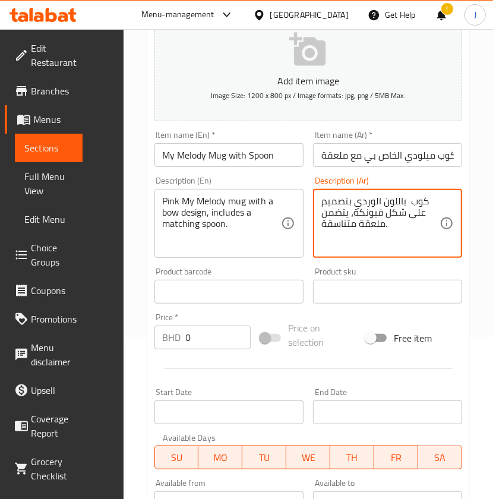
type textarea "كوب باللون الوردي بتصميم على شكل فيونكة، يتضمن ملعقة متناسقة."
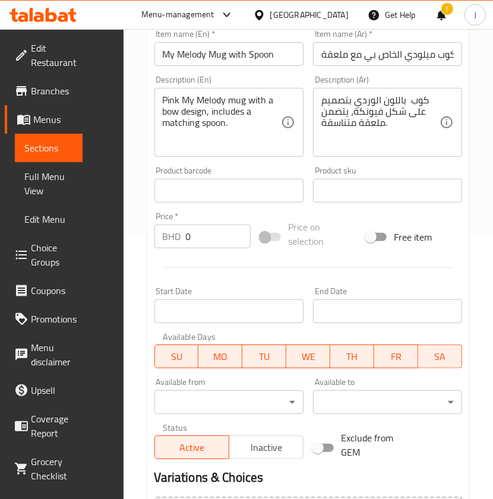
scroll to position [321, 0]
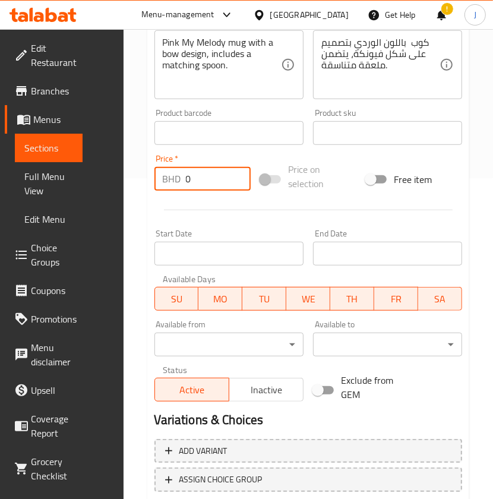
paste input "5.50"
drag, startPoint x: 149, startPoint y: 184, endPoint x: 140, endPoint y: 184, distance: 8.9
click at [140, 184] on div "Home / Restaurants management / Menus / Sections / item / create Accessories se…" at bounding box center [309, 143] width 370 height 870
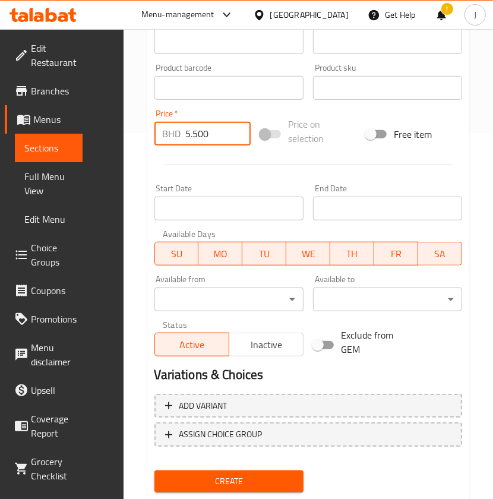
scroll to position [400, 0]
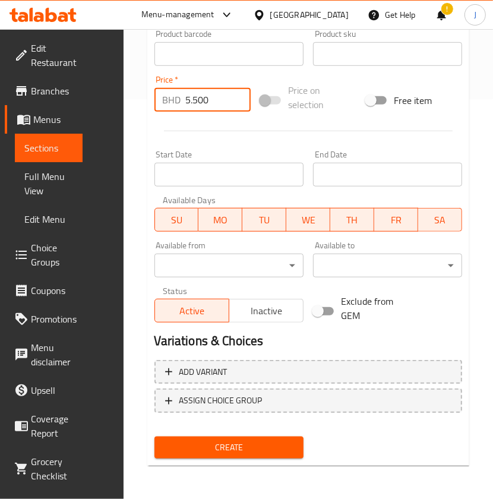
type input "5.500"
click at [197, 444] on span "Create" at bounding box center [229, 447] width 130 height 15
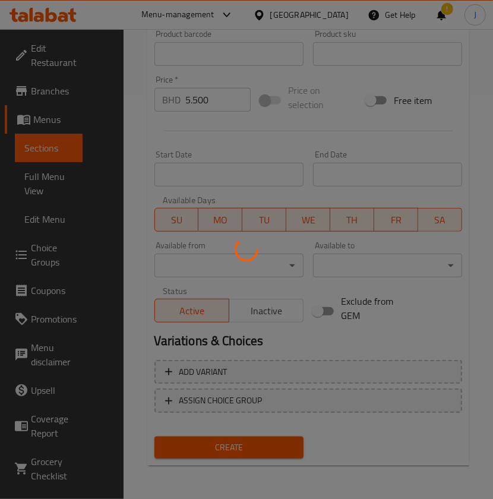
type input "0"
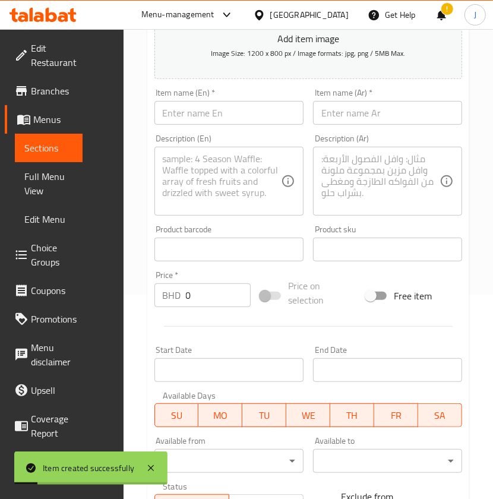
scroll to position [162, 0]
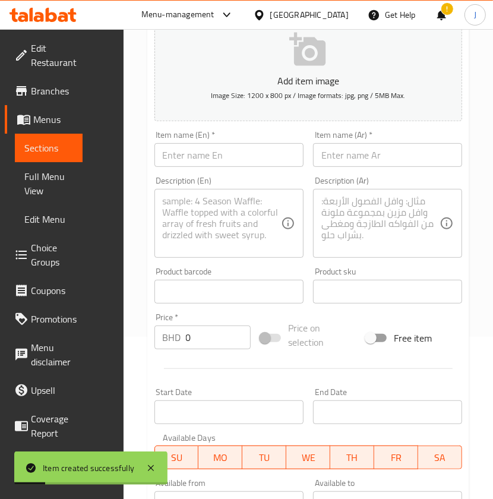
click at [218, 159] on input "text" at bounding box center [229, 155] width 149 height 24
paste input "Pastel Waffle Cup (Blue)"
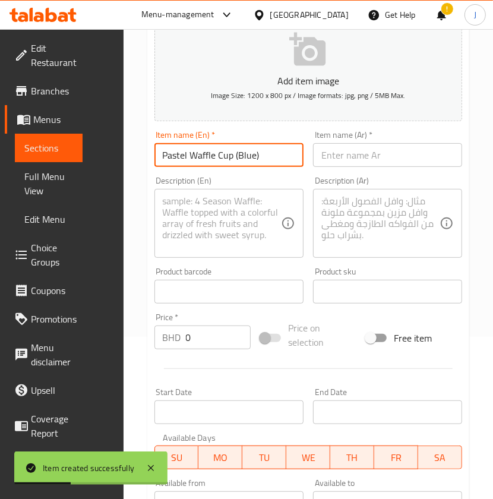
type input "Pastel Waffle Cup (Blue)"
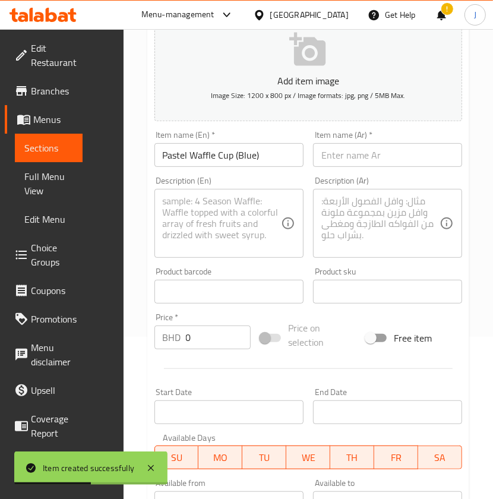
click at [418, 156] on input "text" at bounding box center [387, 155] width 149 height 24
paste input "كوب وافل باستيل (أزرق)"
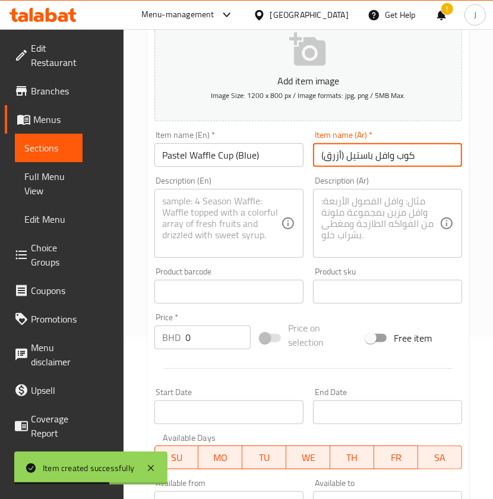
type input "كوب وافل باستيل (أزرق)"
click at [200, 218] on textarea at bounding box center [222, 224] width 118 height 56
paste textarea "A pastel ceramic cup with a waffle texture, perfect for coffee, tea, or hot cho…"
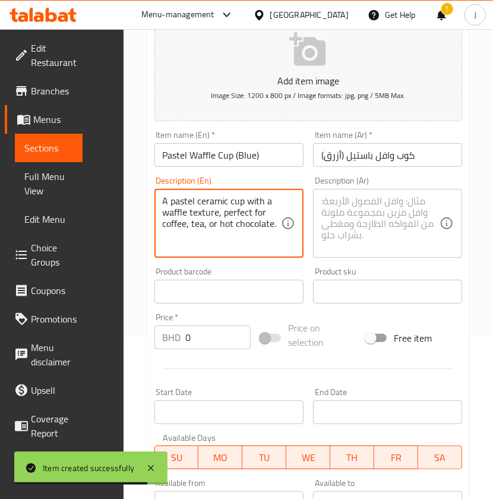
type textarea "A pastel ceramic cup with a waffle texture, perfect for coffee, tea, or hot cho…"
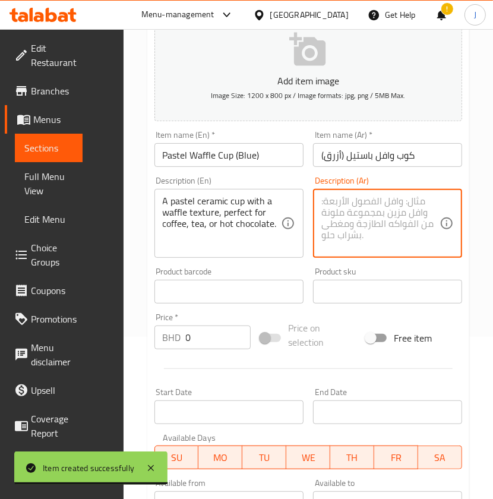
click at [370, 232] on textarea at bounding box center [381, 224] width 118 height 56
paste textarea "كوب سيراميكي بلون الباستيل مع ملمس وافل، مثالي للقهوة أو الشاي أو الشوكولاتة ال…"
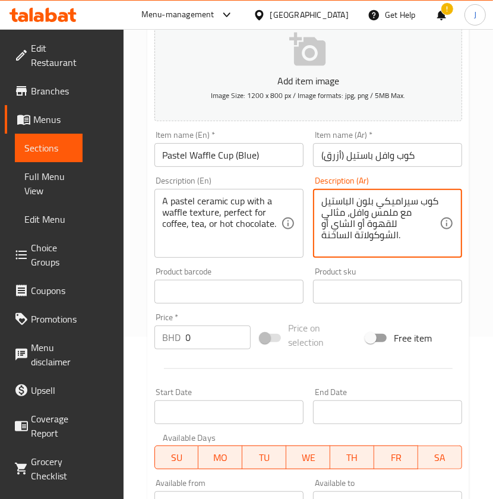
type textarea "كوب سيراميكي بلون الباستيل مع ملمس وافل، مثالي للقهوة أو الشاي أو الشوكولاتة ال…"
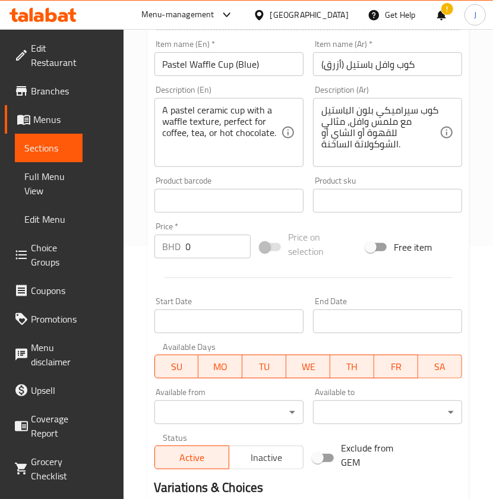
scroll to position [321, 0]
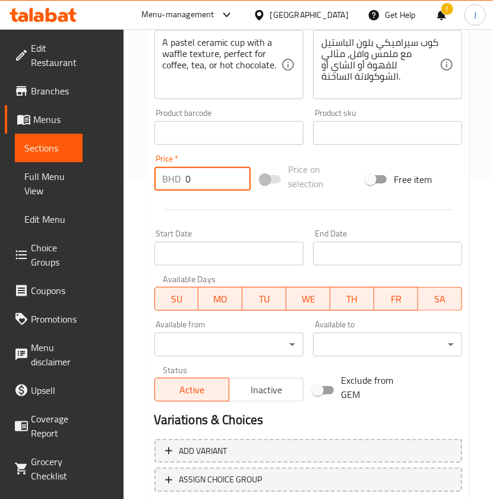
drag, startPoint x: 143, startPoint y: 189, endPoint x: 133, endPoint y: 189, distance: 9.5
click at [133, 189] on div "Home / Restaurants management / Menus / Sections / item / create Accessories se…" at bounding box center [309, 143] width 370 height 870
paste input "4.00"
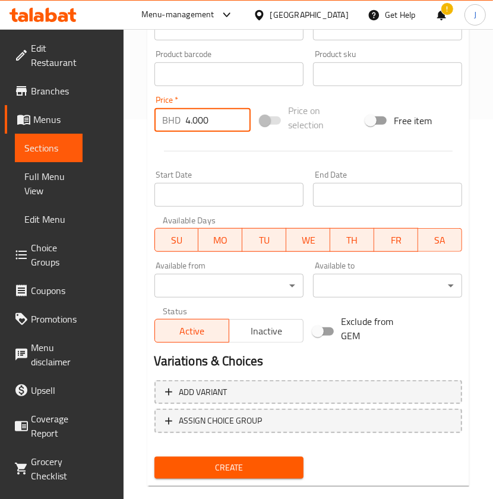
scroll to position [400, 0]
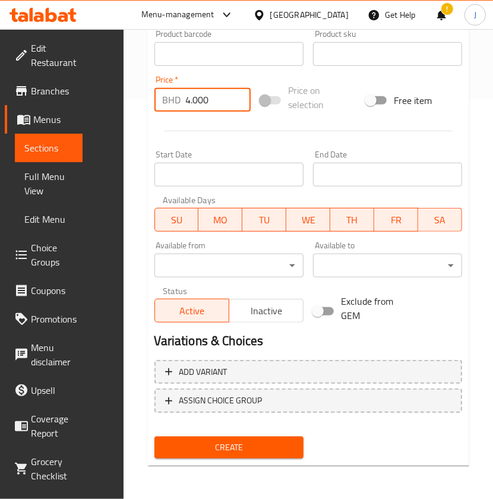
type input "4.000"
click at [242, 446] on span "Create" at bounding box center [229, 447] width 130 height 15
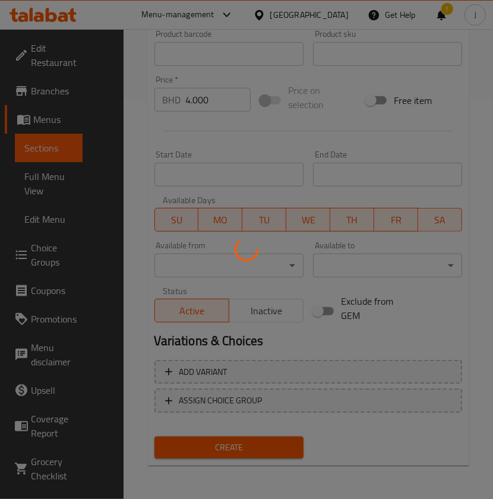
type input "0"
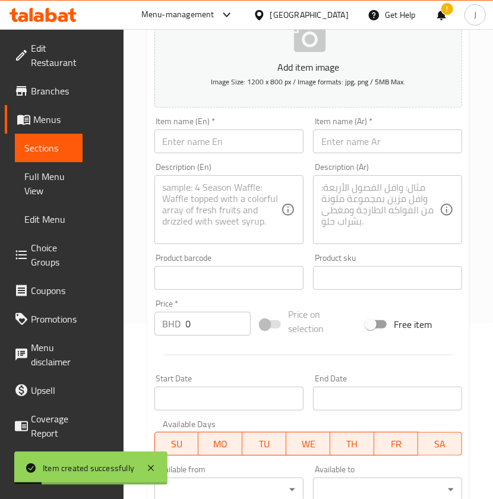
scroll to position [162, 0]
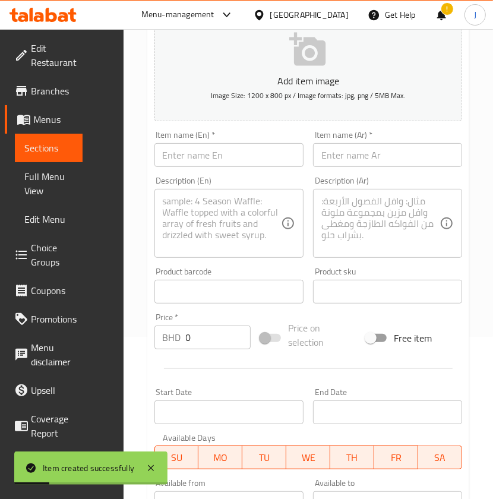
click at [239, 156] on input "text" at bounding box center [229, 155] width 149 height 24
paste input "Pastel Waffle Cup (Mint green)"
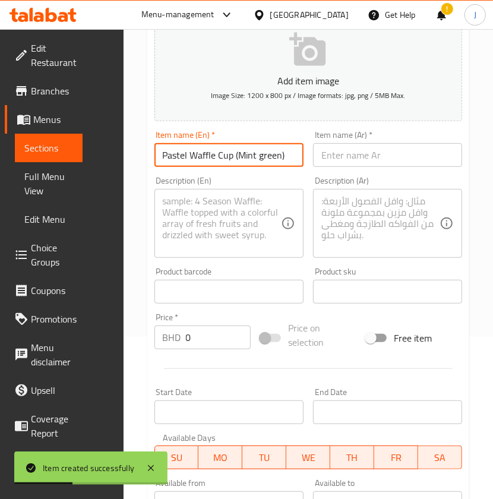
type input "Pastel Waffle Cup (Mint green)"
click at [354, 150] on input "text" at bounding box center [387, 155] width 149 height 24
paste input "كوب وافل باستيل (أخضر نعناعي)"
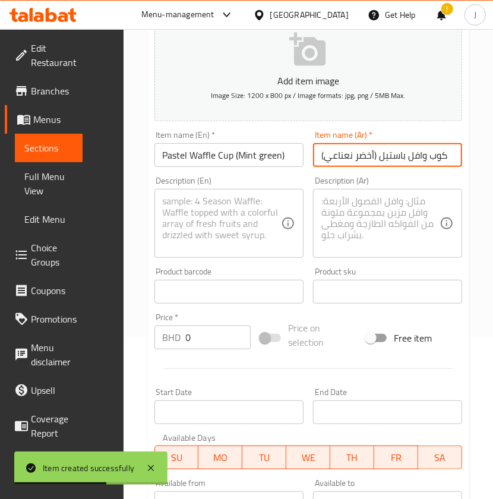
type input "كوب وافل باستيل (أخضر نعناعي)"
click at [203, 222] on textarea at bounding box center [222, 224] width 118 height 56
paste textarea "A pastel ceramic cup with a waffle texture, perfect for coffee, tea, or hot cho…"
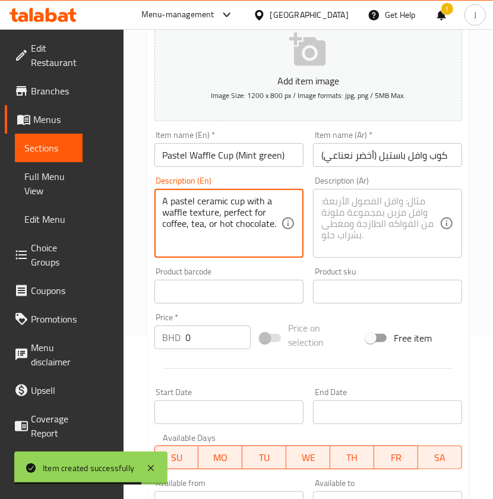
type textarea "A pastel ceramic cup with a waffle texture, perfect for coffee, tea, or hot cho…"
click at [368, 212] on textarea at bounding box center [381, 224] width 118 height 56
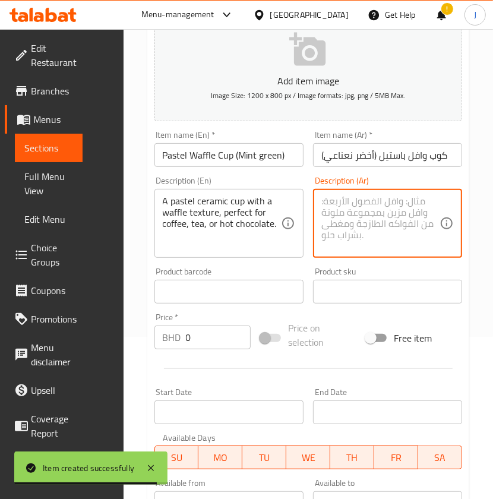
paste textarea "كوب سيراميكي بلون الباستيل مع ملمس وافل، مثالي للقهوة أو الشاي أو الشوكولاتة ال…"
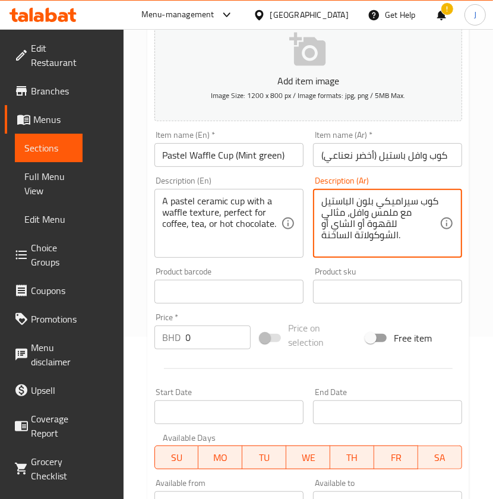
type textarea "كوب سيراميكي بلون الباستيل مع ملمس وافل، مثالي للقهوة أو الشاي أو الشوكولاتة ال…"
drag, startPoint x: 171, startPoint y: 340, endPoint x: 152, endPoint y: 340, distance: 19.0
click at [152, 340] on div "Price   * BHD 0 Price *" at bounding box center [203, 332] width 106 height 46
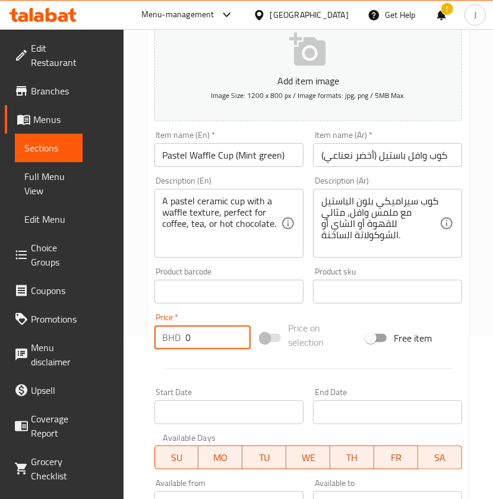
paste input "4.00"
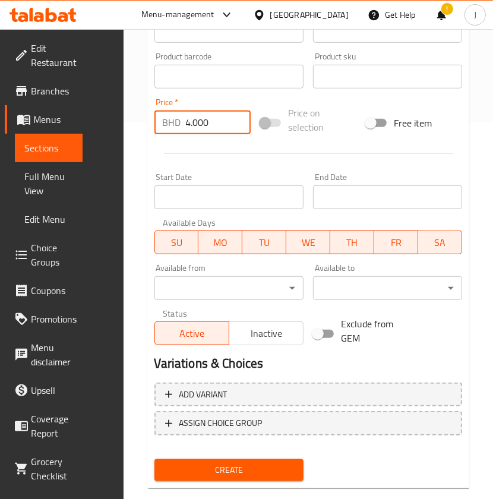
scroll to position [400, 0]
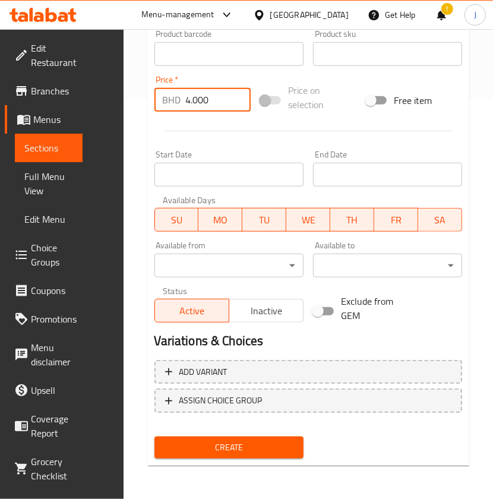
type input "4.000"
click at [199, 443] on span "Create" at bounding box center [229, 447] width 130 height 15
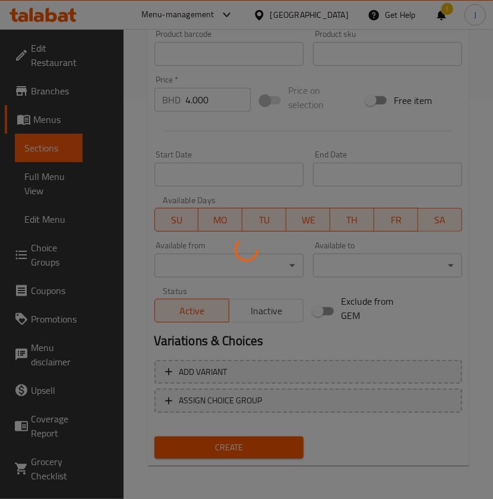
type input "0"
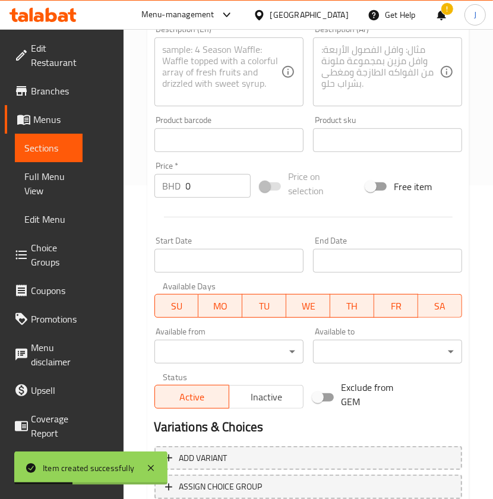
scroll to position [242, 0]
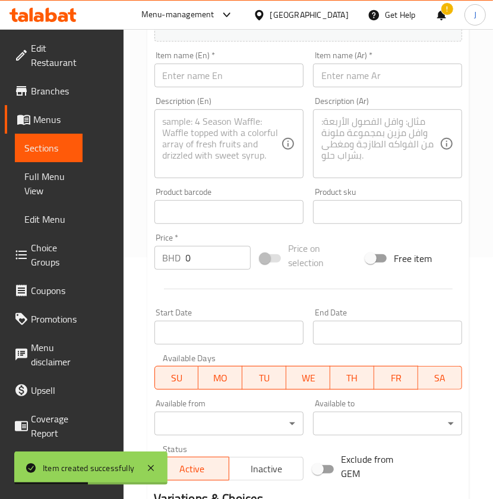
click at [239, 83] on input "text" at bounding box center [229, 76] width 149 height 24
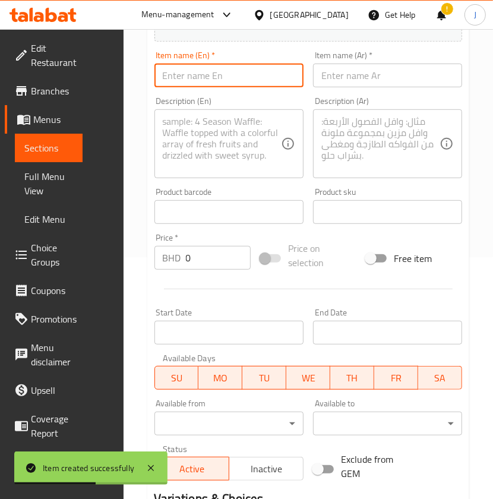
paste input "[PERSON_NAME] Mug"
type input "[PERSON_NAME] Mug"
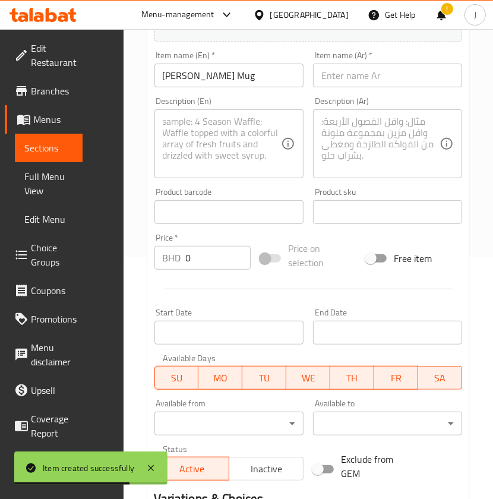
click at [420, 78] on input "text" at bounding box center [387, 76] width 149 height 24
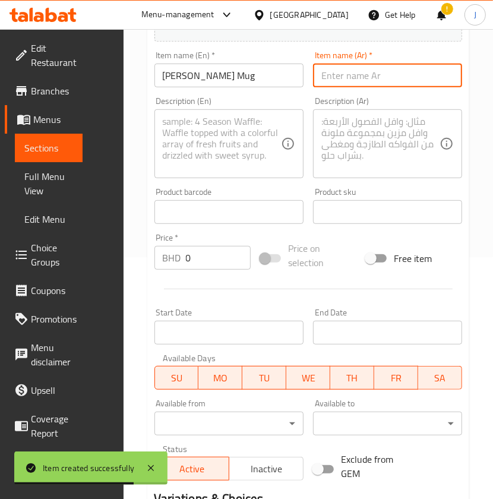
paste input "كوب [PERSON_NAME]"
type input "كوب [PERSON_NAME]"
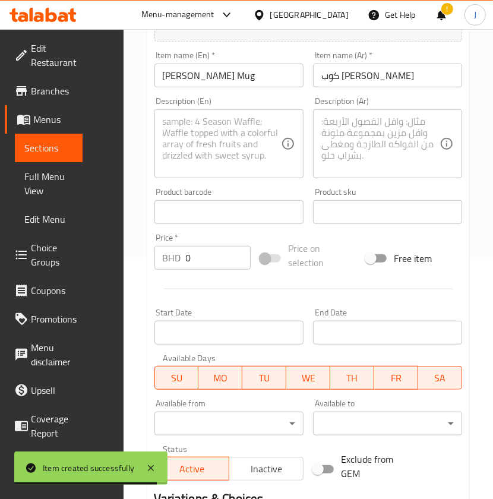
click at [224, 138] on textarea at bounding box center [222, 144] width 118 height 56
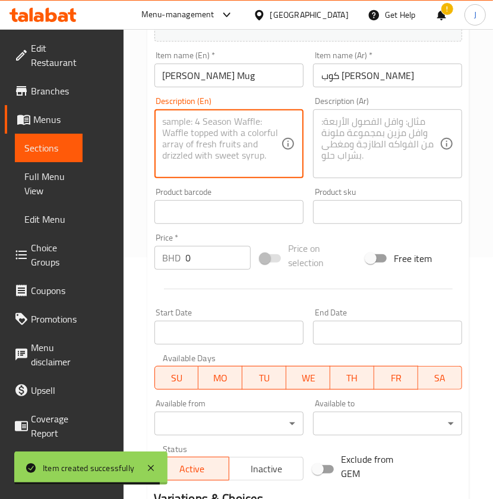
paste textarea "Stylish soccer-inspired mug in orange and white with lid and golden spoon."
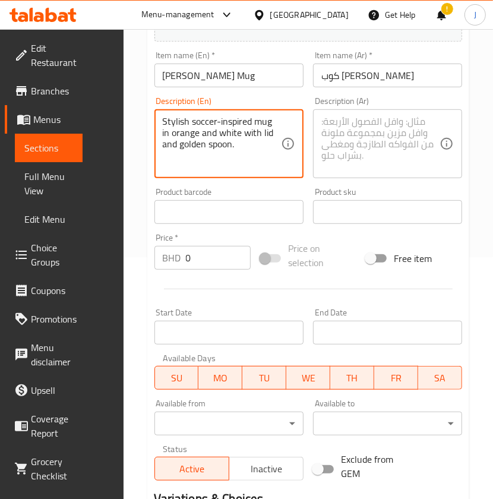
type textarea "Stylish soccer-inspired mug in orange and white with lid and golden spoon."
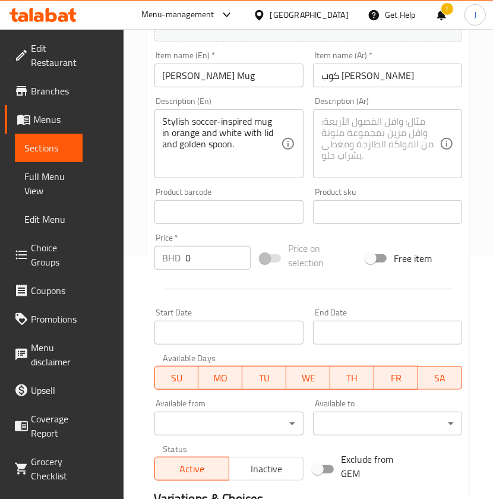
click at [358, 140] on textarea at bounding box center [381, 144] width 118 height 56
paste textarea "كوب أنيق مستوحى من كرة القدم باللون البرتقالي والأبيض مع غطاء وملعقة ذهبية."
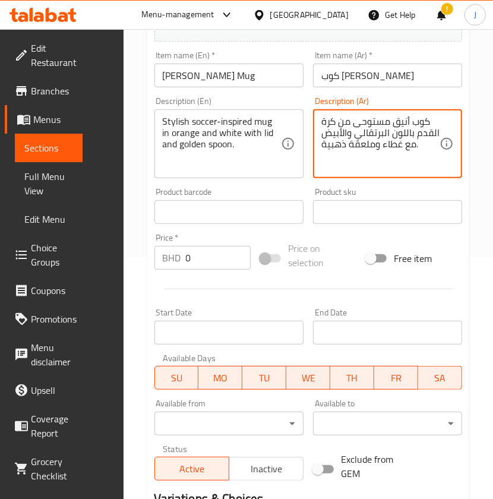
type textarea "كوب أنيق مستوحى من كرة القدم باللون البرتقالي والأبيض مع غطاء وملعقة ذهبية."
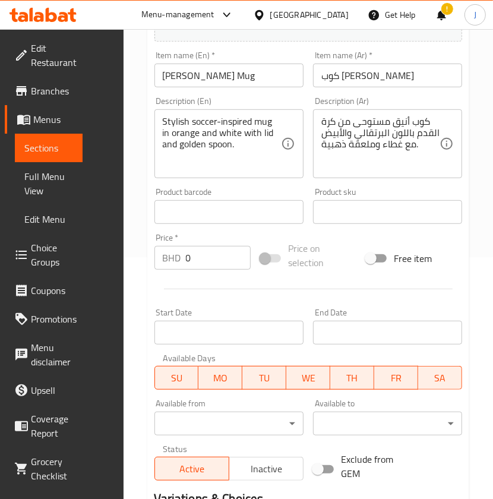
drag, startPoint x: 202, startPoint y: 252, endPoint x: 154, endPoint y: 272, distance: 51.4
click at [154, 272] on div "Price   * BHD 0 Price *" at bounding box center [203, 252] width 106 height 46
paste input "4.90"
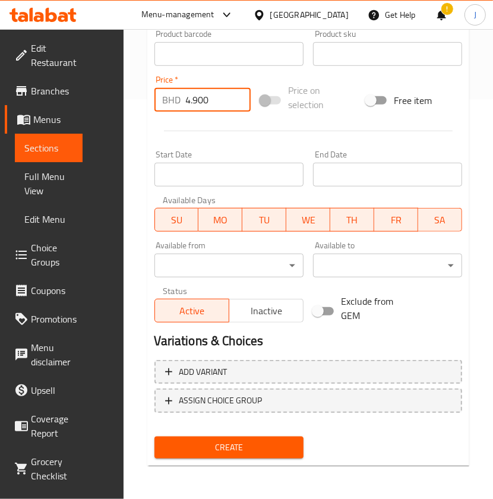
type input "4.900"
click at [208, 446] on span "Create" at bounding box center [229, 447] width 130 height 15
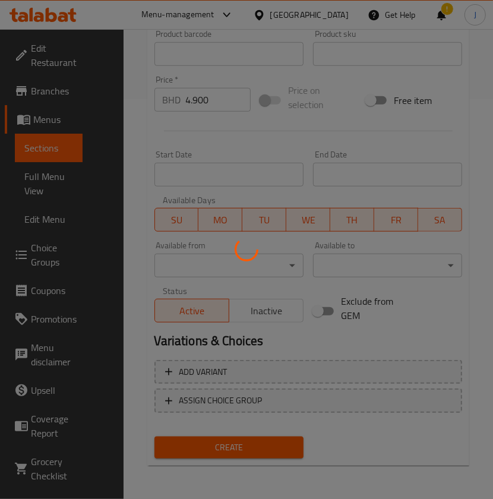
type input "0"
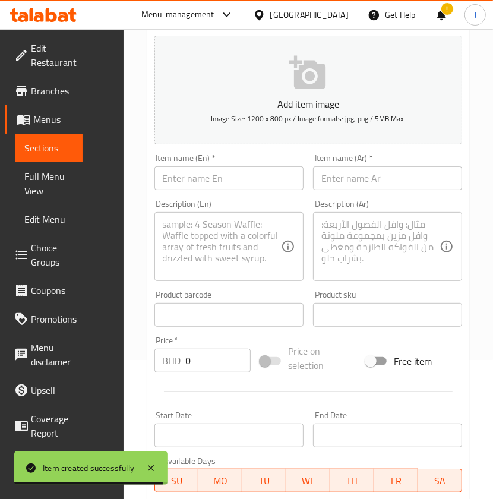
scroll to position [0, 0]
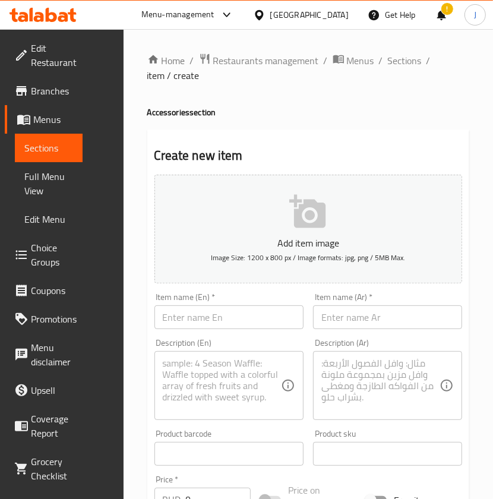
click at [204, 319] on input "text" at bounding box center [229, 318] width 149 height 24
paste input "Pikachu [PERSON_NAME]"
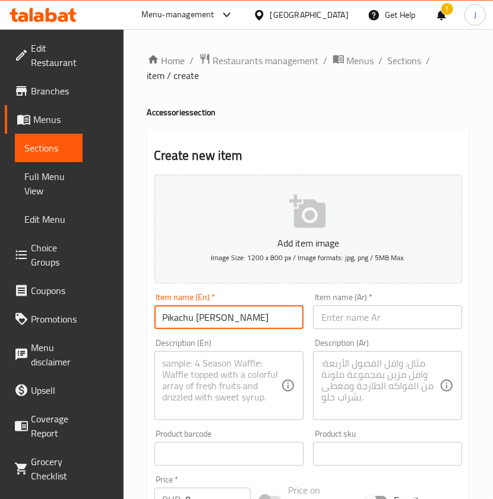
type input "Pikachu [PERSON_NAME]"
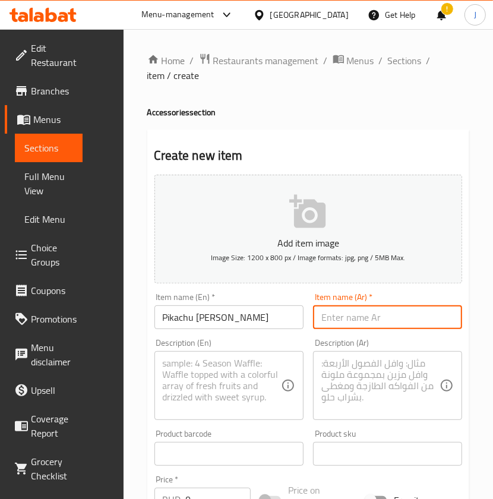
click at [379, 315] on input "text" at bounding box center [387, 318] width 149 height 24
paste input "[PERSON_NAME]"
type input "[PERSON_NAME]"
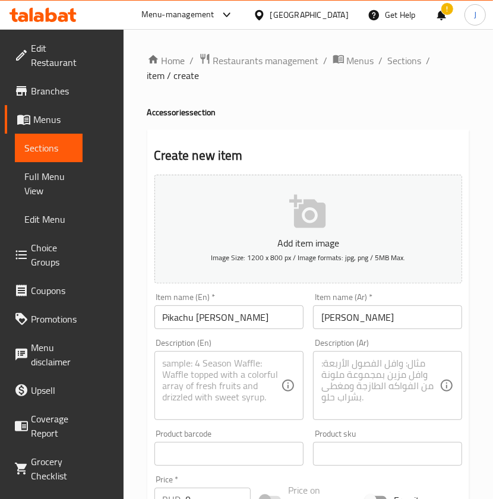
click at [255, 391] on textarea at bounding box center [222, 386] width 118 height 56
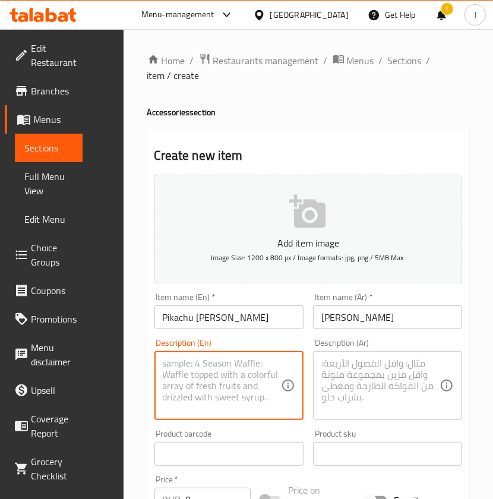
paste textarea "Bright yellow [PERSON_NAME] featuring Pikachu designs, durable and stylish."
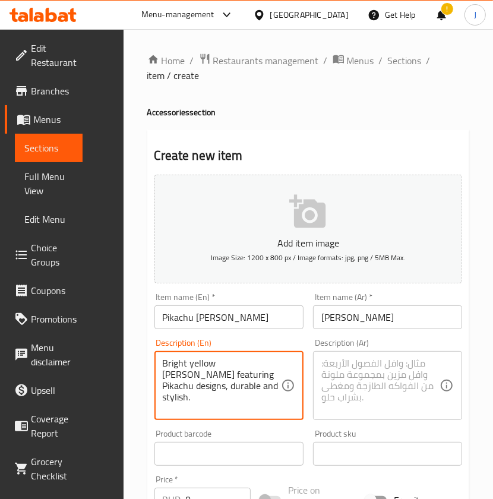
type textarea "Bright yellow [PERSON_NAME] featuring Pikachu designs, durable and stylish."
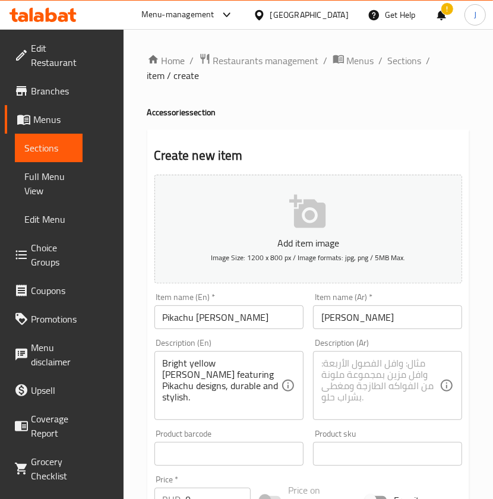
click at [375, 391] on textarea at bounding box center [381, 386] width 118 height 56
paste textarea "كوب ستانلي باللون الأصفر الساطع يتميز بتصميمات بيكاتشو، وهو [PERSON_NAME]."
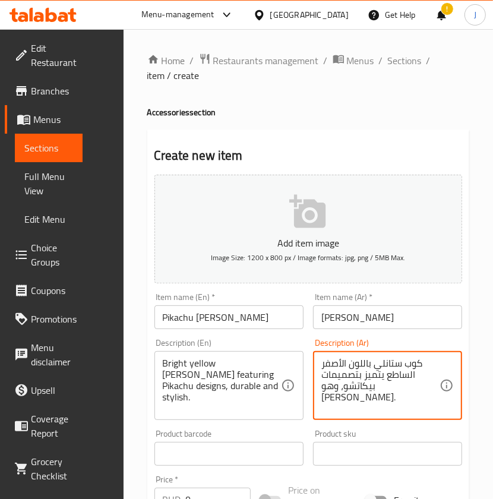
type textarea "كوب ستانلي باللون الأصفر الساطع يتميز بتصميمات بيكاتشو، وهو [PERSON_NAME]."
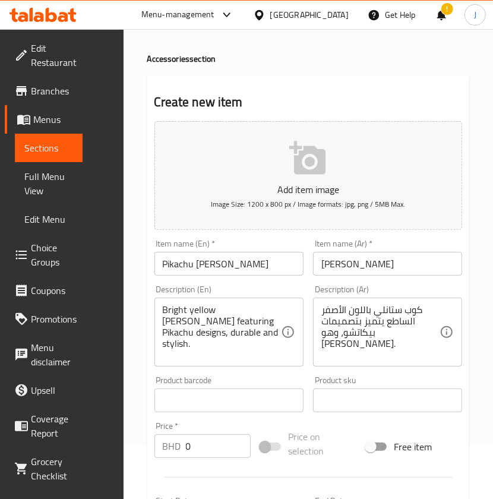
scroll to position [79, 0]
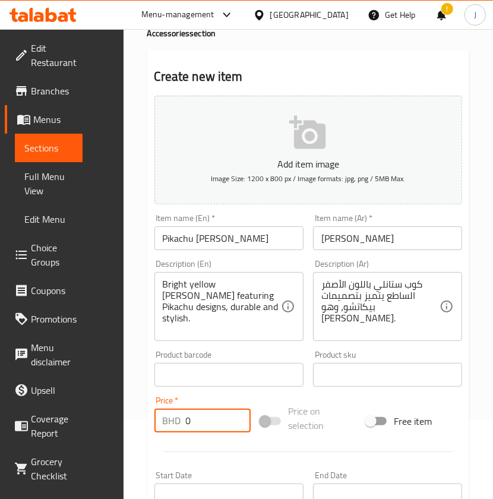
drag, startPoint x: 191, startPoint y: 413, endPoint x: 167, endPoint y: 425, distance: 27.4
click at [167, 425] on div "BHD 0 Price *" at bounding box center [203, 421] width 96 height 24
paste input "7.00"
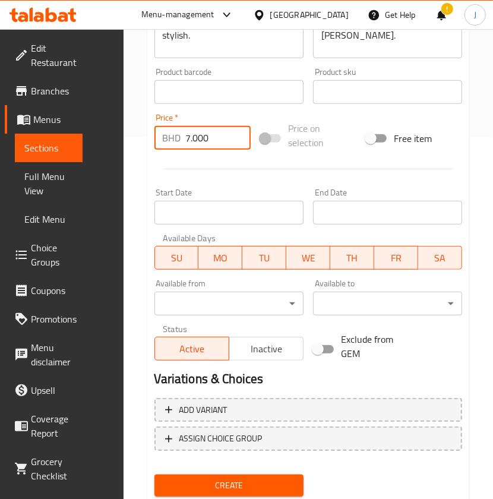
scroll to position [400, 0]
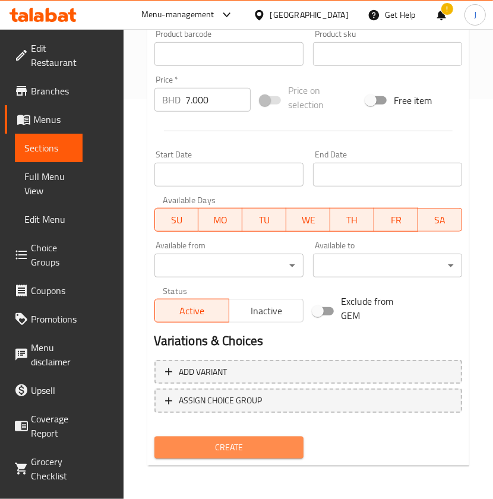
click at [217, 440] on span "Create" at bounding box center [229, 447] width 130 height 15
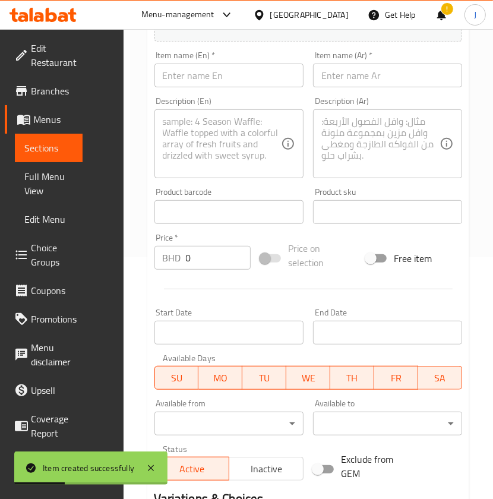
scroll to position [83, 0]
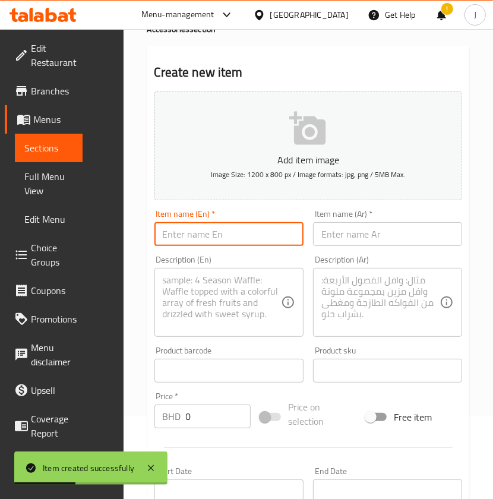
click at [199, 239] on input "text" at bounding box center [229, 234] width 149 height 24
paste
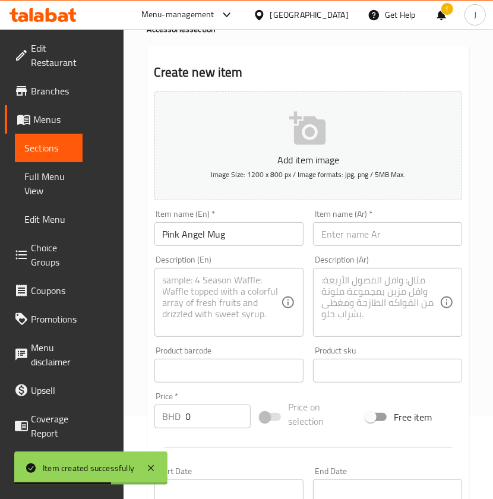
click at [413, 232] on input "text" at bounding box center [387, 234] width 149 height 24
click at [214, 310] on textarea at bounding box center [222, 303] width 118 height 56
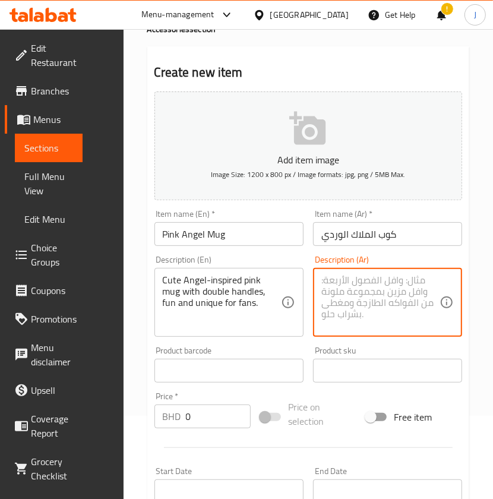
click at [382, 287] on textarea at bounding box center [381, 303] width 118 height 56
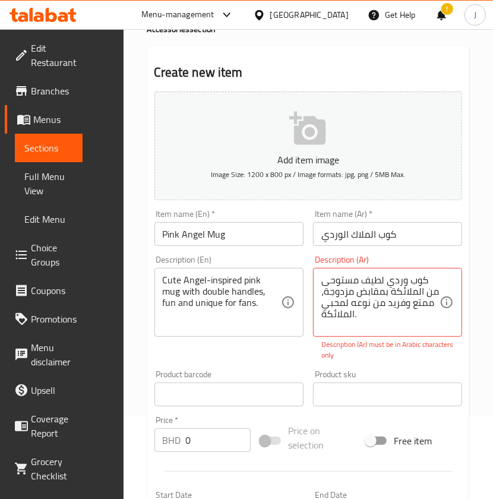
drag, startPoint x: 166, startPoint y: 447, endPoint x: 152, endPoint y: 449, distance: 14.4
click at [152, 449] on div "Price   * BHD 0 Price *" at bounding box center [203, 434] width 106 height 46
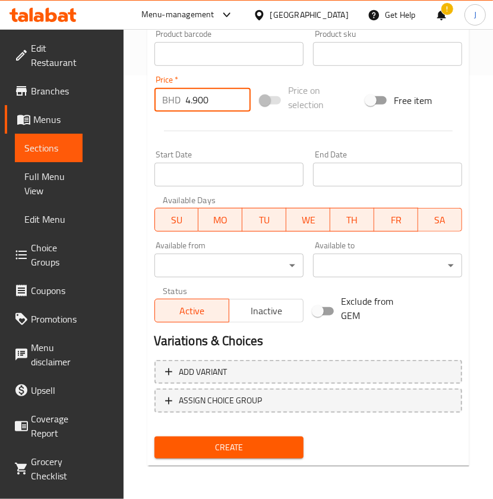
click at [209, 442] on span "Create" at bounding box center [229, 447] width 130 height 15
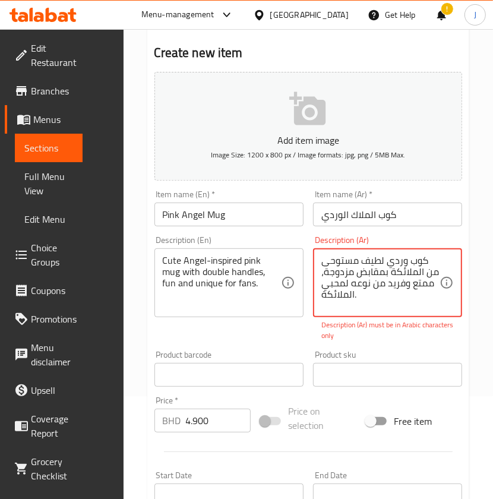
scroll to position [69, 0]
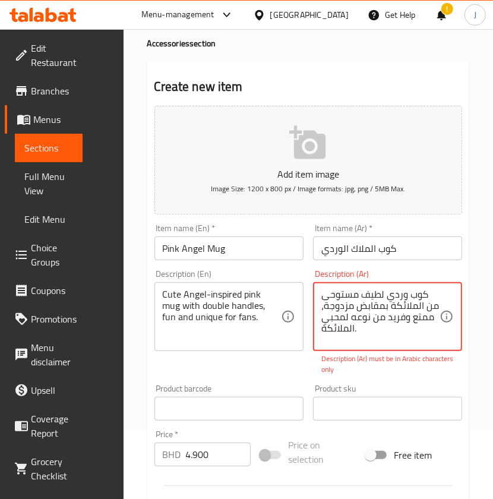
click at [371, 316] on textarea "كوب وردي لطيف مستوحى من الملائكة بمقابض مزدوجة، ممتع وفريد ​​من نوعه لمحبي المل…" at bounding box center [381, 317] width 118 height 56
click at [367, 300] on textarea "كوب وردي لطيف مستوحى من الملائكة بمقابض مزدوجة، ممتع وفريد ​​من نوعه لمحبي المل…" at bounding box center [381, 317] width 118 height 56
drag, startPoint x: 382, startPoint y: 295, endPoint x: 304, endPoint y: 296, distance: 77.3
click at [304, 296] on div "Add item image Image Size: 1200 x 800 px / Image formats: jpg, png / 5MB Max. I…" at bounding box center [309, 391] width 318 height 581
click at [385, 342] on textarea "كوب وردي لطيف مستوحى من الملائكة بمقابض مزدوجة، ممتع وفريد ​​من نوعه لمحبي المل…" at bounding box center [381, 317] width 118 height 56
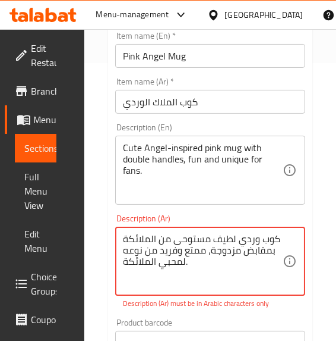
scroll to position [447, 0]
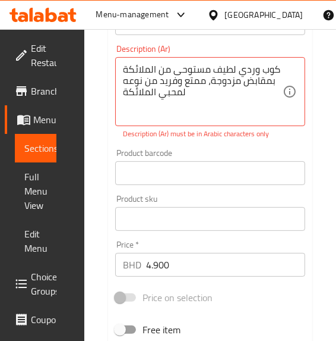
click at [221, 146] on div "Product barcode Product barcode" at bounding box center [211, 167] width 200 height 46
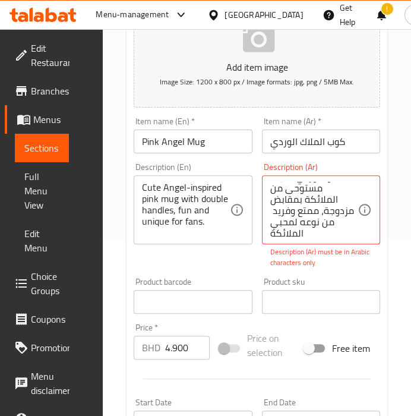
scroll to position [14, 0]
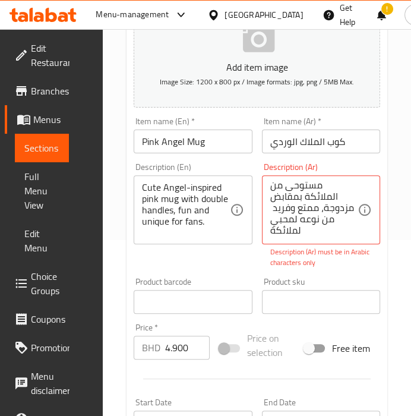
click at [338, 273] on div "Product sku Product sku" at bounding box center [321, 296] width 128 height 46
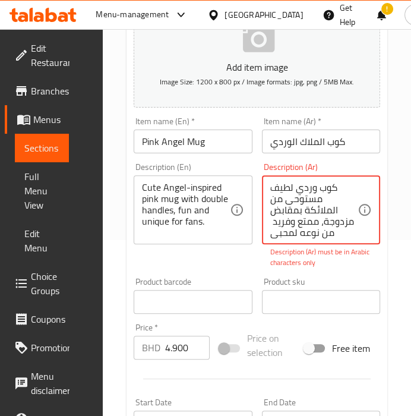
drag, startPoint x: 331, startPoint y: 231, endPoint x: 328, endPoint y: 174, distance: 57.8
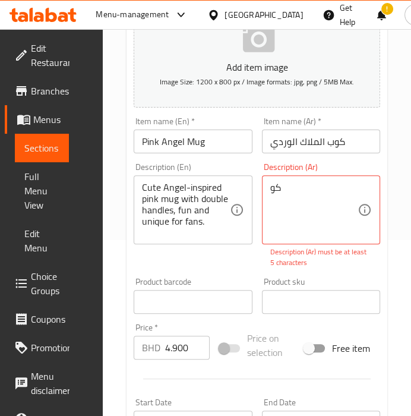
click at [310, 177] on div "كو Description (Ar)" at bounding box center [321, 209] width 119 height 69
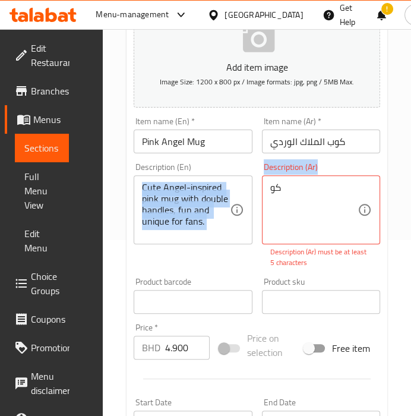
drag, startPoint x: 309, startPoint y: 178, endPoint x: 256, endPoint y: 190, distance: 54.2
click at [256, 190] on div "Add item image Image Size: 1200 x 800 px / Image formats: jpg, png / 5MB Max. I…" at bounding box center [257, 288] width 256 height 589
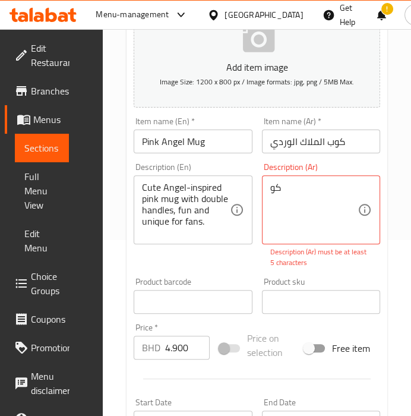
click at [263, 185] on div "كو Description (Ar)" at bounding box center [321, 209] width 119 height 69
drag, startPoint x: 263, startPoint y: 185, endPoint x: 283, endPoint y: 187, distance: 19.7
click at [283, 187] on div "كو Description (Ar)" at bounding box center [321, 209] width 119 height 69
click at [278, 186] on textarea "كو" at bounding box center [314, 210] width 88 height 56
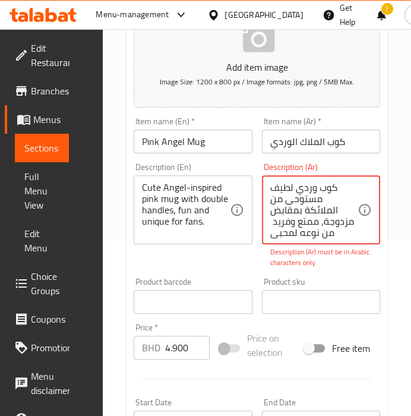
scroll to position [14, 0]
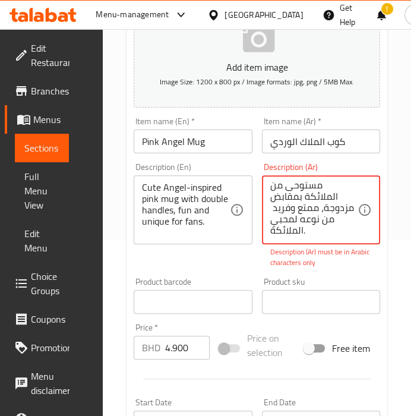
click at [355, 274] on div "Product sku Product sku" at bounding box center [321, 296] width 128 height 46
drag, startPoint x: 334, startPoint y: 230, endPoint x: 310, endPoint y: 221, distance: 25.4
click at [291, 194] on textarea "كوب وردي لطيف مستوحى من الملائكة بمقابض مزدوجة، ممتع وفريد ​​من نوعه لمحبي المل…" at bounding box center [314, 210] width 88 height 56
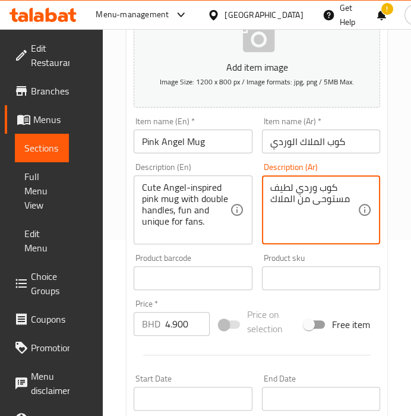
scroll to position [0, 0]
click at [302, 221] on textarea "كوب وردي لطيف مستوحى من الملاك" at bounding box center [314, 210] width 88 height 56
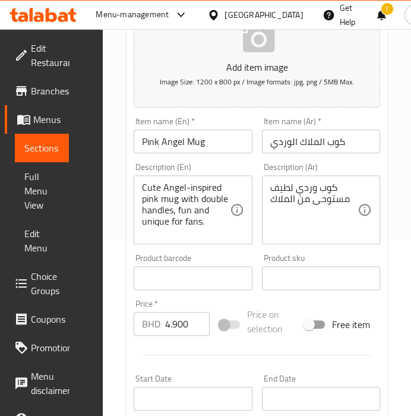
click at [309, 257] on div "Product sku Product sku" at bounding box center [321, 272] width 119 height 36
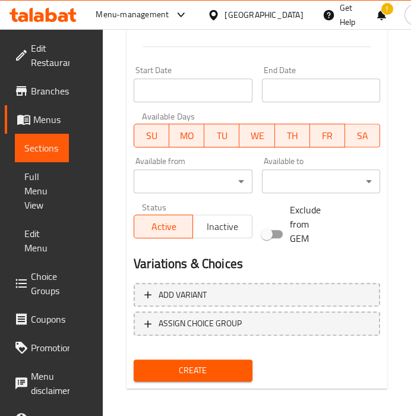
scroll to position [488, 0]
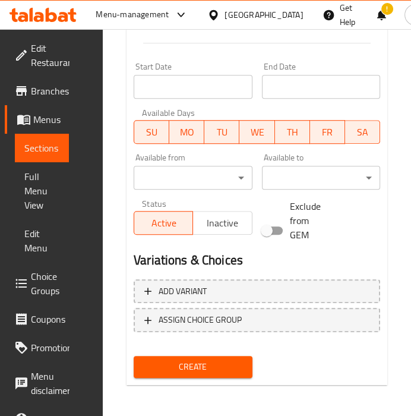
click at [199, 363] on span "Create" at bounding box center [193, 367] width 100 height 15
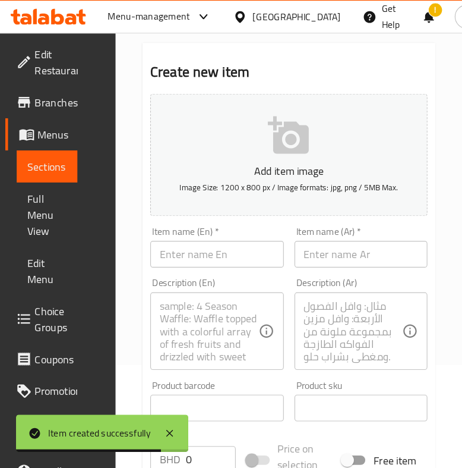
scroll to position [92, 0]
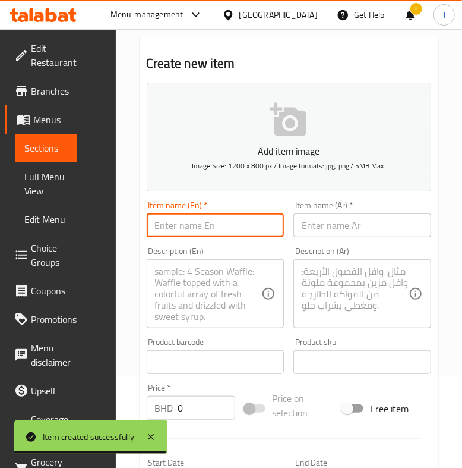
click at [238, 226] on input "text" at bounding box center [216, 225] width 138 height 24
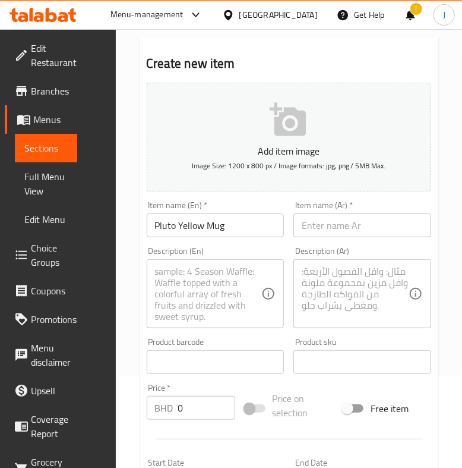
click at [332, 222] on input "text" at bounding box center [363, 225] width 138 height 24
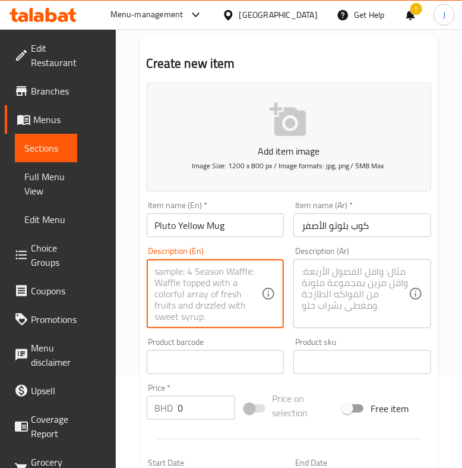
click at [202, 295] on textarea at bounding box center [208, 294] width 107 height 56
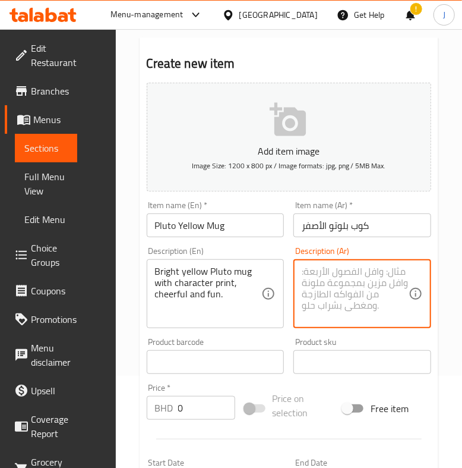
click at [371, 284] on textarea at bounding box center [355, 294] width 107 height 56
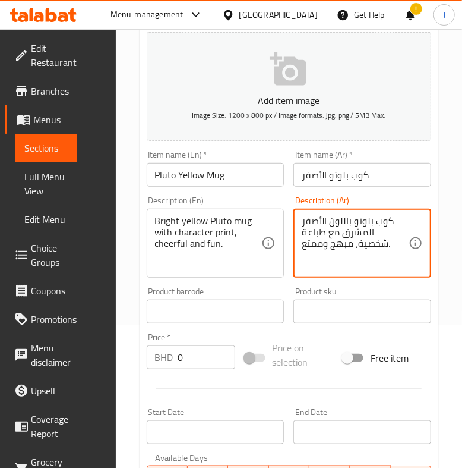
scroll to position [166, 0]
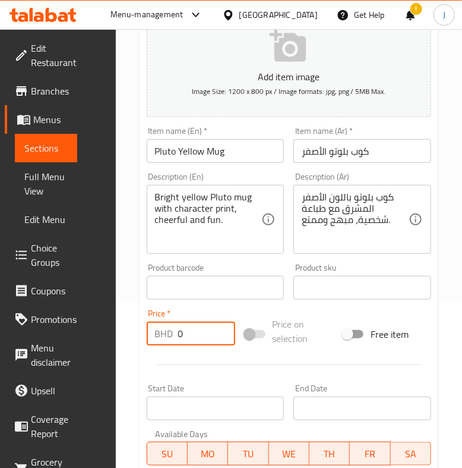
click at [186, 329] on input "0" at bounding box center [206, 334] width 57 height 24
drag, startPoint x: 190, startPoint y: 330, endPoint x: 97, endPoint y: 328, distance: 92.8
click at [92, 339] on div "Edit Restaurant Branches Menus Sections Full Menu View Edit Menu Choice Groups …" at bounding box center [231, 298] width 462 height 870
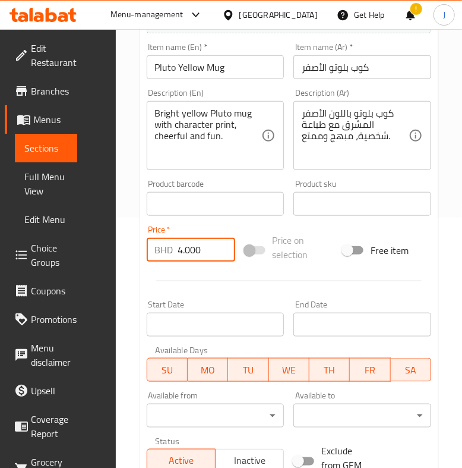
scroll to position [389, 0]
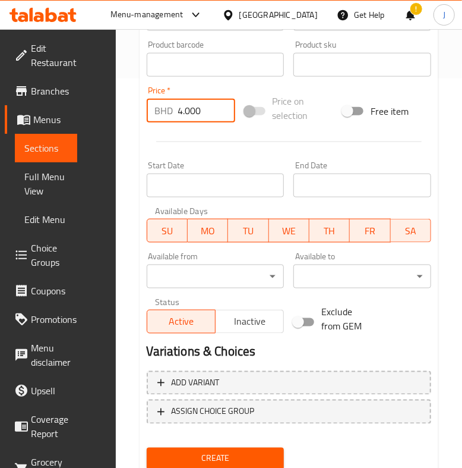
click at [223, 451] on span "Create" at bounding box center [215, 458] width 119 height 15
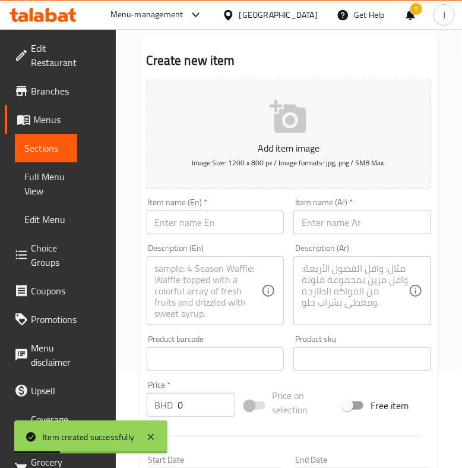
scroll to position [92, 0]
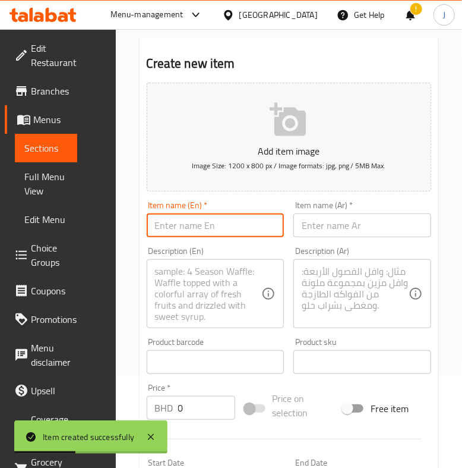
click at [187, 230] on input "text" at bounding box center [216, 225] width 138 height 24
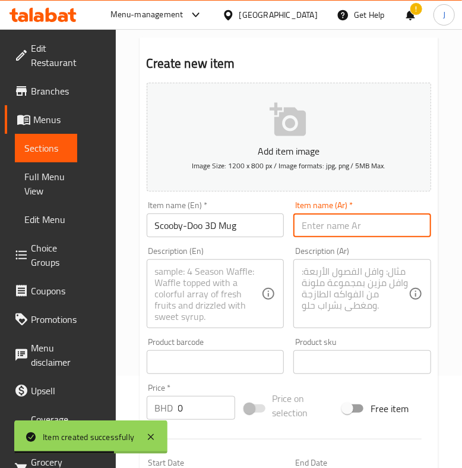
click at [322, 226] on input "text" at bounding box center [363, 225] width 138 height 24
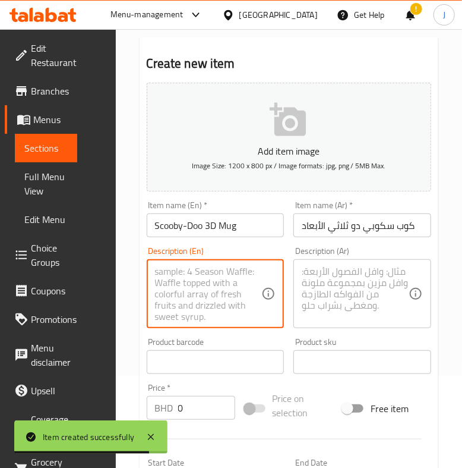
click at [186, 289] on textarea at bounding box center [208, 294] width 107 height 56
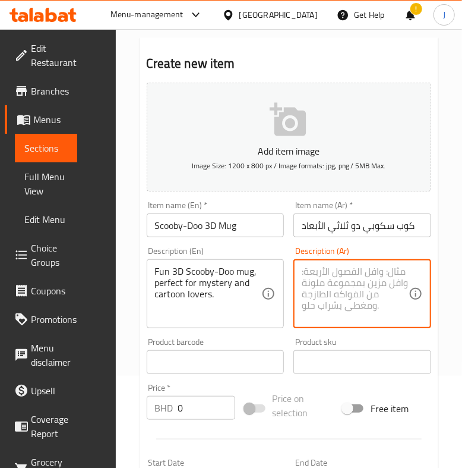
click at [339, 302] on textarea at bounding box center [355, 294] width 107 height 56
drag, startPoint x: 199, startPoint y: 407, endPoint x: 130, endPoint y: 408, distance: 69.0
click at [130, 409] on div "Home / Restaurants management / Menus / Sections / item / create Accessories se…" at bounding box center [289, 372] width 347 height 870
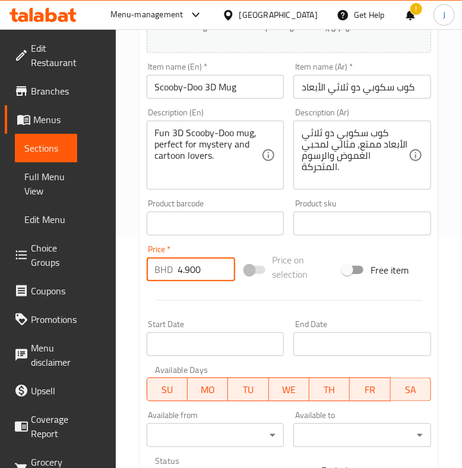
scroll to position [389, 0]
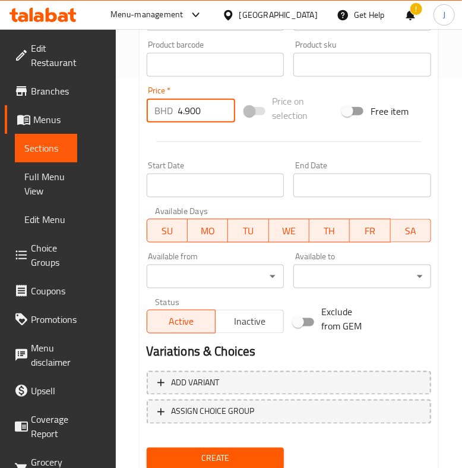
click at [199, 453] on span "Create" at bounding box center [215, 458] width 119 height 15
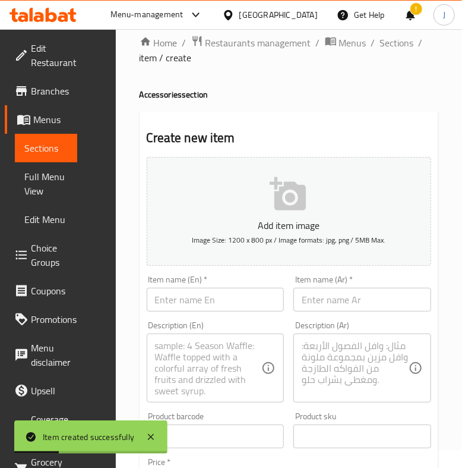
scroll to position [17, 0]
click at [214, 301] on input "text" at bounding box center [216, 300] width 138 height 24
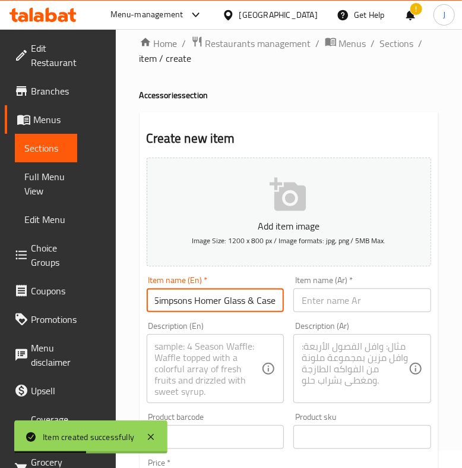
scroll to position [0, 0]
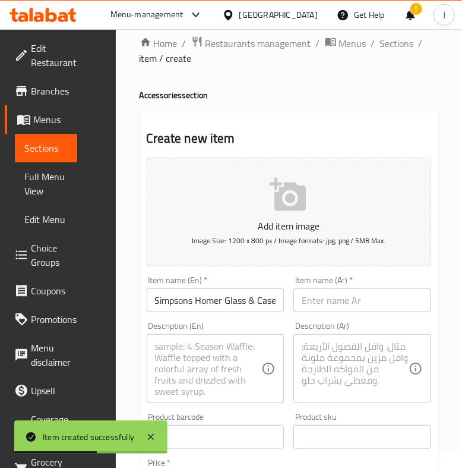
click at [341, 300] on input "text" at bounding box center [363, 300] width 138 height 24
click at [217, 354] on textarea at bounding box center [208, 369] width 107 height 56
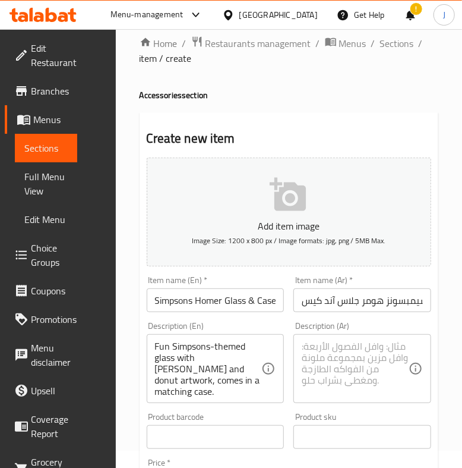
click at [342, 373] on textarea at bounding box center [355, 369] width 107 height 56
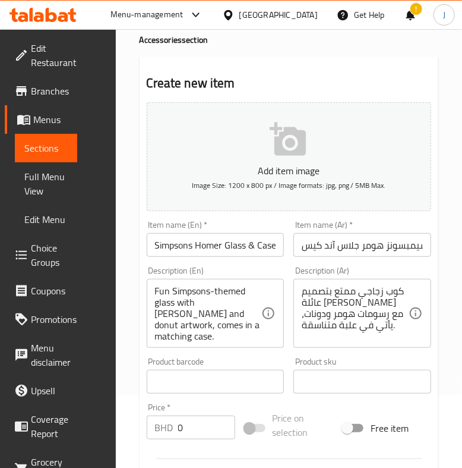
scroll to position [92, 0]
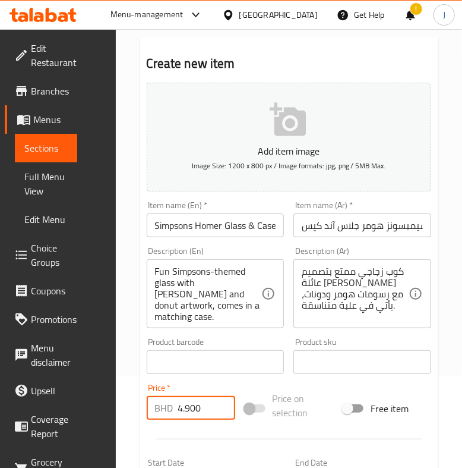
drag, startPoint x: 190, startPoint y: 416, endPoint x: 153, endPoint y: 417, distance: 37.5
click at [153, 418] on div "BHD 4.900 Price *" at bounding box center [191, 408] width 89 height 24
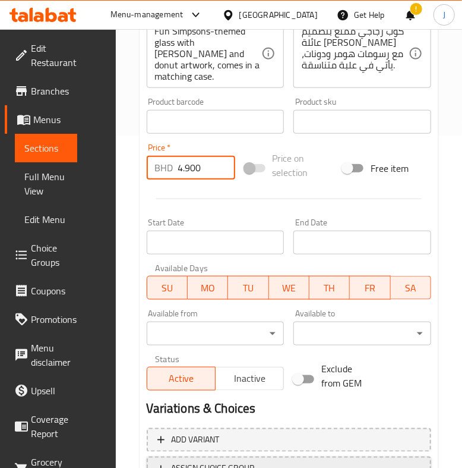
scroll to position [430, 0]
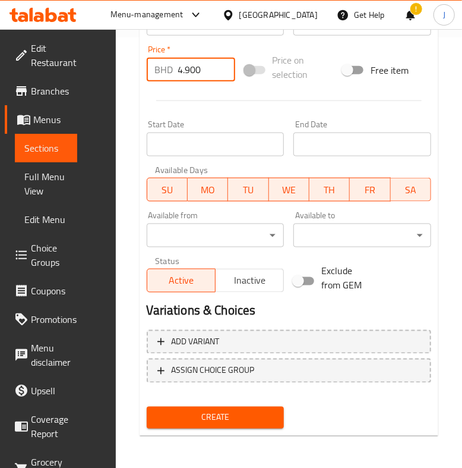
click at [206, 417] on span "Create" at bounding box center [215, 417] width 119 height 15
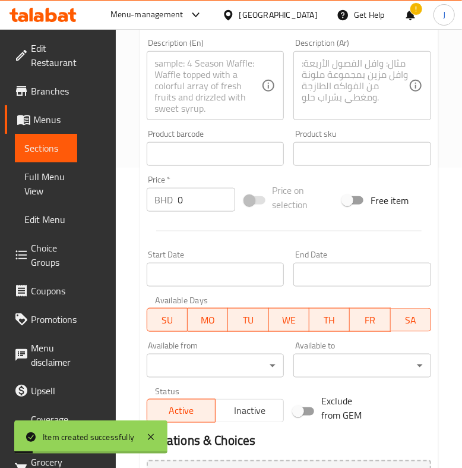
scroll to position [207, 0]
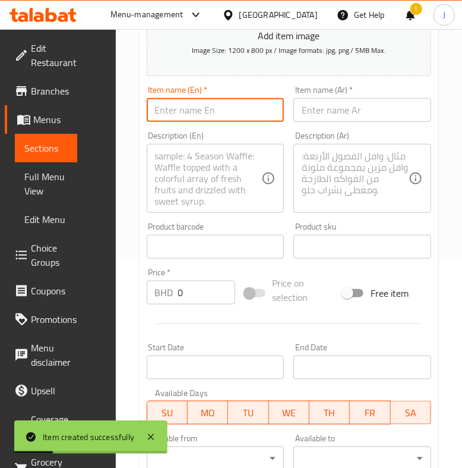
click at [199, 108] on input "text" at bounding box center [216, 110] width 138 height 24
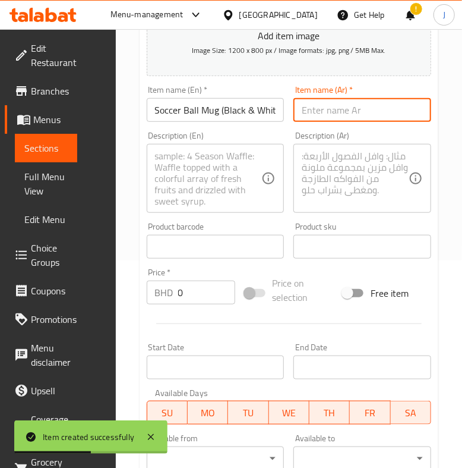
click at [363, 116] on input "text" at bounding box center [363, 110] width 138 height 24
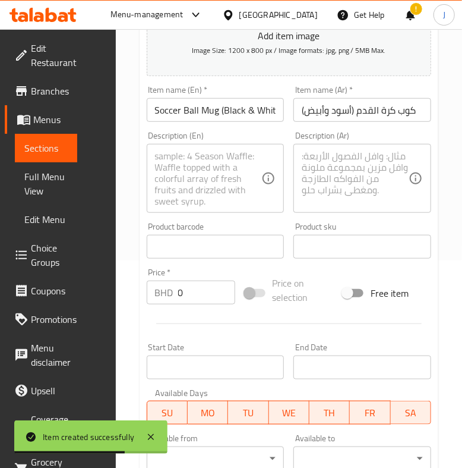
click at [225, 184] on textarea at bounding box center [208, 178] width 107 height 56
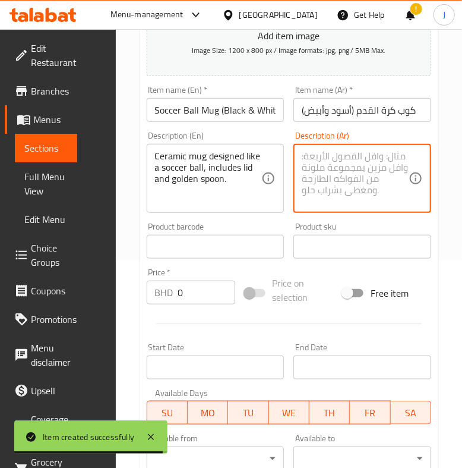
click at [358, 179] on textarea at bounding box center [355, 178] width 107 height 56
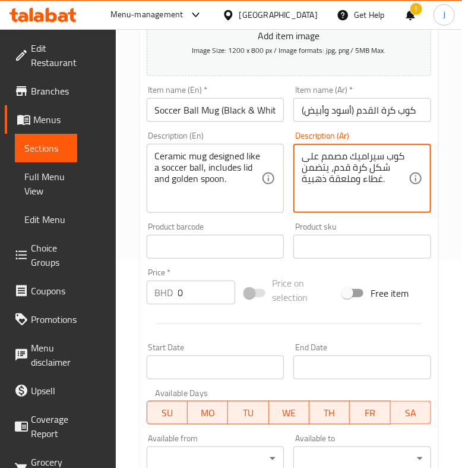
drag, startPoint x: 175, startPoint y: 295, endPoint x: 90, endPoint y: 295, distance: 85.6
click at [90, 295] on div "Edit Restaurant Branches Menus Sections Full Menu View Edit Menu Choice Groups …" at bounding box center [231, 257] width 462 height 870
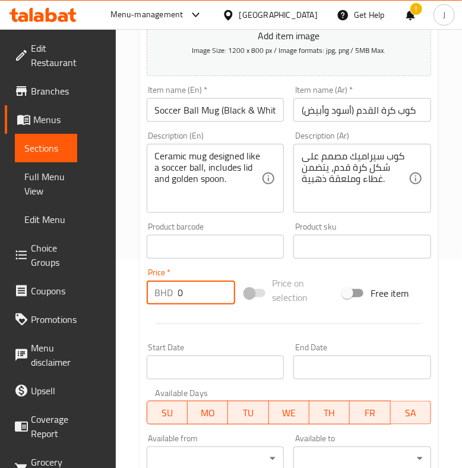
drag, startPoint x: 185, startPoint y: 289, endPoint x: 144, endPoint y: 292, distance: 40.6
click at [144, 292] on div "Price   * BHD 0 Price *" at bounding box center [191, 286] width 98 height 46
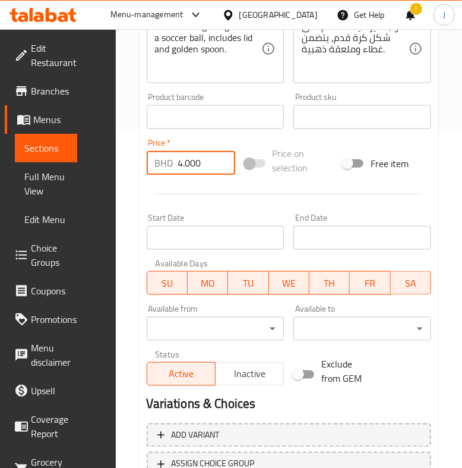
scroll to position [430, 0]
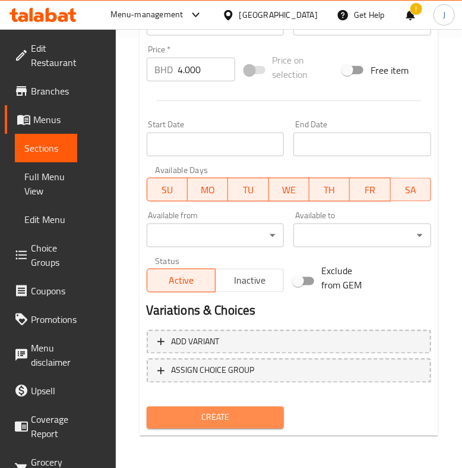
click at [231, 413] on span "Create" at bounding box center [215, 417] width 119 height 15
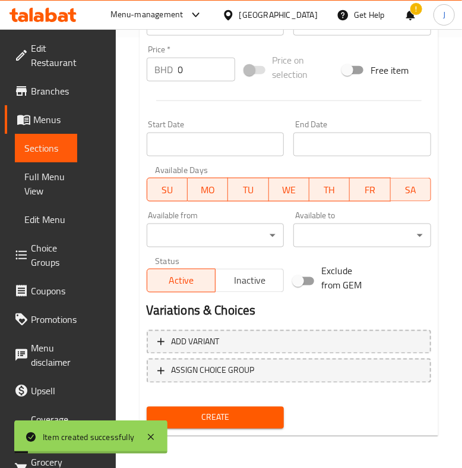
scroll to position [207, 0]
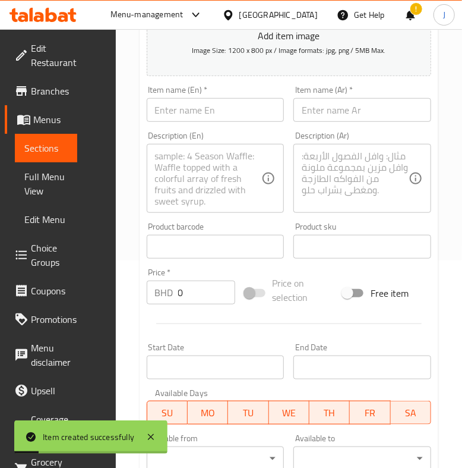
click at [204, 115] on input "text" at bounding box center [216, 110] width 138 height 24
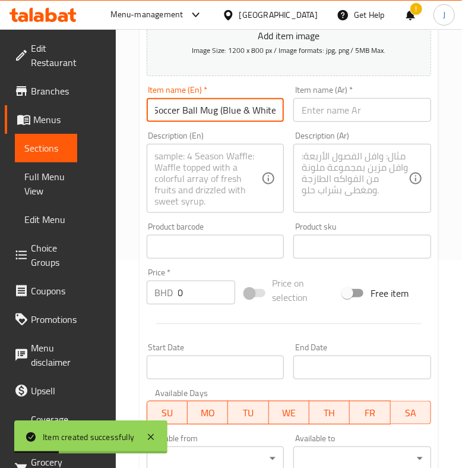
scroll to position [0, 0]
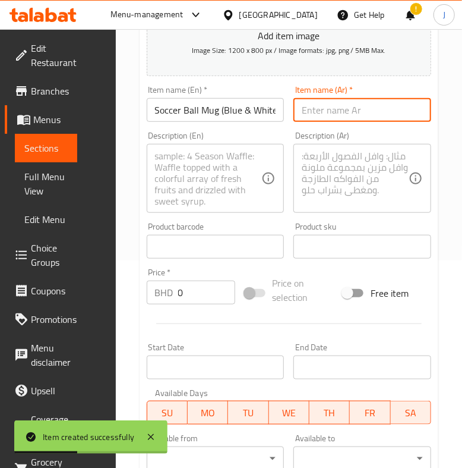
click at [387, 111] on input "text" at bounding box center [363, 110] width 138 height 24
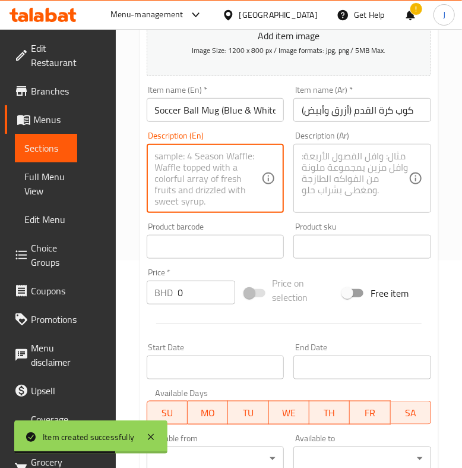
click at [221, 171] on textarea at bounding box center [208, 178] width 107 height 56
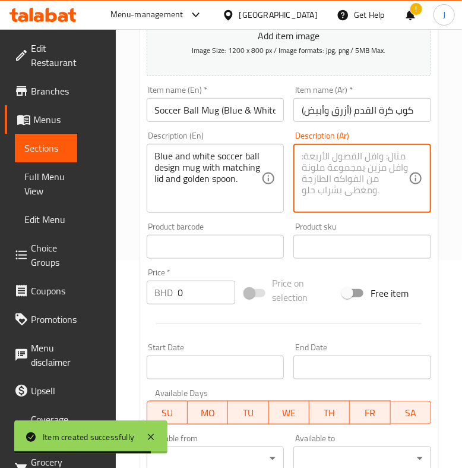
click at [335, 180] on textarea at bounding box center [355, 178] width 107 height 56
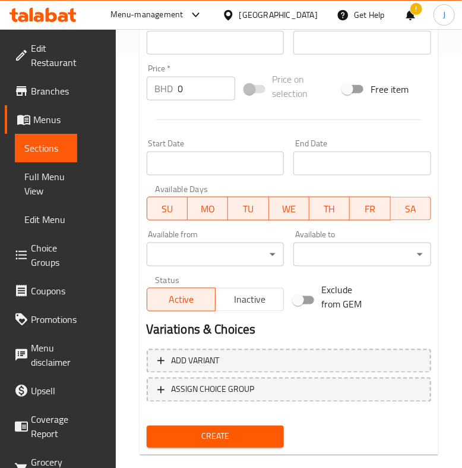
scroll to position [430, 0]
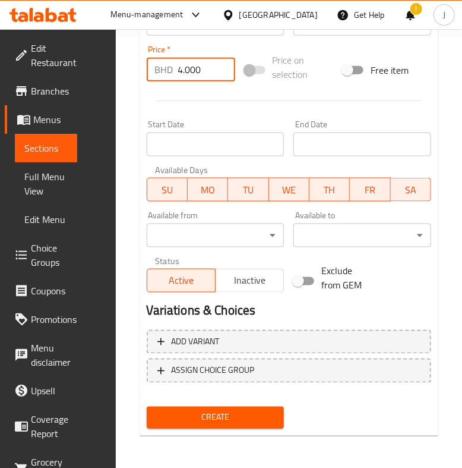
drag, startPoint x: 193, startPoint y: 65, endPoint x: 165, endPoint y: 73, distance: 28.4
click at [165, 73] on div "BHD 4.000 Price *" at bounding box center [191, 70] width 89 height 24
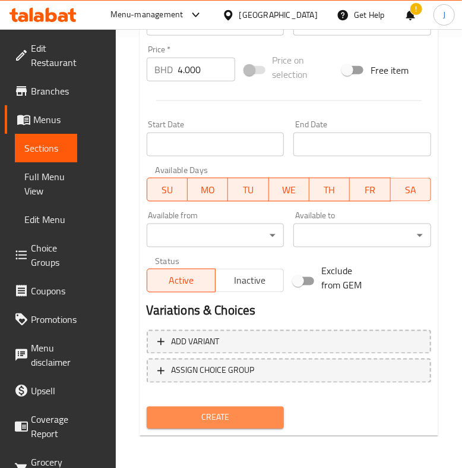
click at [206, 420] on span "Create" at bounding box center [215, 417] width 119 height 15
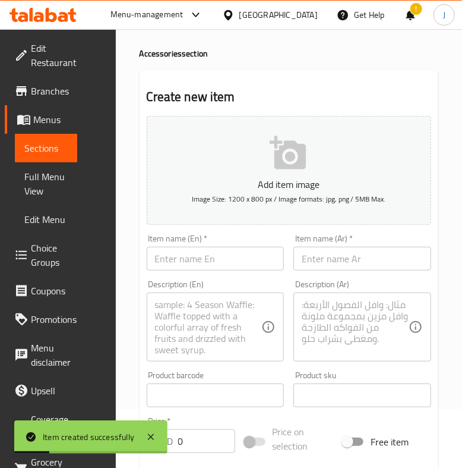
scroll to position [0, 0]
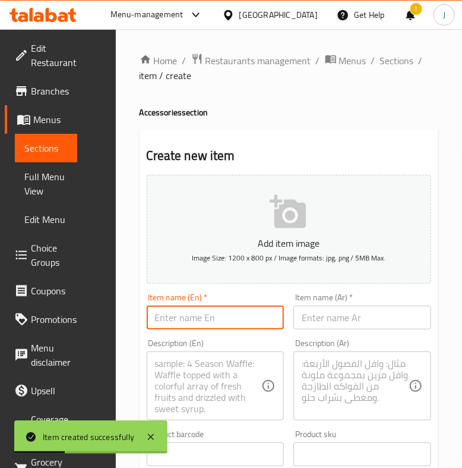
drag, startPoint x: 205, startPoint y: 312, endPoint x: 221, endPoint y: 313, distance: 15.5
click at [205, 312] on input "text" at bounding box center [216, 318] width 138 height 24
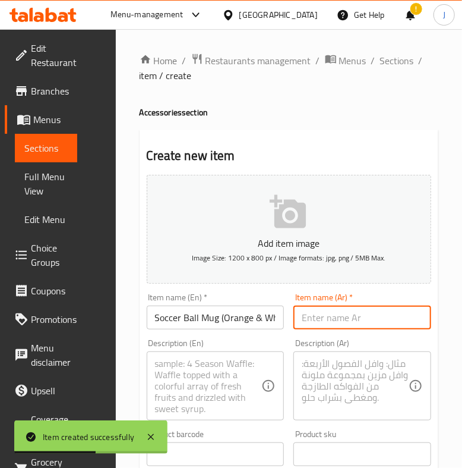
click at [373, 316] on input "text" at bounding box center [363, 318] width 138 height 24
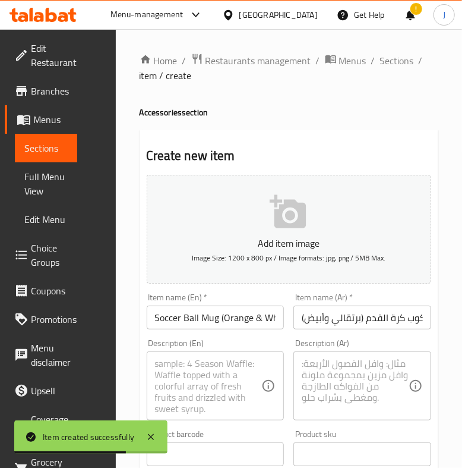
click at [202, 379] on textarea at bounding box center [208, 386] width 107 height 56
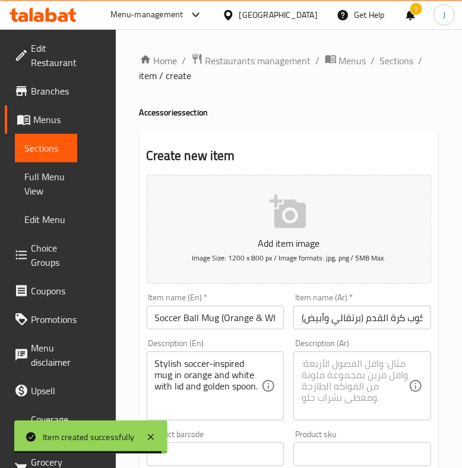
click at [333, 391] on textarea at bounding box center [355, 386] width 107 height 56
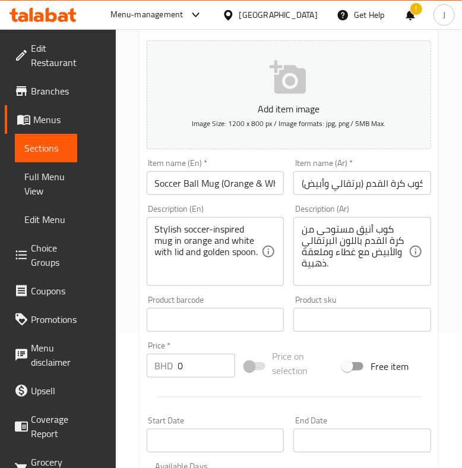
scroll to position [148, 0]
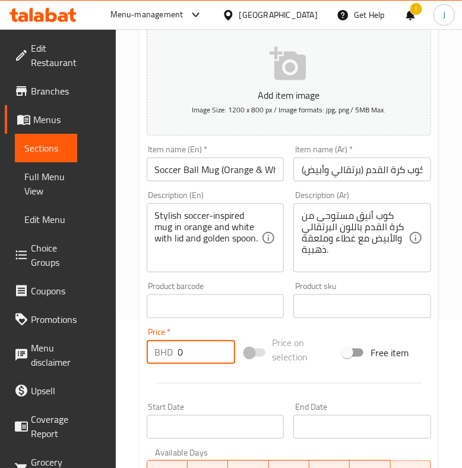
drag, startPoint x: 208, startPoint y: 346, endPoint x: 171, endPoint y: 352, distance: 37.9
click at [171, 352] on div "BHD 0 Price *" at bounding box center [191, 352] width 89 height 24
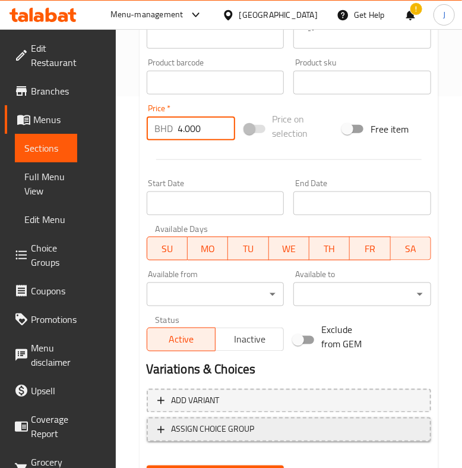
scroll to position [430, 0]
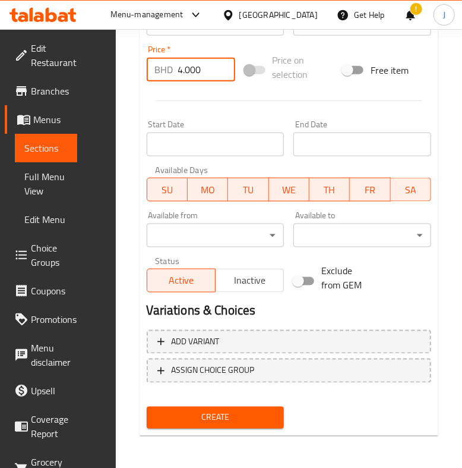
click at [214, 419] on span "Create" at bounding box center [215, 417] width 119 height 15
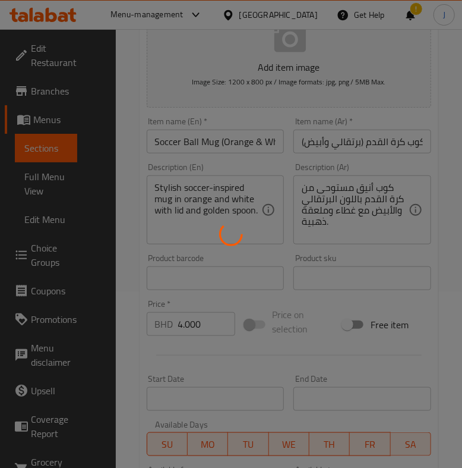
scroll to position [133, 0]
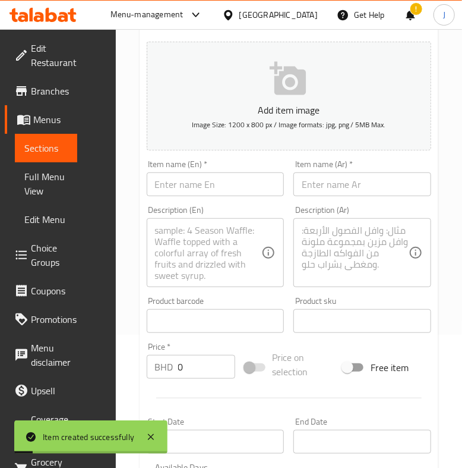
click at [235, 183] on input "text" at bounding box center [216, 184] width 138 height 24
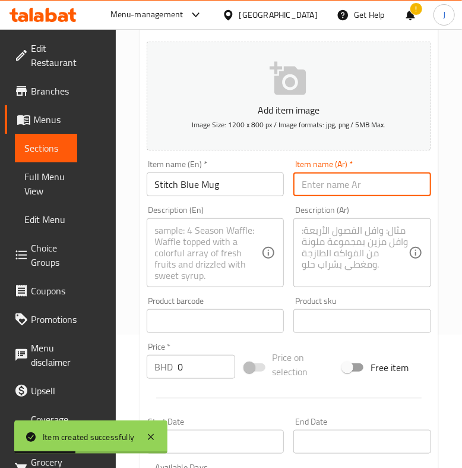
click at [361, 184] on input "text" at bounding box center [363, 184] width 138 height 24
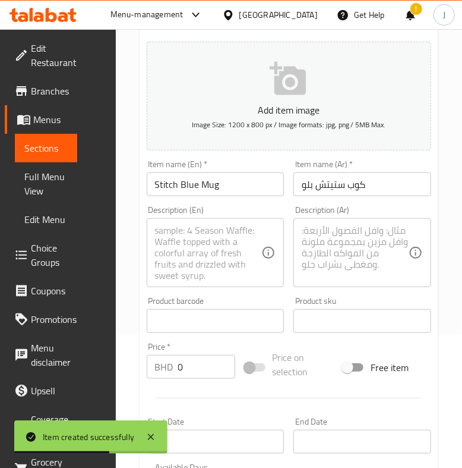
click at [209, 259] on textarea at bounding box center [208, 253] width 107 height 56
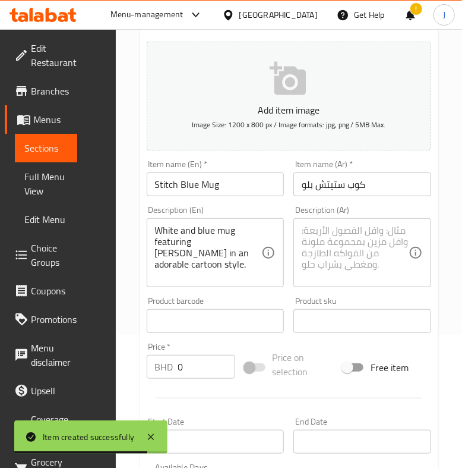
click at [323, 242] on textarea at bounding box center [355, 253] width 107 height 56
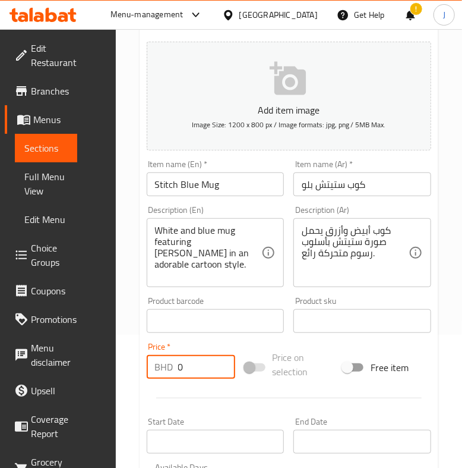
drag, startPoint x: 199, startPoint y: 366, endPoint x: 126, endPoint y: 360, distance: 73.4
click at [126, 365] on div "Home / Restaurants management / Menus / Sections / item / create Accessories se…" at bounding box center [289, 331] width 347 height 870
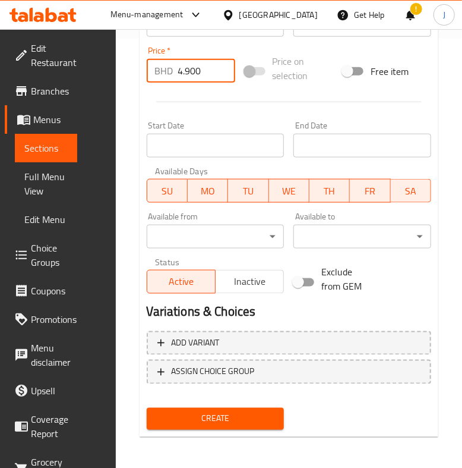
scroll to position [430, 0]
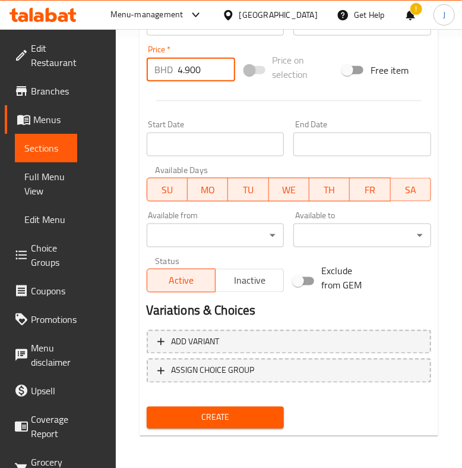
click at [163, 421] on span "Create" at bounding box center [215, 417] width 119 height 15
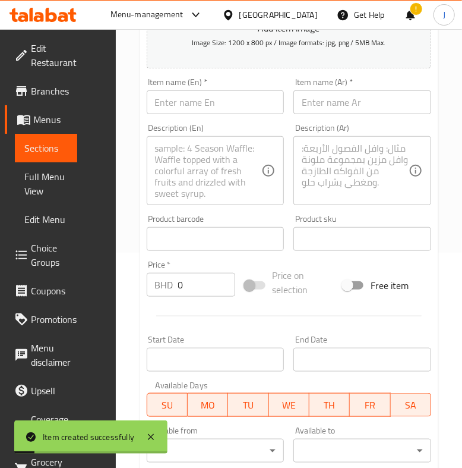
scroll to position [133, 0]
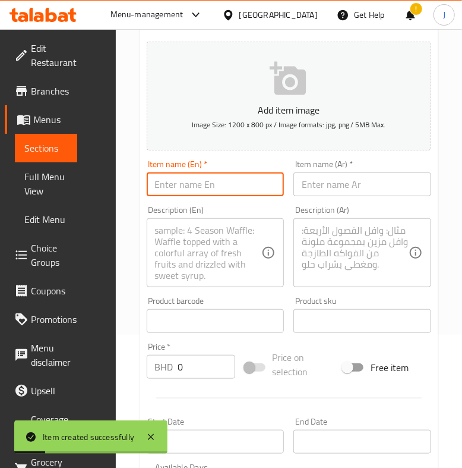
click at [191, 189] on input "text" at bounding box center [216, 184] width 138 height 24
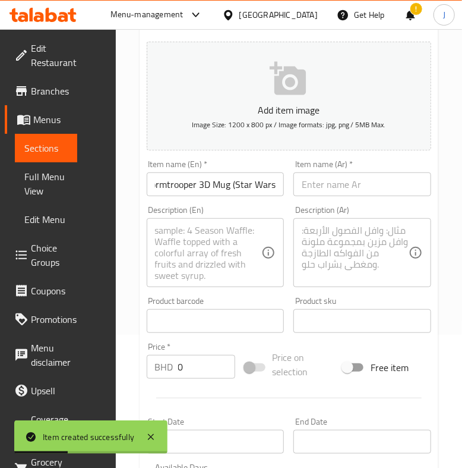
scroll to position [0, 0]
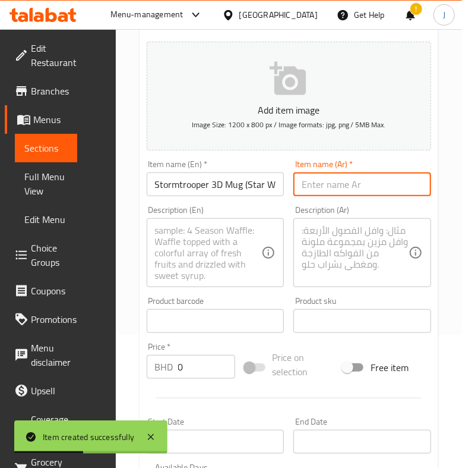
click at [331, 184] on input "text" at bounding box center [363, 184] width 138 height 24
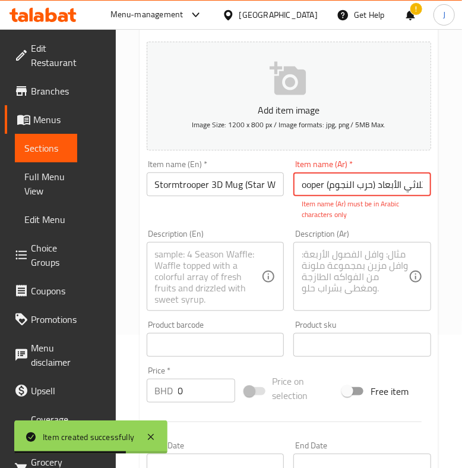
click at [313, 187] on input "كوب Stormtrooper ثلاثي الأبعاد (حرب النجوم)" at bounding box center [363, 184] width 138 height 24
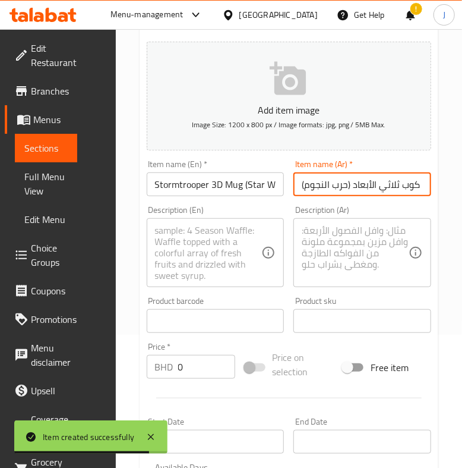
scroll to position [0, 0]
click at [320, 232] on textarea at bounding box center [355, 253] width 107 height 56
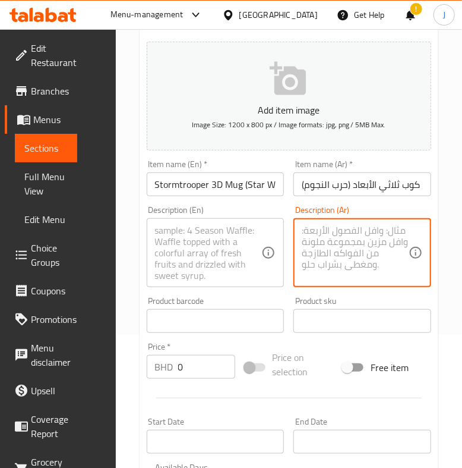
click at [349, 187] on input "كوب ثلاثي الأبعاد (حرب النجوم)" at bounding box center [363, 184] width 138 height 24
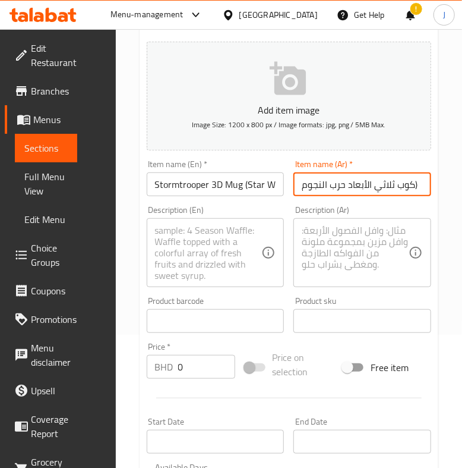
click at [420, 182] on input "كوب ثلاثي الأبعاد حرب النجوم)" at bounding box center [363, 184] width 138 height 24
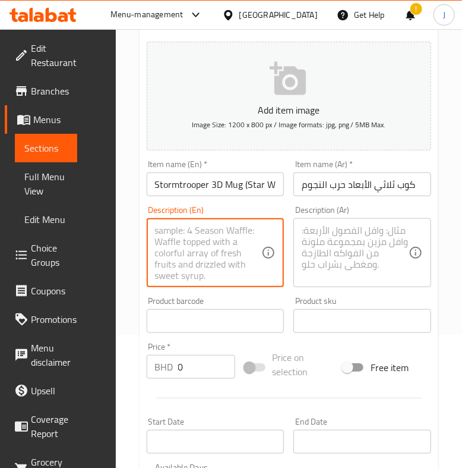
click at [193, 256] on textarea at bounding box center [208, 253] width 107 height 56
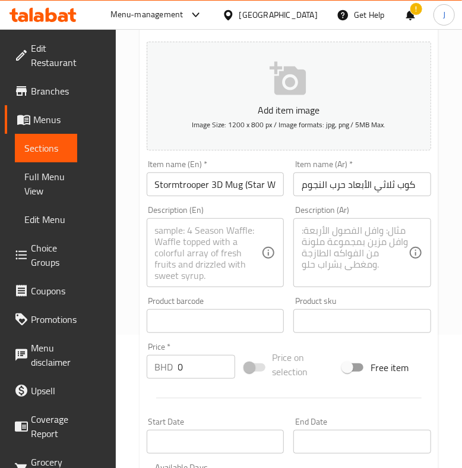
click at [194, 253] on textarea at bounding box center [208, 253] width 107 height 56
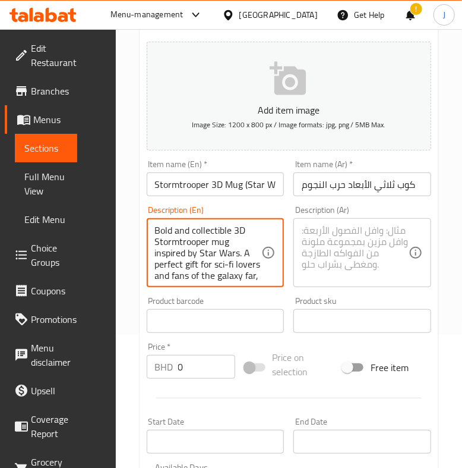
scroll to position [14, 0]
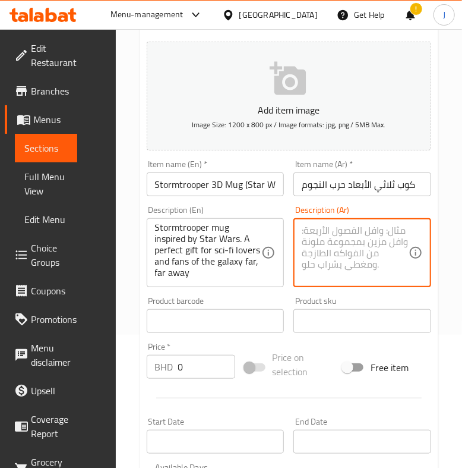
click at [332, 246] on textarea at bounding box center [355, 253] width 107 height 56
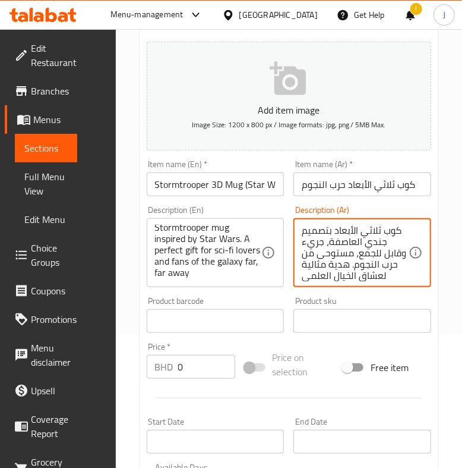
scroll to position [26, 0]
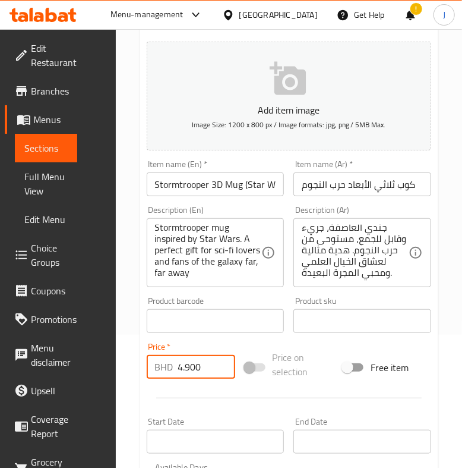
drag, startPoint x: 196, startPoint y: 371, endPoint x: 116, endPoint y: 369, distance: 79.7
click at [117, 372] on div "Home / Restaurants management / Menus / Sections / item / create Accessories se…" at bounding box center [289, 331] width 347 height 870
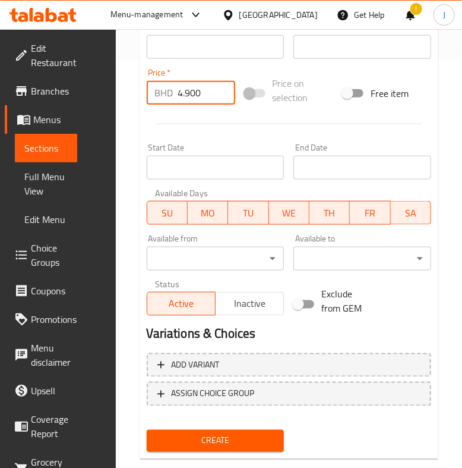
scroll to position [430, 0]
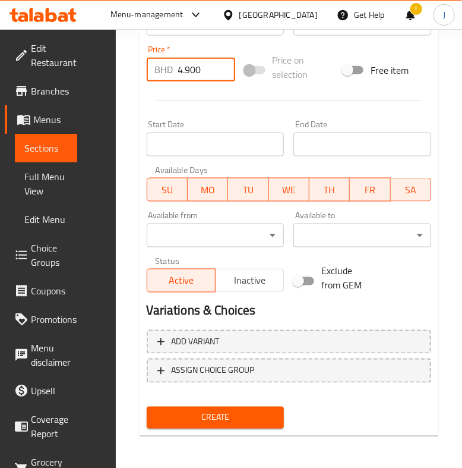
click at [194, 417] on span "Create" at bounding box center [215, 417] width 119 height 15
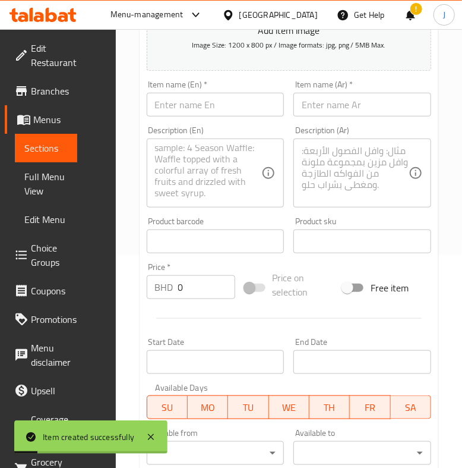
scroll to position [207, 0]
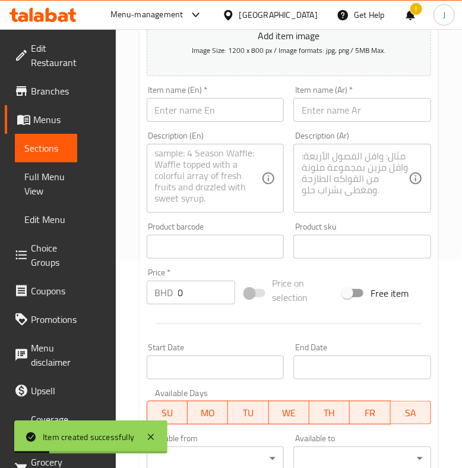
click at [199, 103] on input "text" at bounding box center [216, 110] width 138 height 24
click at [374, 110] on input "text" at bounding box center [363, 110] width 138 height 24
click at [217, 169] on textarea at bounding box center [208, 178] width 107 height 56
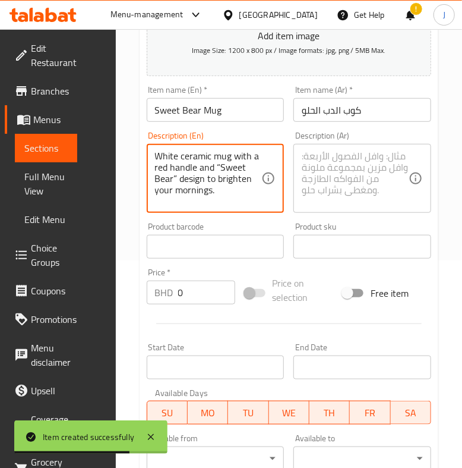
scroll to position [0, 0]
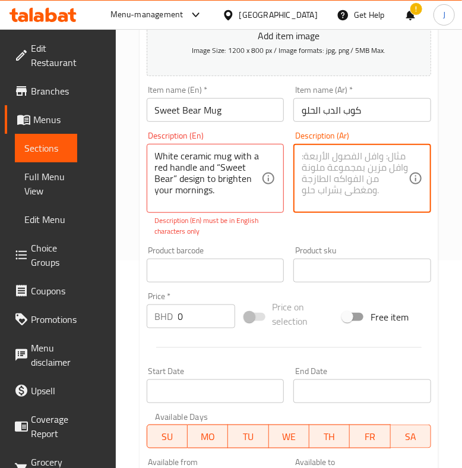
click at [354, 166] on textarea at bounding box center [355, 178] width 107 height 56
drag, startPoint x: 177, startPoint y: 180, endPoint x: 202, endPoint y: 178, distance: 25.0
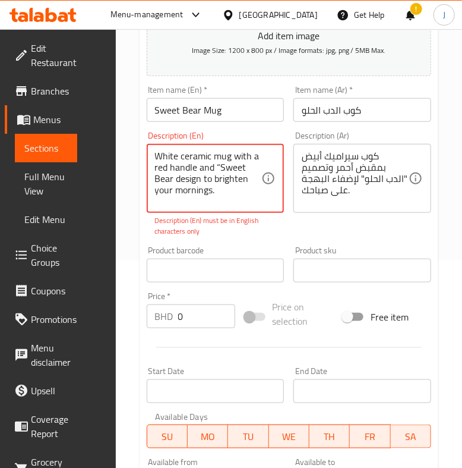
click at [221, 167] on textarea "White ceramic mug with a red handle and “Sweet Bear design to brighten your mor…" at bounding box center [208, 178] width 107 height 56
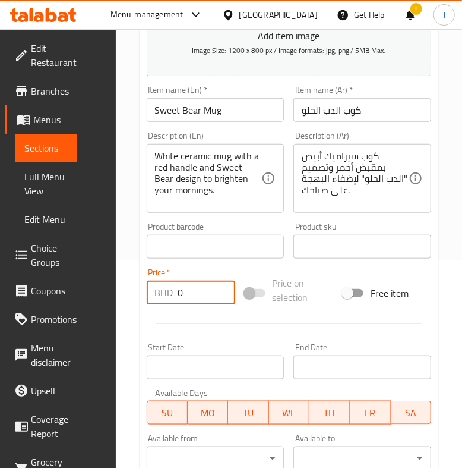
drag, startPoint x: 178, startPoint y: 300, endPoint x: 137, endPoint y: 298, distance: 40.4
click at [137, 298] on div "Home / Restaurants management / Menus / Sections / item / create Accessories se…" at bounding box center [289, 257] width 347 height 870
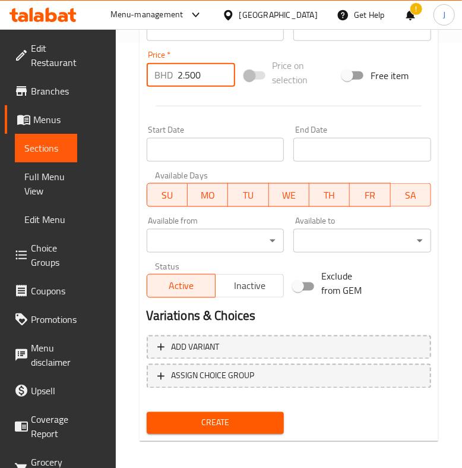
scroll to position [430, 0]
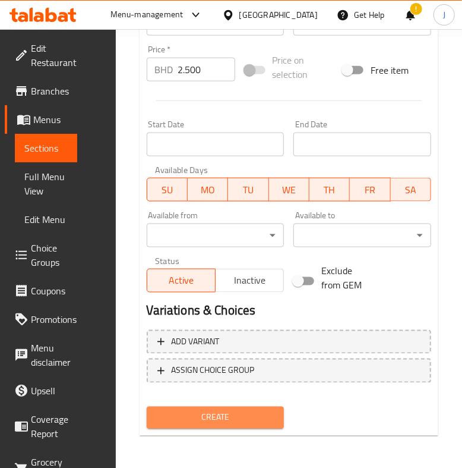
click at [214, 422] on span "Create" at bounding box center [215, 417] width 119 height 15
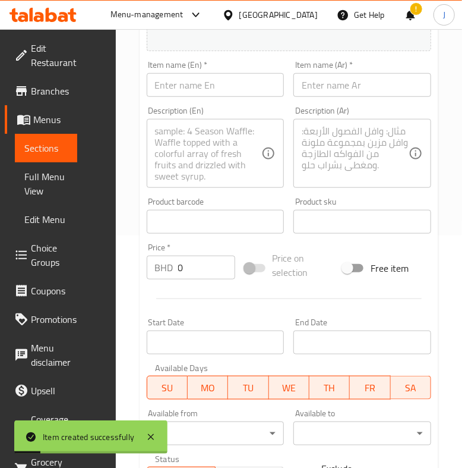
scroll to position [59, 0]
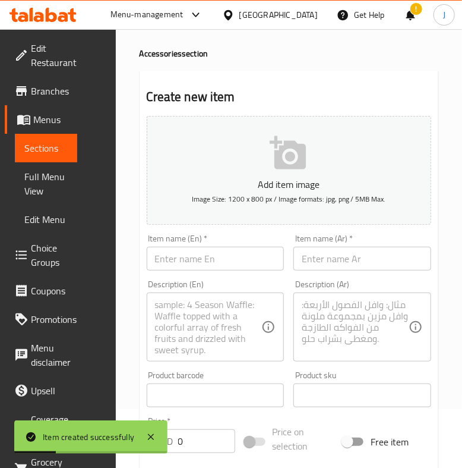
click at [212, 265] on input "text" at bounding box center [216, 259] width 138 height 24
click at [311, 264] on input "text" at bounding box center [363, 259] width 138 height 24
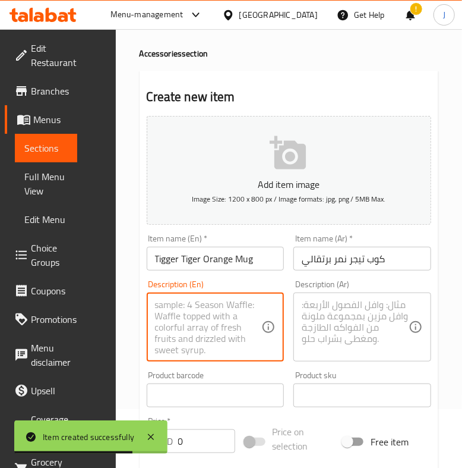
click at [169, 316] on textarea at bounding box center [208, 327] width 107 height 56
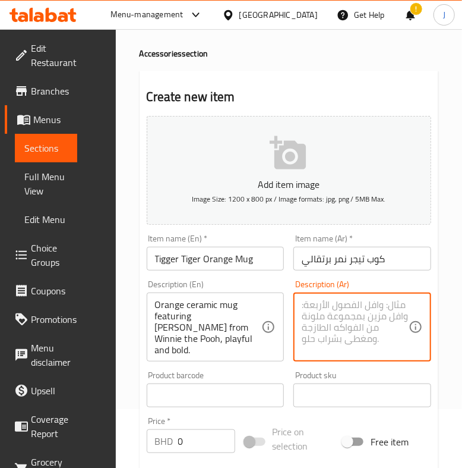
click at [353, 326] on textarea at bounding box center [355, 327] width 107 height 56
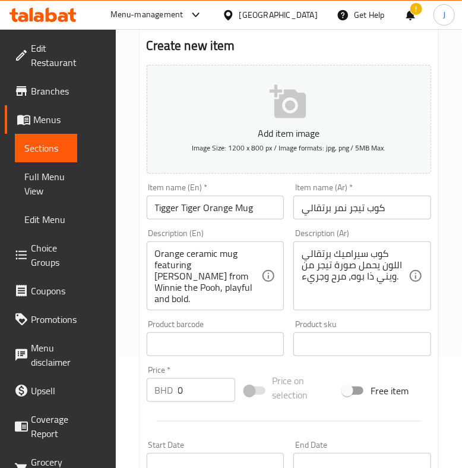
scroll to position [133, 0]
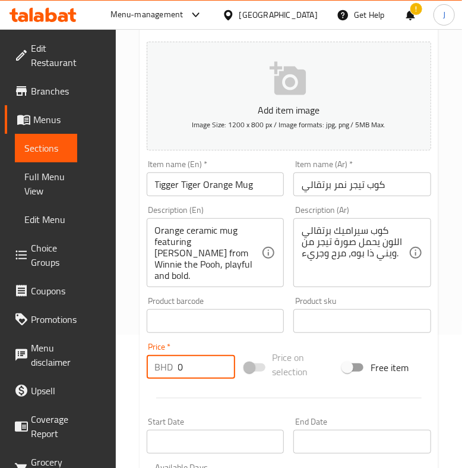
drag, startPoint x: 185, startPoint y: 363, endPoint x: 103, endPoint y: 369, distance: 82.8
click at [103, 369] on div "Edit Restaurant Branches Menus Sections Full Menu View Edit Menu Choice Groups …" at bounding box center [231, 331] width 462 height 870
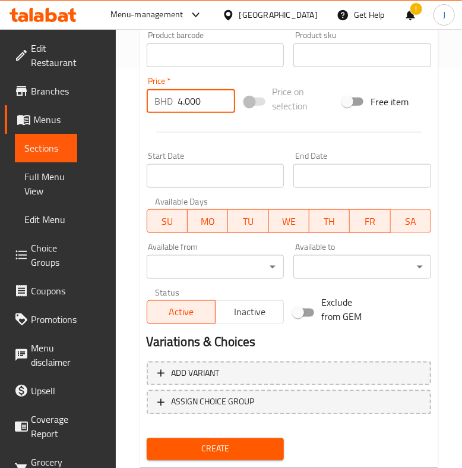
scroll to position [430, 0]
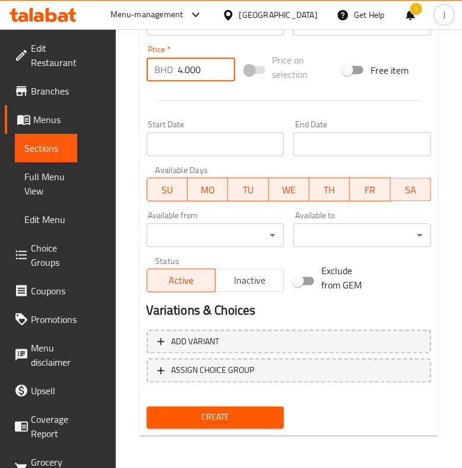
click at [214, 411] on span "Create" at bounding box center [215, 417] width 119 height 15
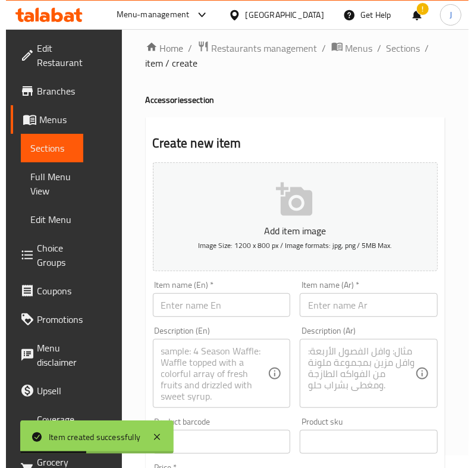
scroll to position [0, 0]
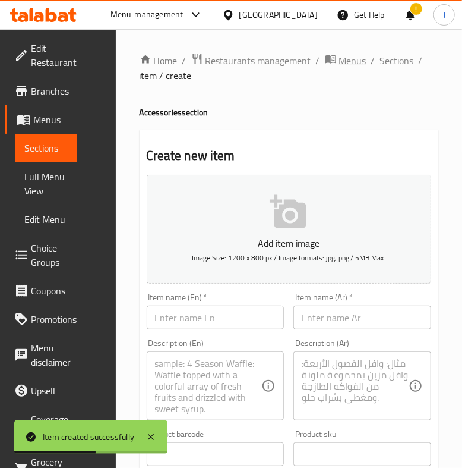
click at [347, 61] on span "Menus" at bounding box center [352, 61] width 27 height 14
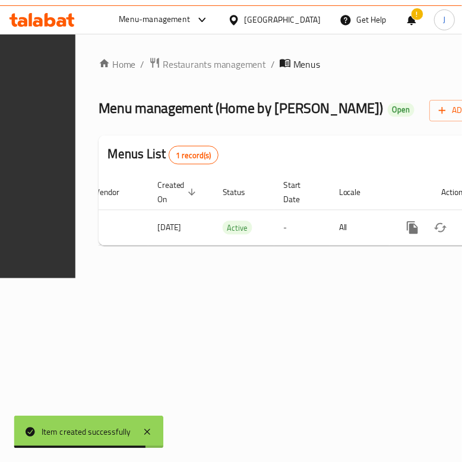
scroll to position [0, 282]
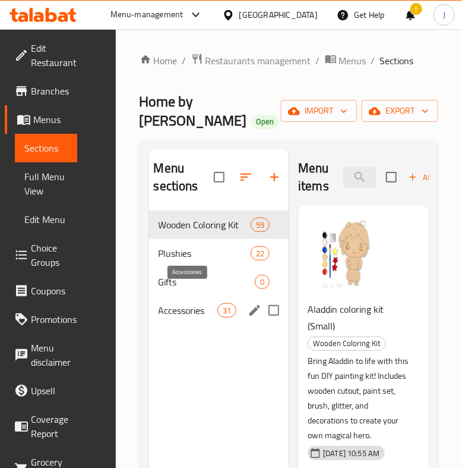
drag, startPoint x: 195, startPoint y: 295, endPoint x: 433, endPoint y: 259, distance: 241.2
click at [195, 303] on span "Accessories" at bounding box center [188, 310] width 59 height 14
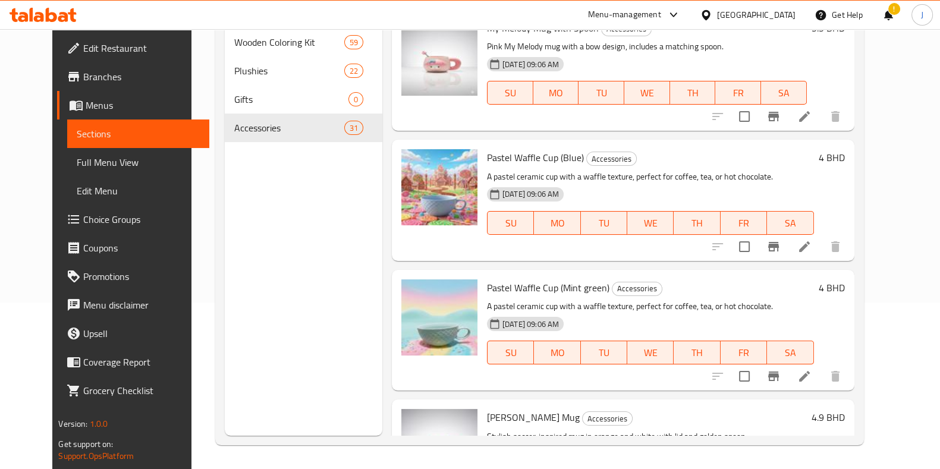
scroll to position [1965, 0]
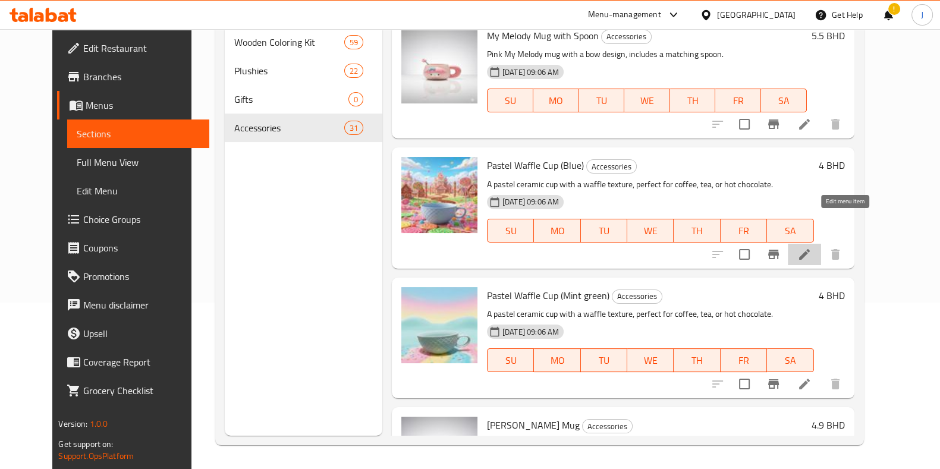
click at [811, 247] on icon at bounding box center [804, 254] width 14 height 14
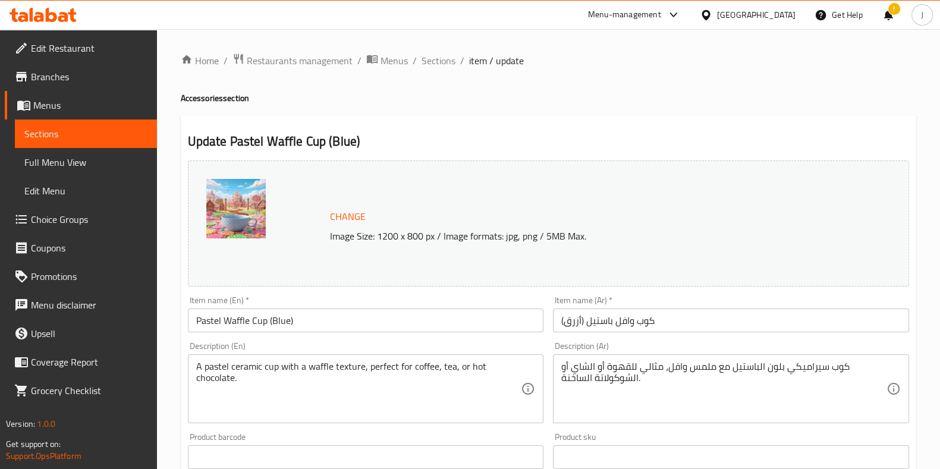
click at [262, 222] on img at bounding box center [235, 208] width 59 height 59
click at [254, 222] on img at bounding box center [235, 208] width 59 height 59
click at [350, 210] on span "Change" at bounding box center [348, 216] width 36 height 17
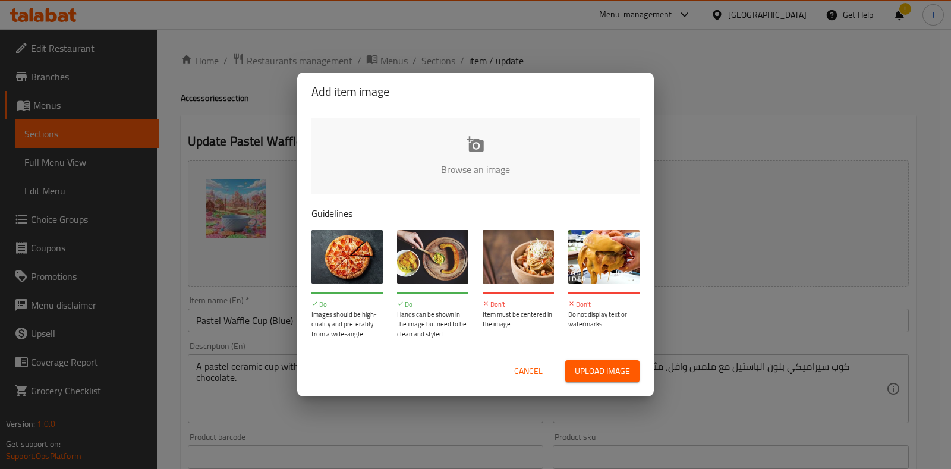
click at [604, 367] on span "Upload image" at bounding box center [602, 371] width 55 height 15
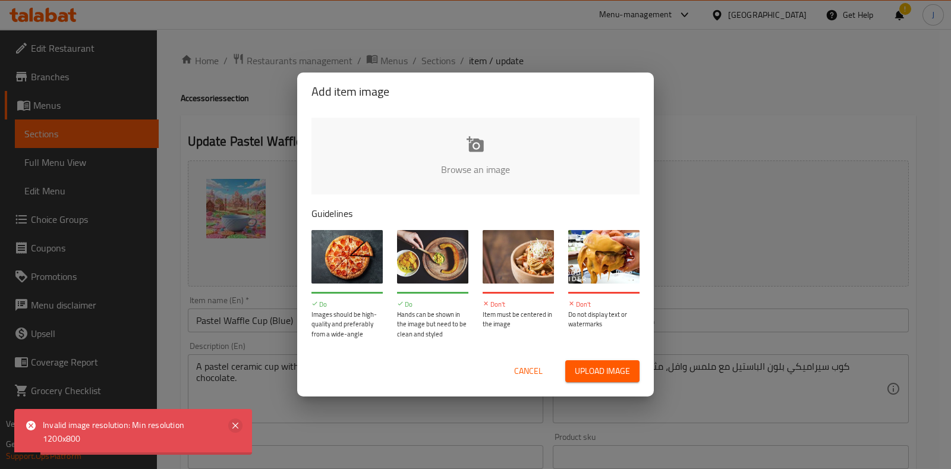
click at [238, 423] on icon at bounding box center [235, 425] width 14 height 14
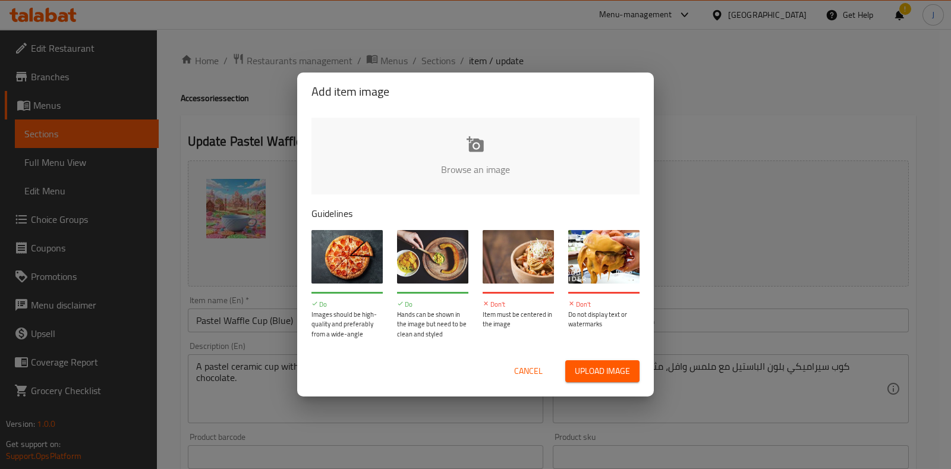
click at [511, 364] on button "Cancel" at bounding box center [528, 371] width 38 height 22
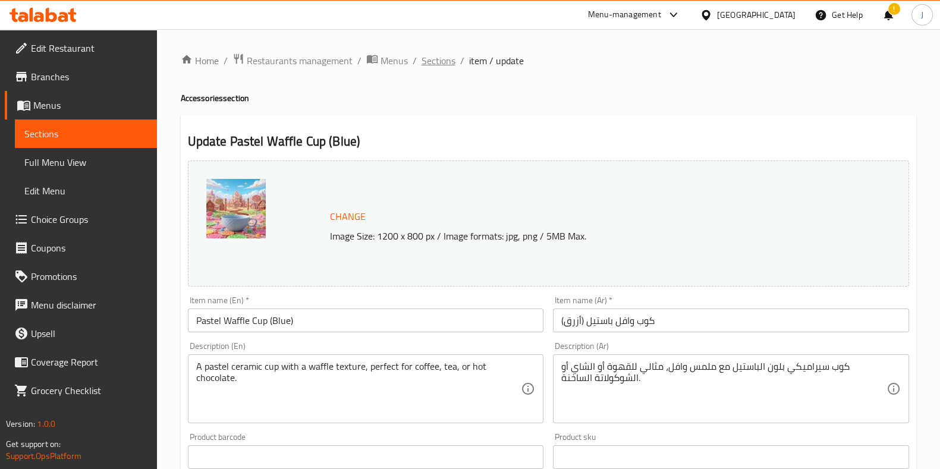
click at [438, 58] on span "Sections" at bounding box center [438, 61] width 34 height 14
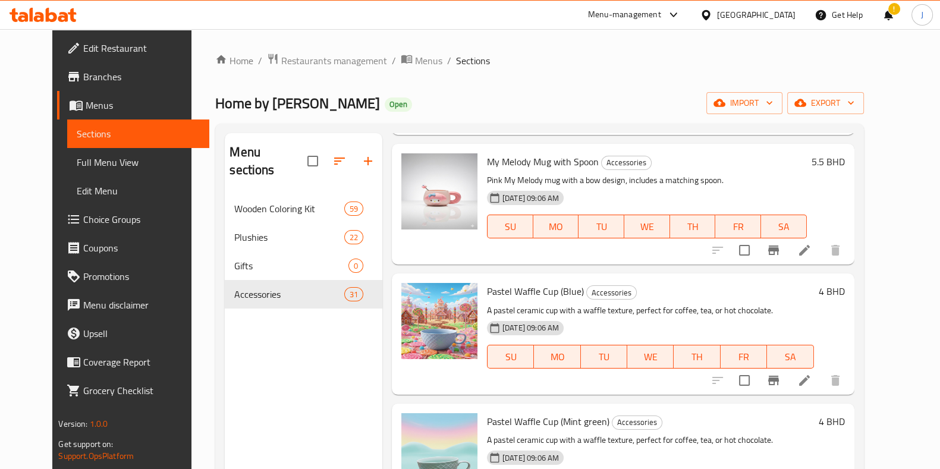
scroll to position [2080, 0]
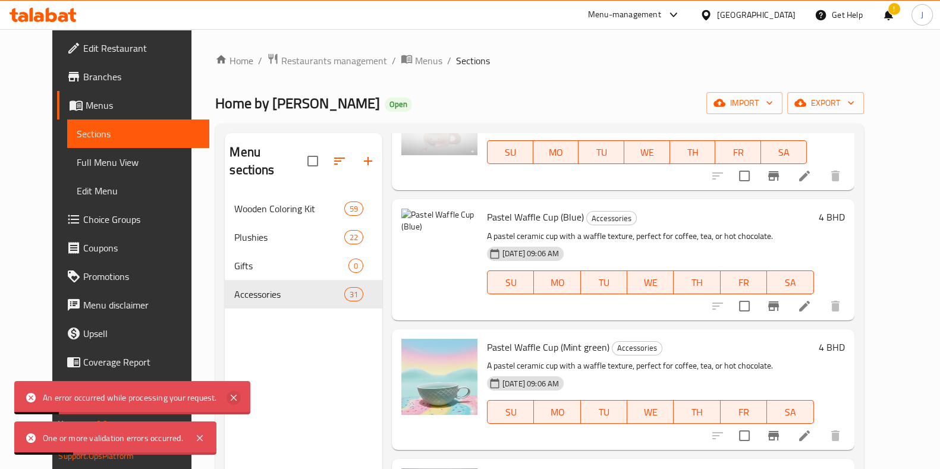
click at [237, 394] on icon at bounding box center [233, 398] width 14 height 14
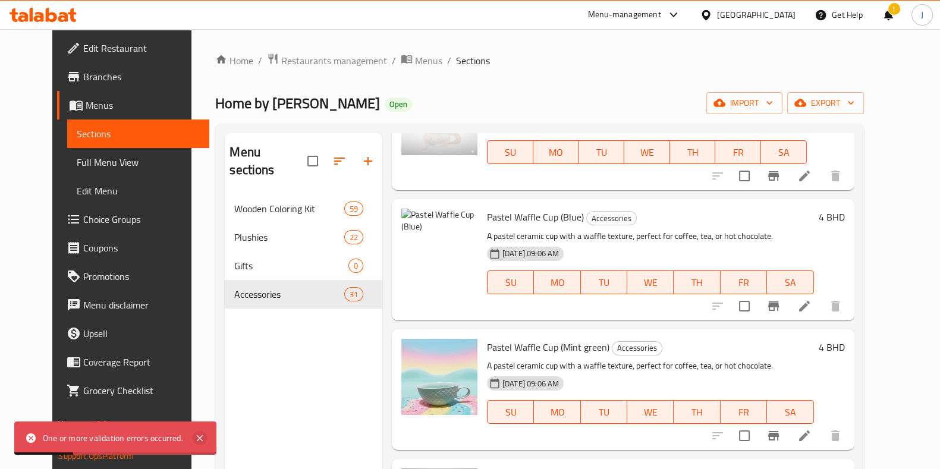
click at [201, 440] on icon at bounding box center [200, 438] width 14 height 14
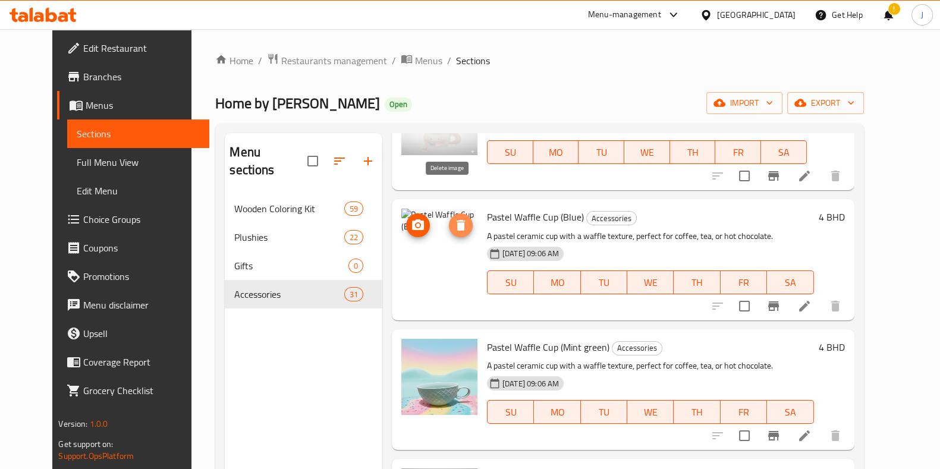
click at [454, 218] on icon "delete image" at bounding box center [461, 225] width 14 height 14
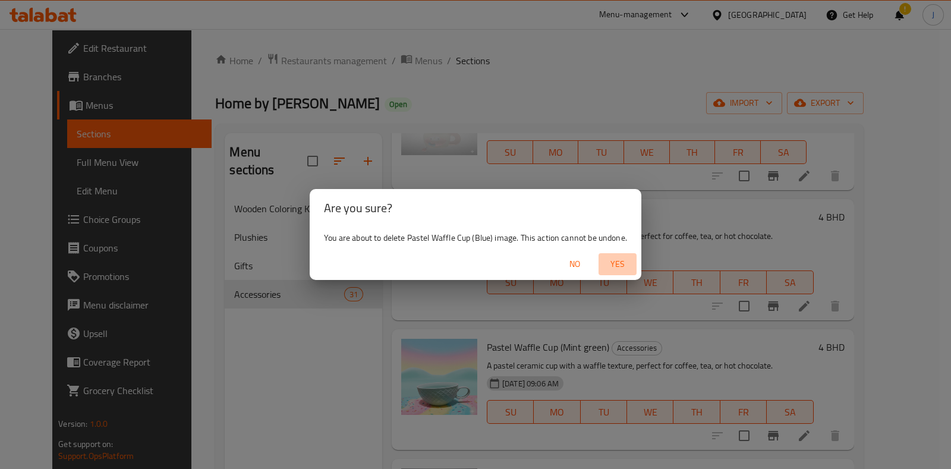
click at [623, 263] on span "Yes" at bounding box center [617, 264] width 29 height 15
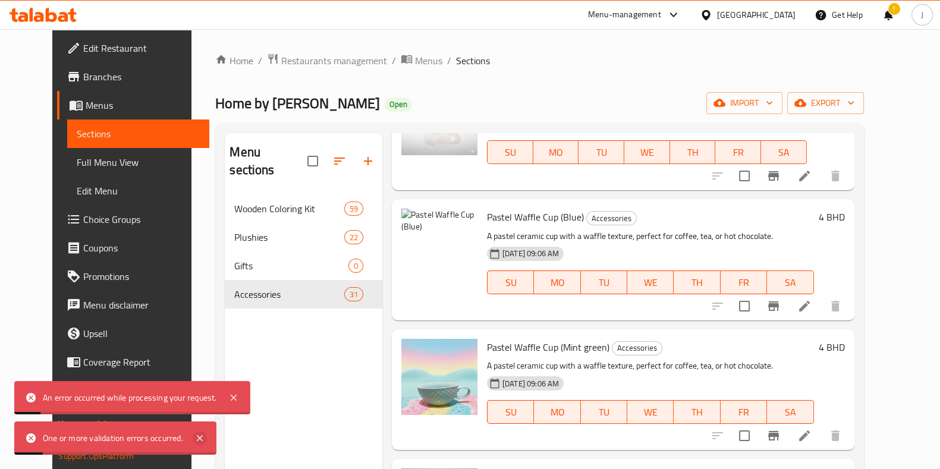
click at [203, 438] on icon at bounding box center [200, 438] width 14 height 14
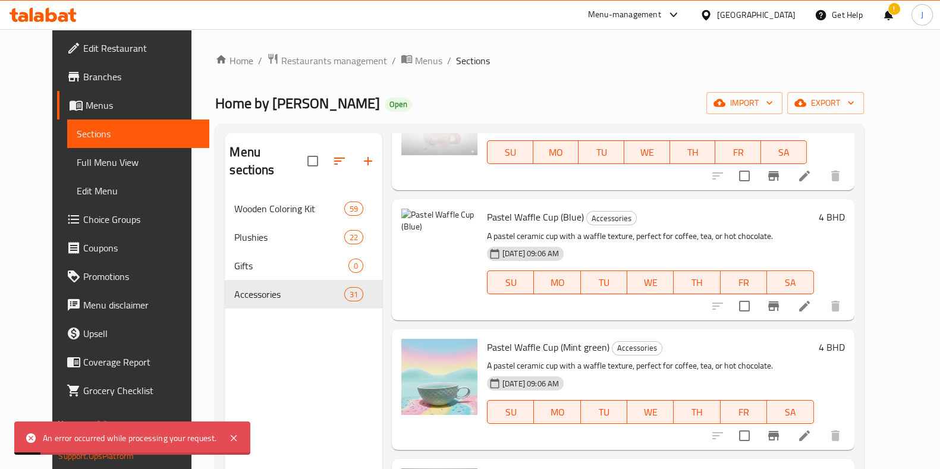
click at [225, 396] on div "Menu sections Wooden Coloring Kit 59 Plushies 22 Gifts 0 Accessories 31" at bounding box center [304, 367] width 158 height 469
click at [238, 433] on icon at bounding box center [233, 438] width 14 height 14
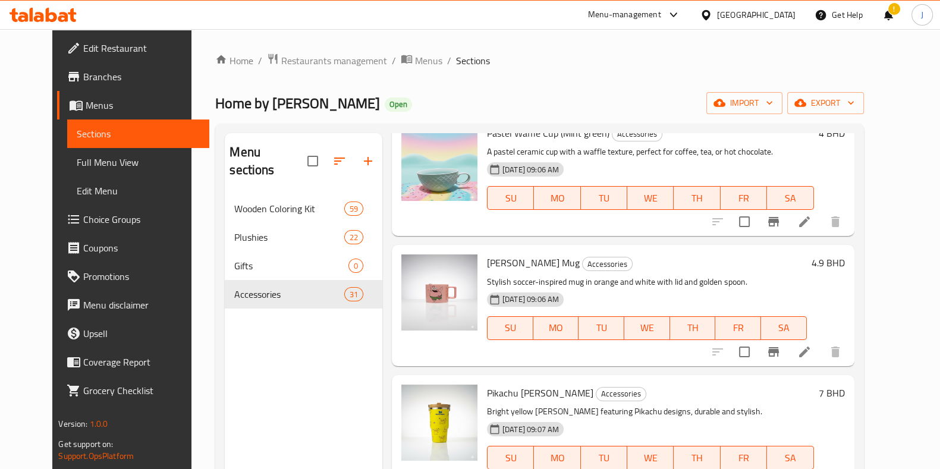
scroll to position [2229, 0]
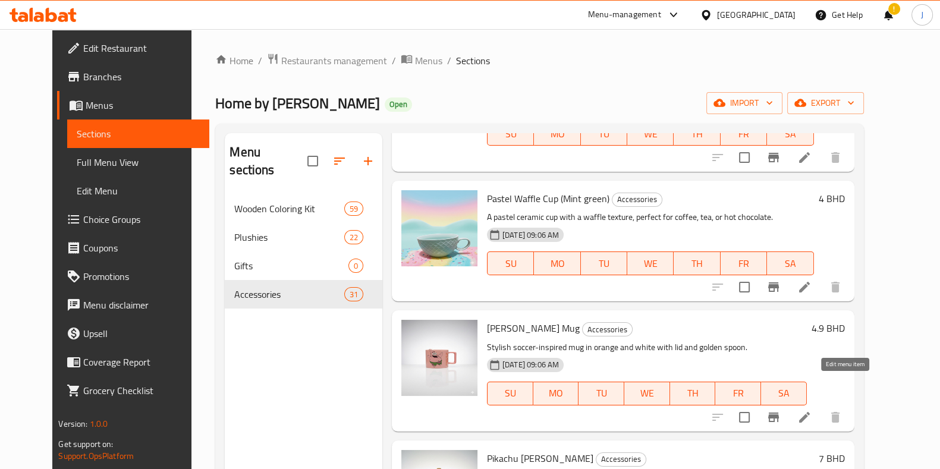
click at [811, 410] on icon at bounding box center [804, 417] width 14 height 14
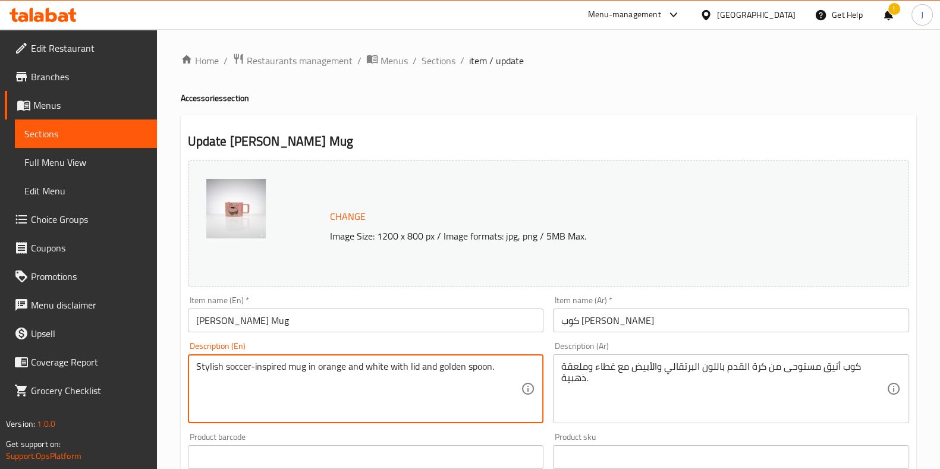
drag, startPoint x: 496, startPoint y: 370, endPoint x: 68, endPoint y: 383, distance: 427.6
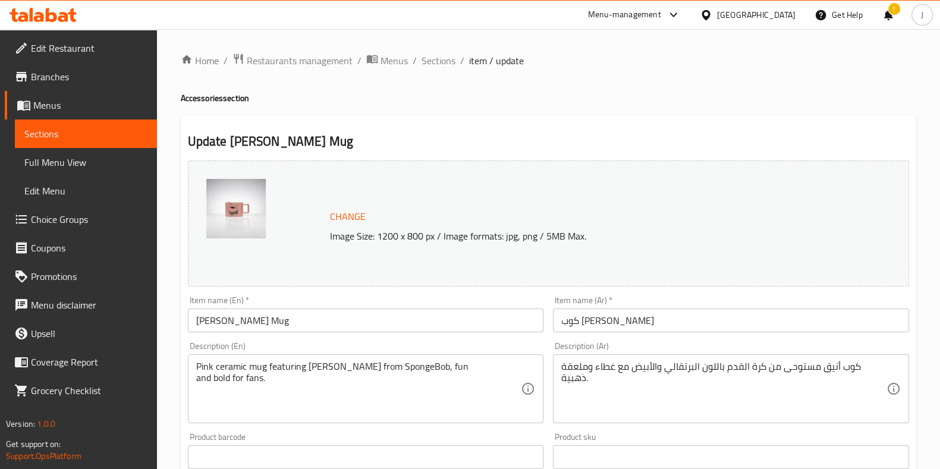
drag, startPoint x: 570, startPoint y: 373, endPoint x: 601, endPoint y: 380, distance: 31.7
click at [601, 380] on div "كوب أنيق مستوحى من كرة القدم باللون البرتقالي والأبيض مع غطاء وملعقة ذهبية. Des…" at bounding box center [731, 388] width 356 height 69
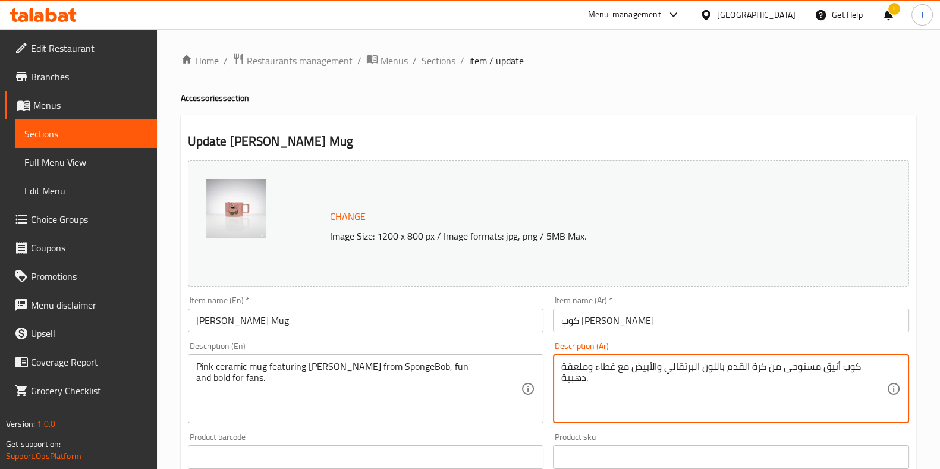
drag, startPoint x: 601, startPoint y: 380, endPoint x: 568, endPoint y: 363, distance: 37.5
click at [568, 363] on textarea "كوب أنيق مستوحى من كرة القدم باللون البرتقالي والأبيض مع غطاء وملعقة ذهبية." at bounding box center [723, 389] width 325 height 56
drag, startPoint x: 868, startPoint y: 366, endPoint x: 553, endPoint y: 364, distance: 314.5
click at [553, 364] on div "كوب أنيق مستوحى من كرة القدم باللون البرتقالي والأبيض مع غطاء وملعق Description…" at bounding box center [731, 388] width 356 height 69
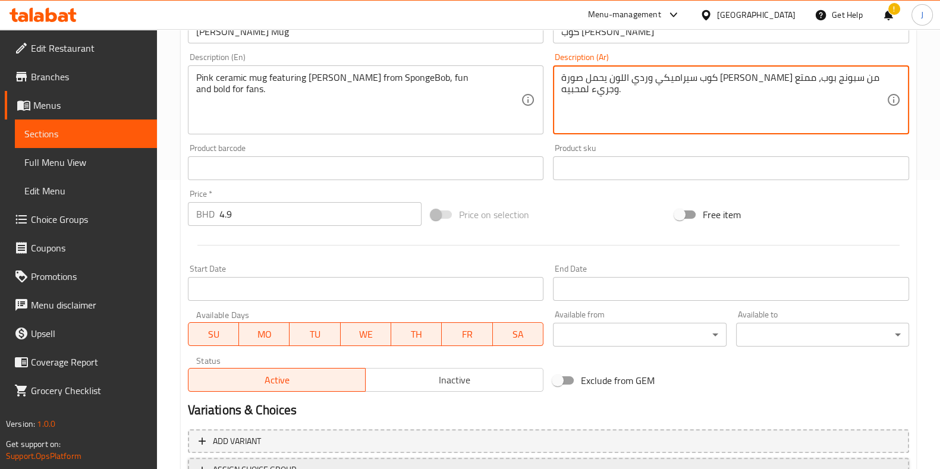
scroll to position [372, 0]
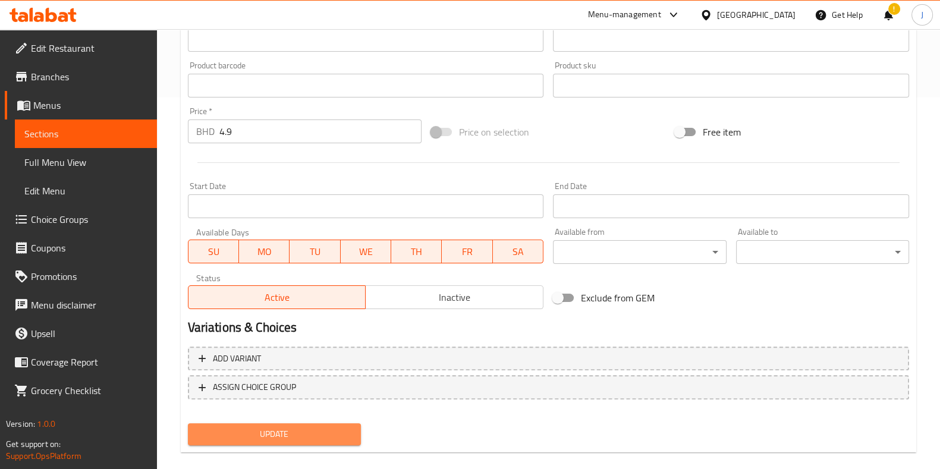
click at [328, 428] on span "Update" at bounding box center [274, 434] width 154 height 15
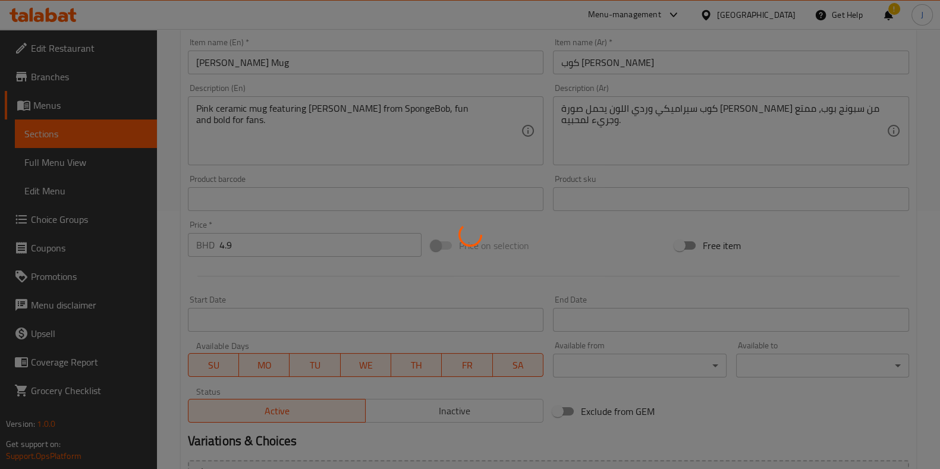
scroll to position [0, 0]
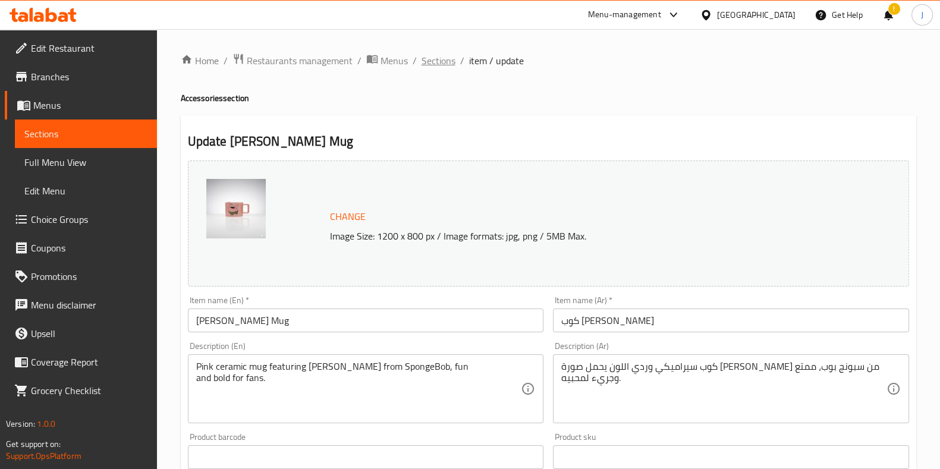
click at [431, 55] on span "Sections" at bounding box center [438, 61] width 34 height 14
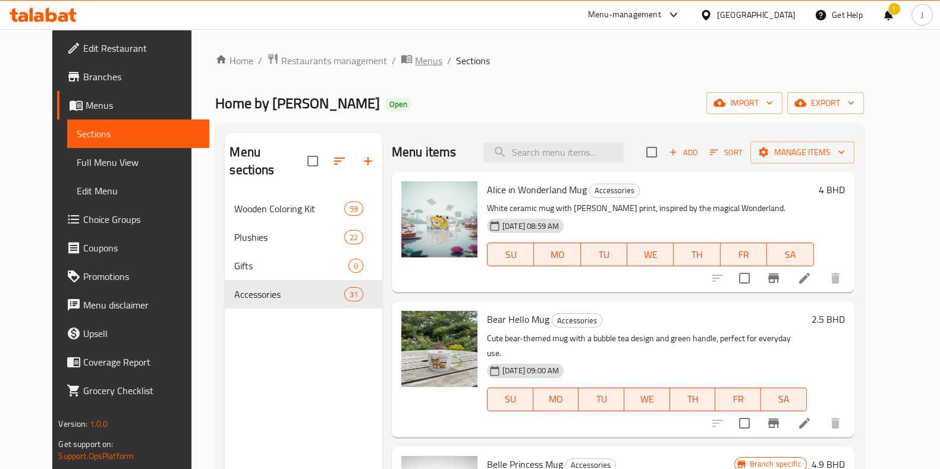
click at [415, 56] on span "Menus" at bounding box center [428, 61] width 27 height 14
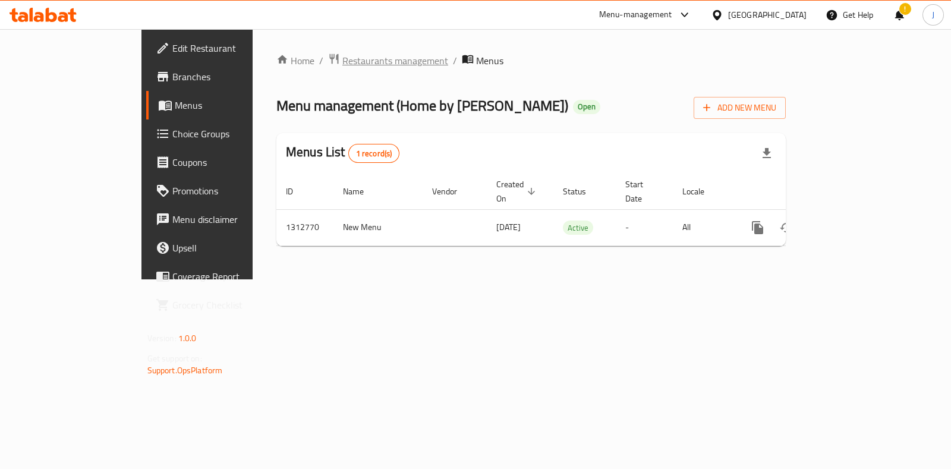
click at [342, 63] on span "Restaurants management" at bounding box center [395, 61] width 106 height 14
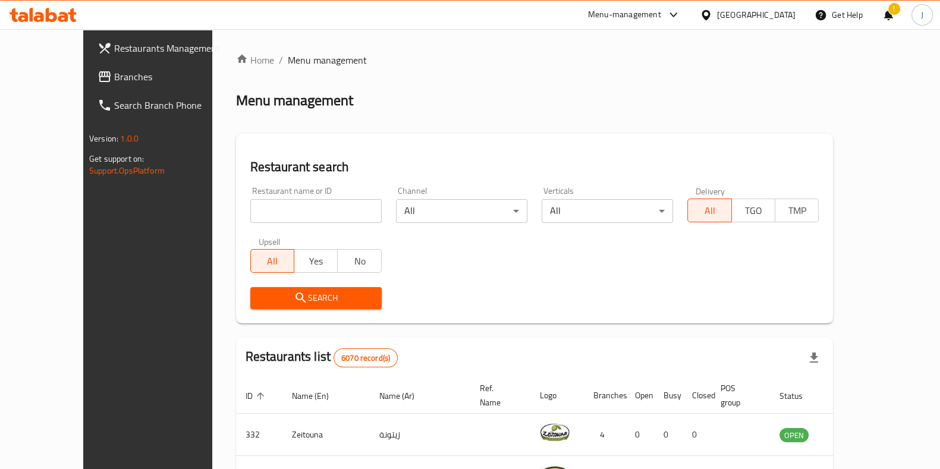
click at [285, 194] on div at bounding box center [470, 234] width 940 height 469
click at [282, 209] on input "search" at bounding box center [315, 211] width 131 height 24
click at [300, 298] on span "Search" at bounding box center [316, 298] width 112 height 15
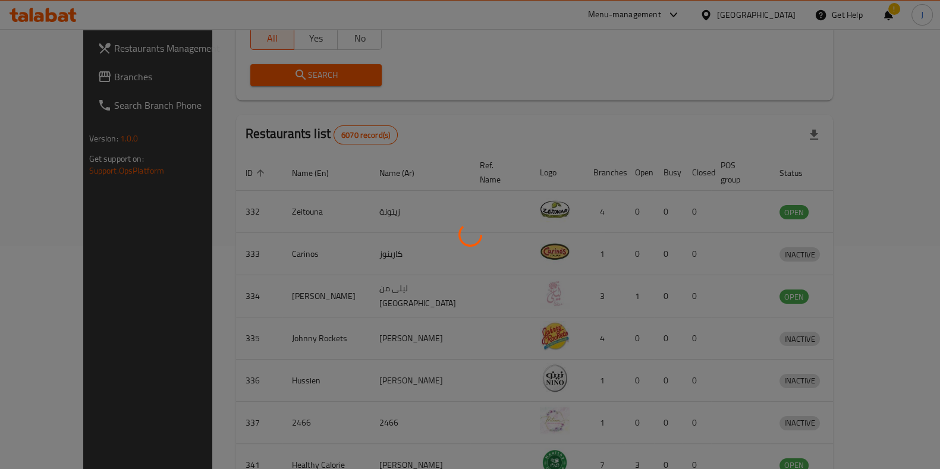
scroll to position [37, 0]
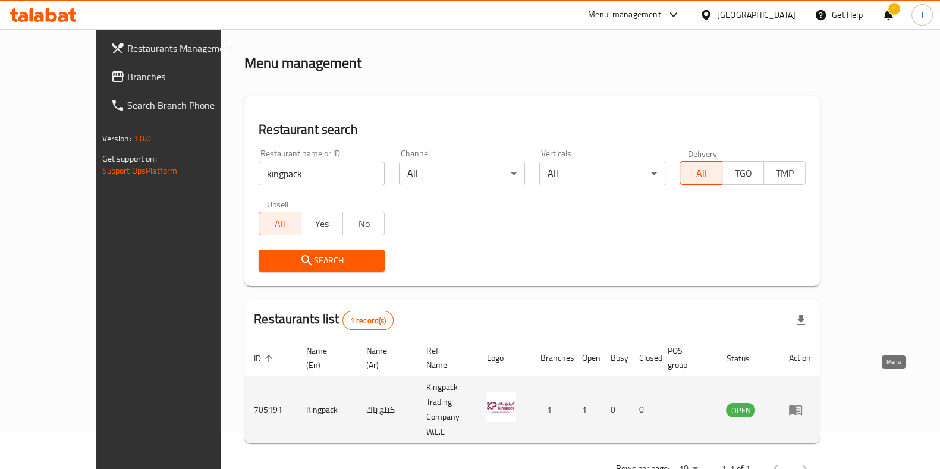
click at [802, 405] on icon "enhanced table" at bounding box center [795, 410] width 13 height 10
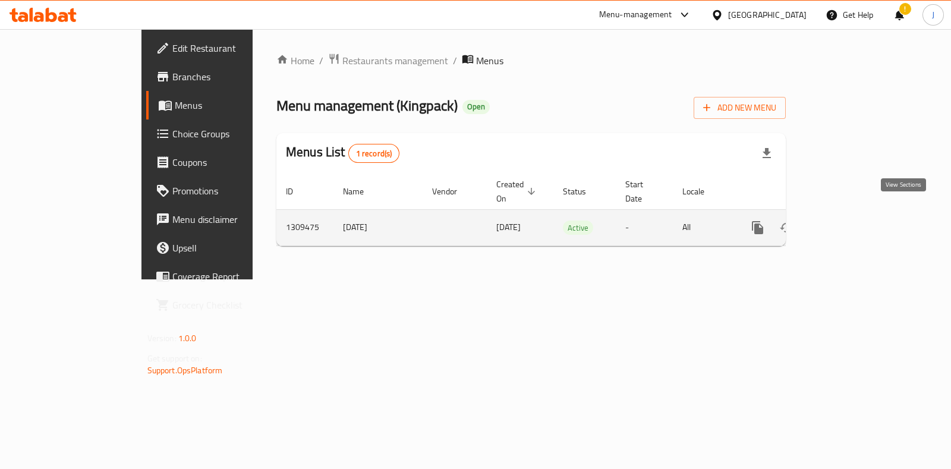
click at [851, 221] on icon "enhanced table" at bounding box center [843, 228] width 14 height 14
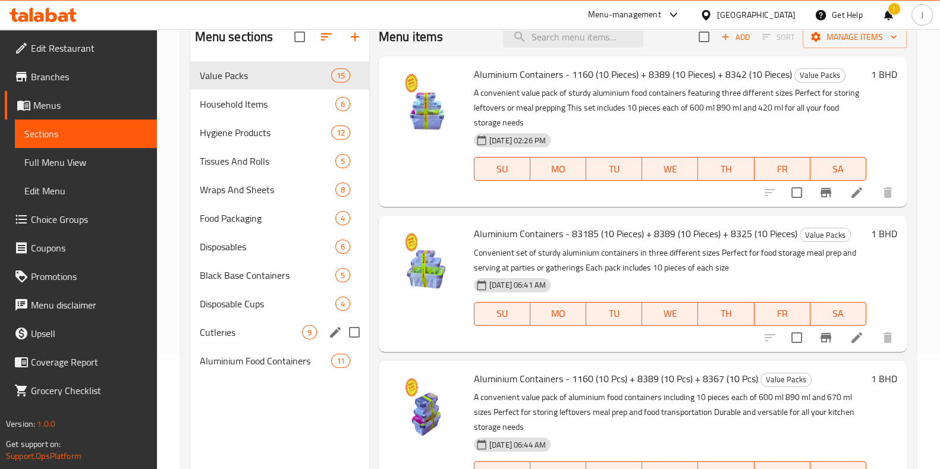
scroll to position [92, 0]
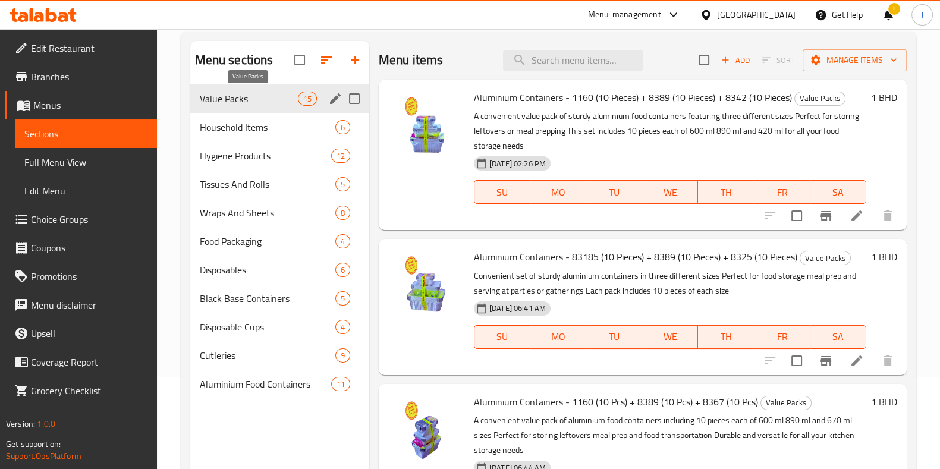
click at [234, 99] on span "Value Packs" at bounding box center [249, 99] width 98 height 14
click at [727, 62] on span "Add" at bounding box center [735, 61] width 32 height 14
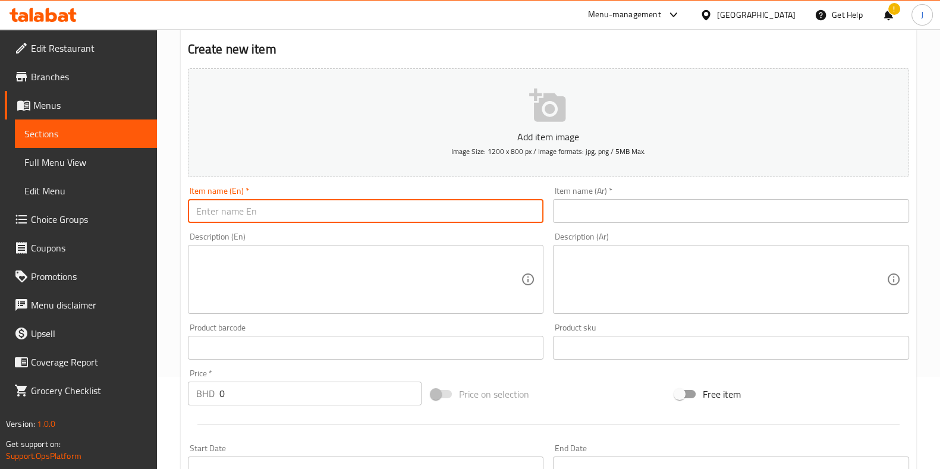
click at [351, 209] on input "text" at bounding box center [366, 211] width 356 height 24
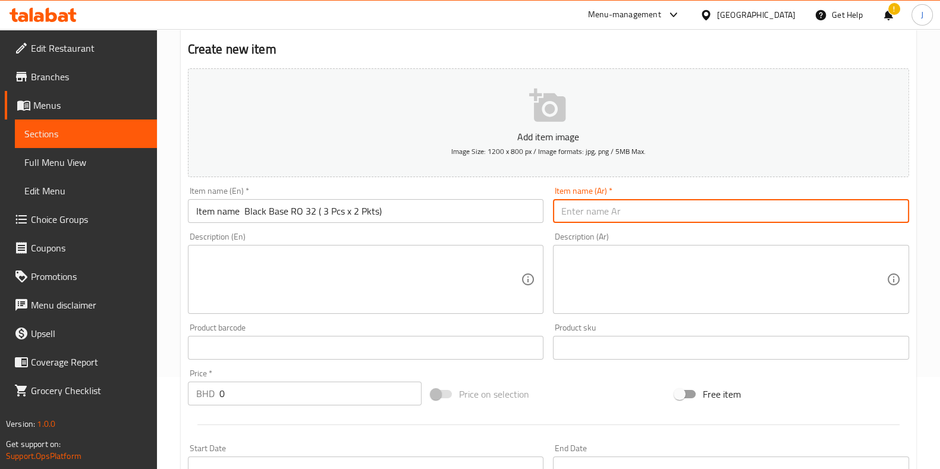
click at [595, 206] on input "text" at bounding box center [731, 211] width 356 height 24
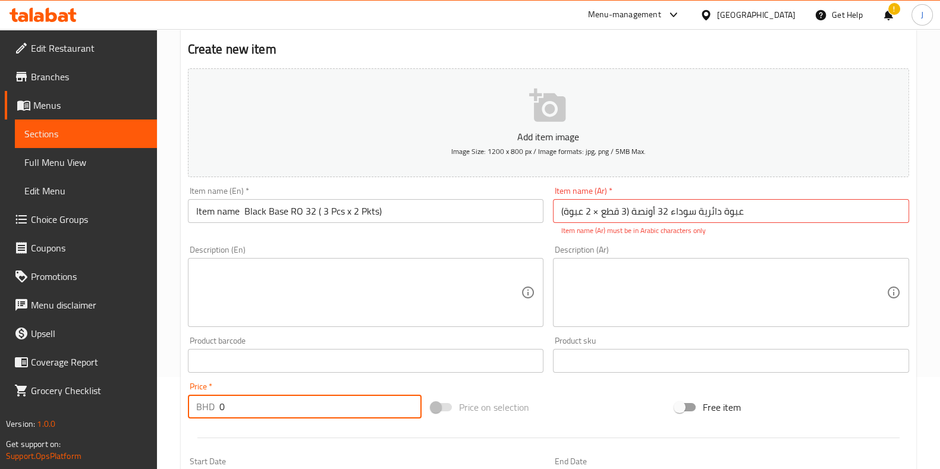
drag, startPoint x: 239, startPoint y: 405, endPoint x: 206, endPoint y: 405, distance: 32.7
click at [206, 405] on div "BHD 0 Price *" at bounding box center [305, 407] width 234 height 24
click at [269, 298] on textarea at bounding box center [358, 293] width 325 height 56
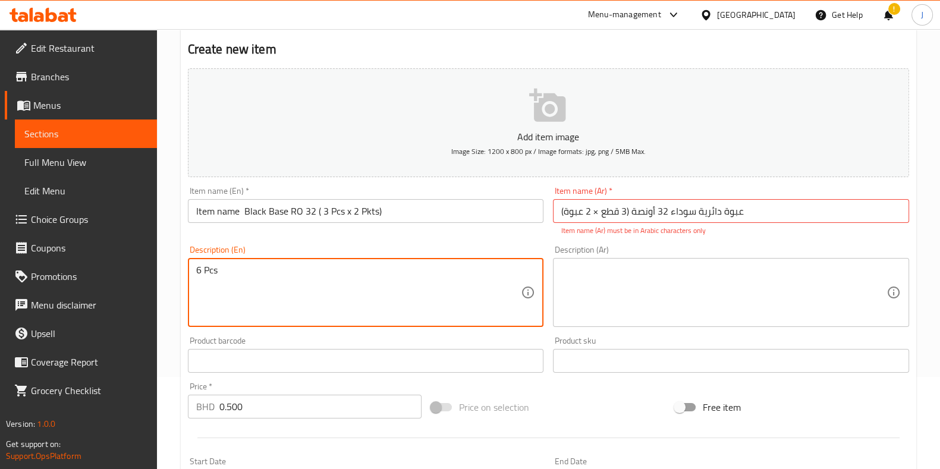
click at [600, 276] on textarea at bounding box center [723, 293] width 325 height 56
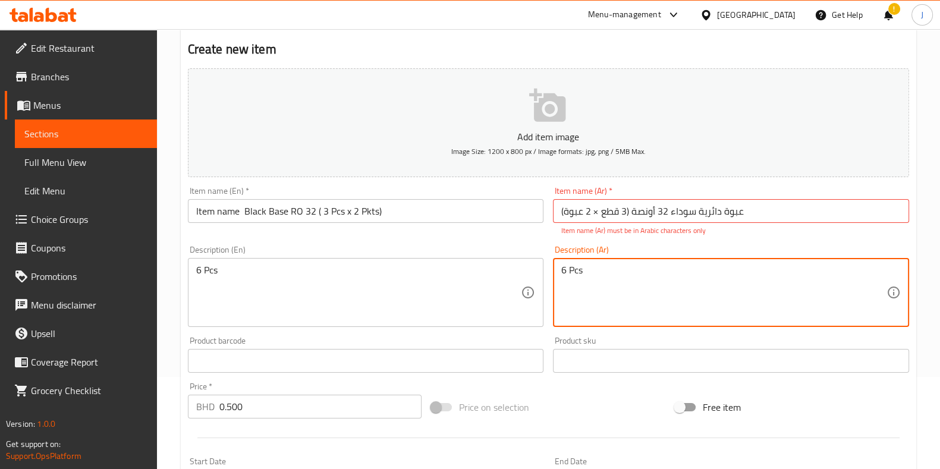
drag, startPoint x: 593, startPoint y: 276, endPoint x: 342, endPoint y: 273, distance: 251.5
click at [342, 273] on div "Add item image Image Size: 1200 x 800 px / Image formats: jpg, png / 5MB Max. I…" at bounding box center [548, 326] width 731 height 525
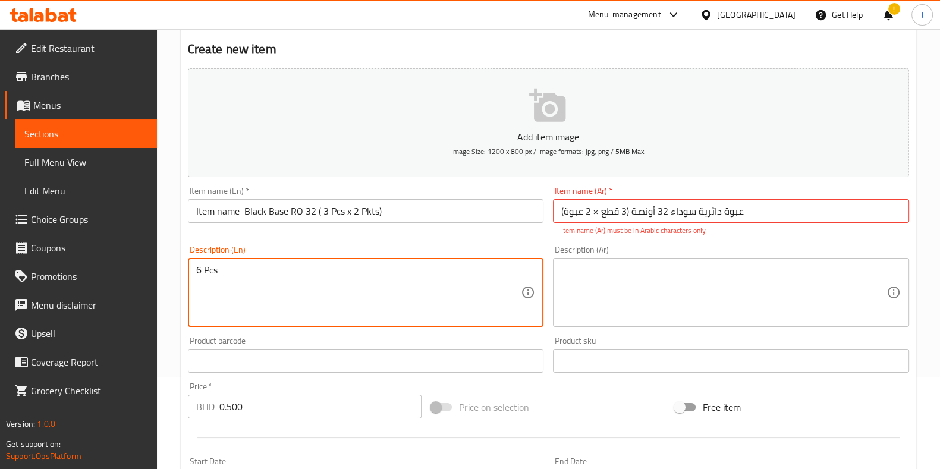
drag, startPoint x: 342, startPoint y: 273, endPoint x: 133, endPoint y: 248, distance: 210.7
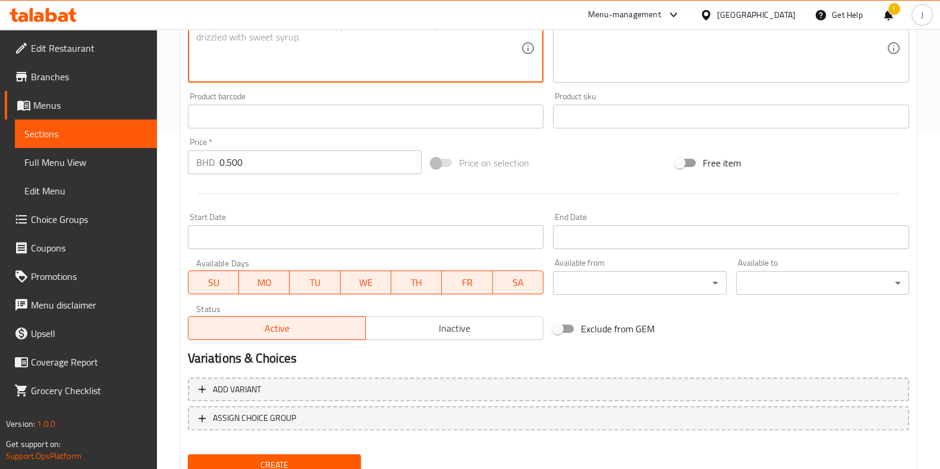
scroll to position [383, 0]
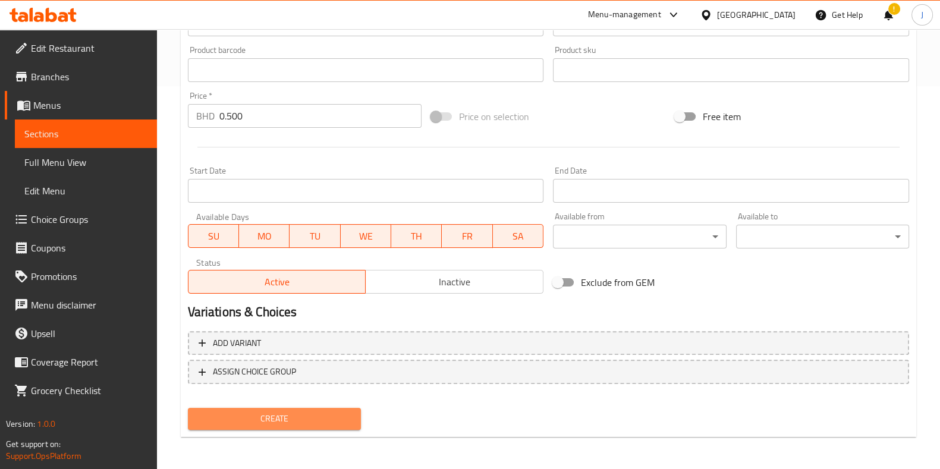
click at [278, 411] on span "Create" at bounding box center [274, 418] width 154 height 15
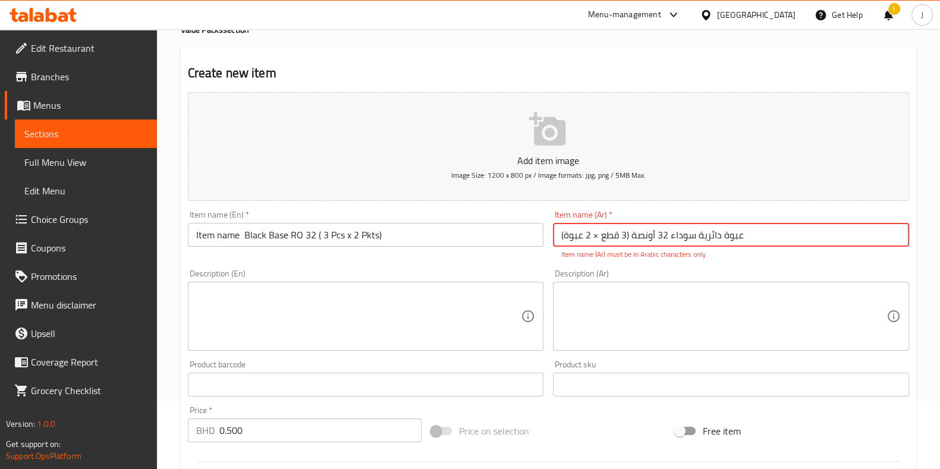
click at [629, 234] on input "عبوة دائرية سوداء 32 أونصة (3 قطع × 2 عبوة)" at bounding box center [731, 235] width 356 height 24
click at [628, 236] on input "عبوة دائرية سوداء 32 أونصة (3 قطع × 2 عبوة)" at bounding box center [731, 235] width 356 height 24
click at [737, 235] on input "عبوة دائرية سوداء 32 أونصة 3 قطع × 2 عبوة)" at bounding box center [731, 235] width 356 height 24
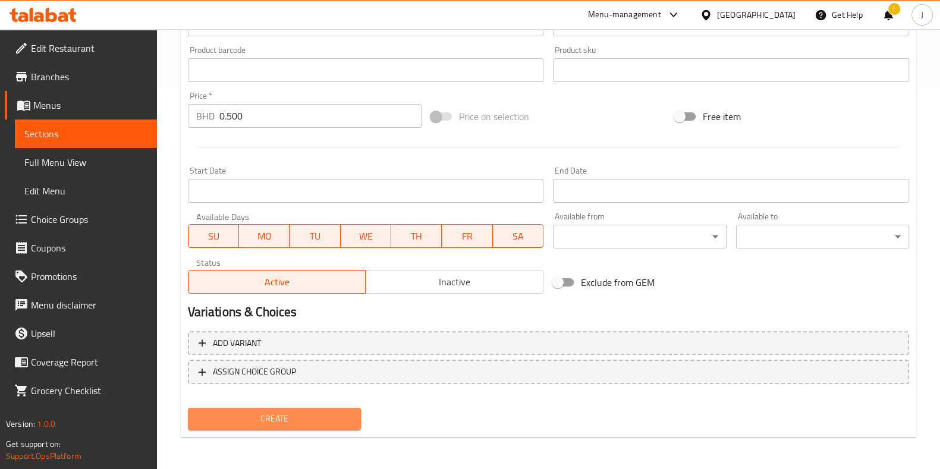
click at [325, 409] on button "Create" at bounding box center [274, 419] width 173 height 22
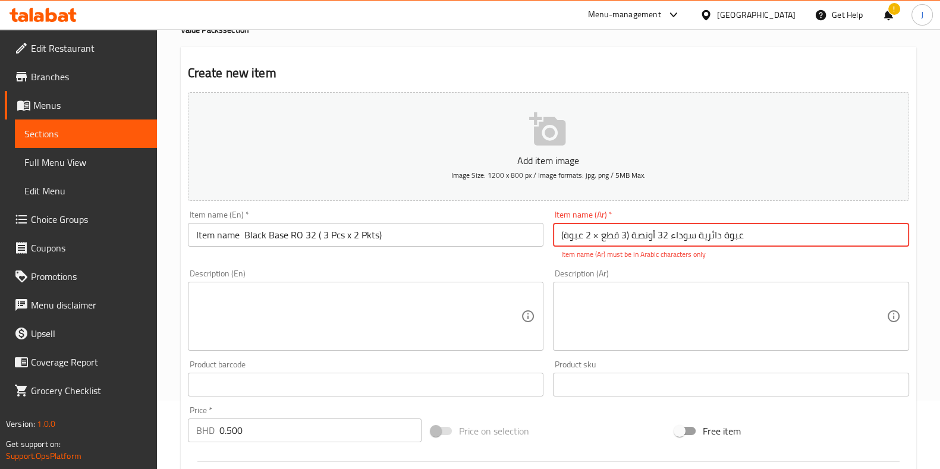
click at [594, 234] on input "عبوة دائرية سوداء 32 أونصة (3 قطع × 2 عبوة)" at bounding box center [731, 235] width 356 height 24
click at [597, 235] on input "عبوة دائرية سوداء 32 أونصة (3 قطع × 2 عبوة)" at bounding box center [731, 235] width 356 height 24
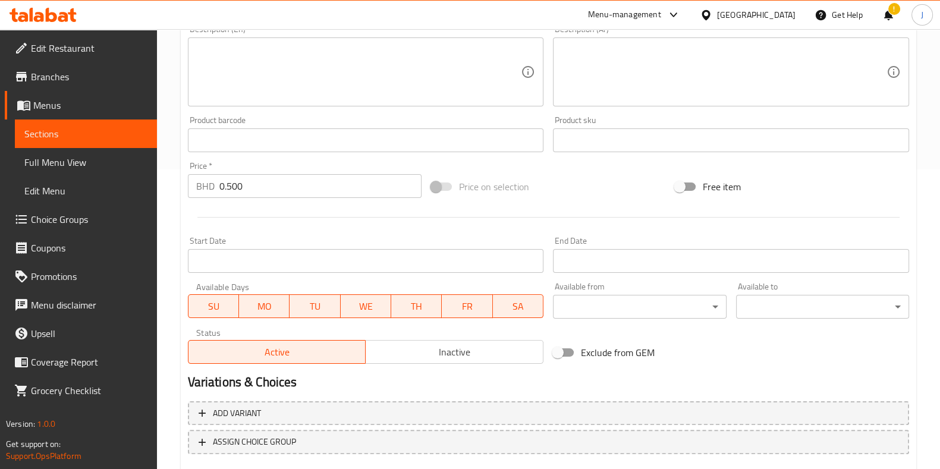
scroll to position [370, 0]
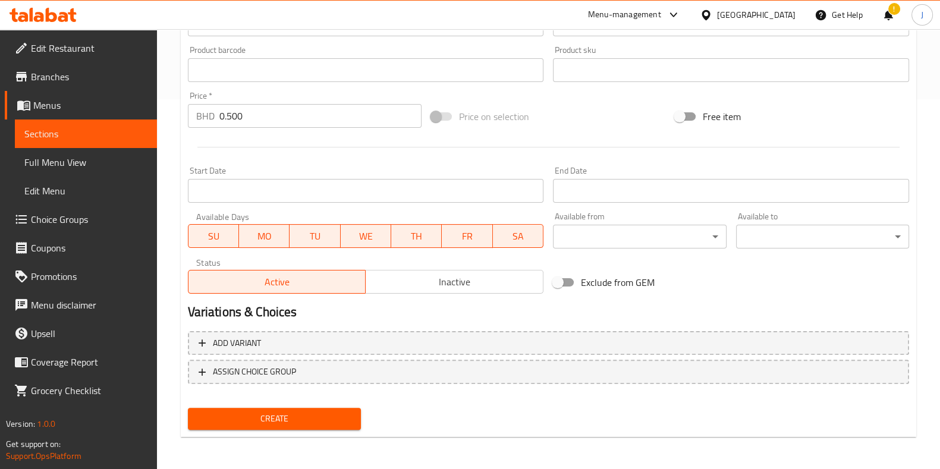
click at [303, 417] on span "Create" at bounding box center [274, 418] width 154 height 15
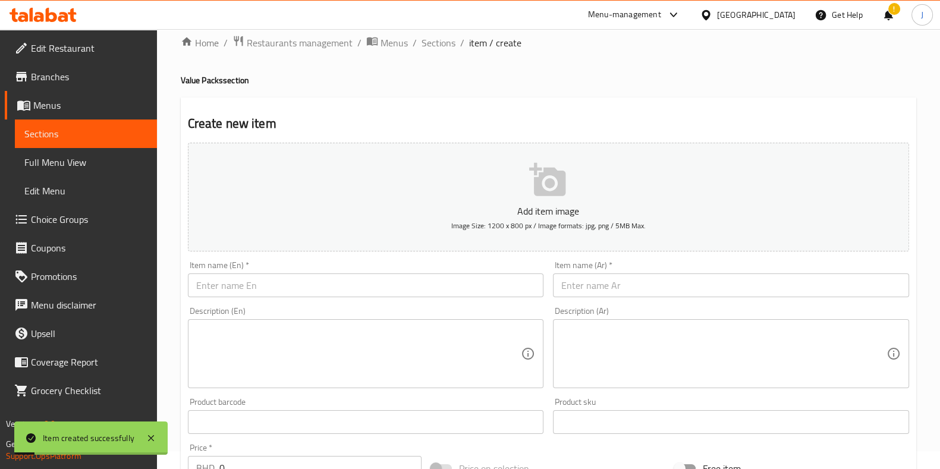
scroll to position [0, 0]
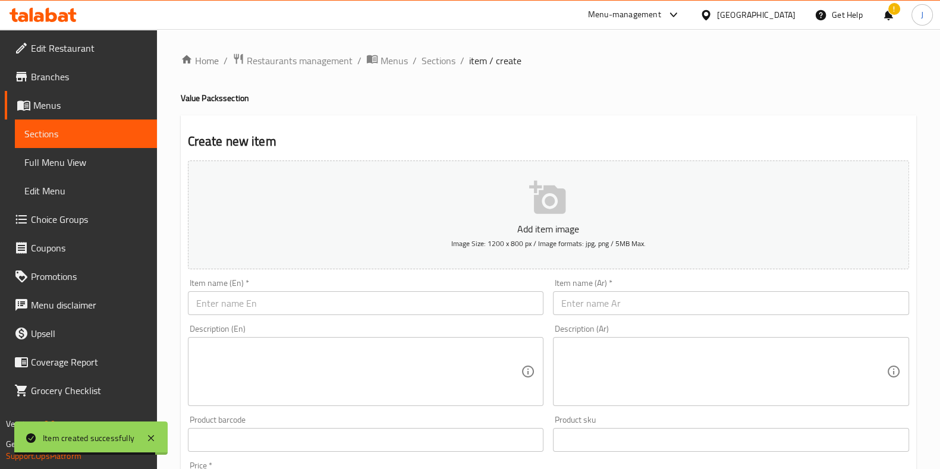
click at [303, 298] on input "text" at bounding box center [366, 303] width 356 height 24
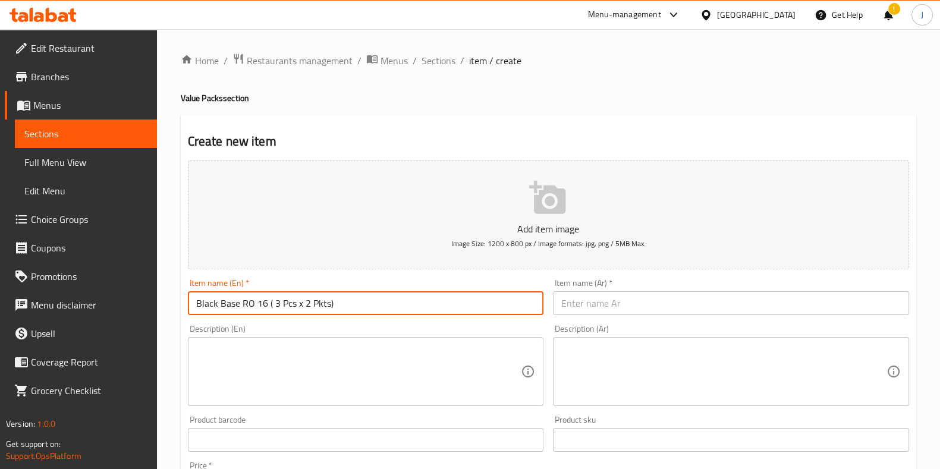
click at [615, 295] on input "text" at bounding box center [731, 303] width 356 height 24
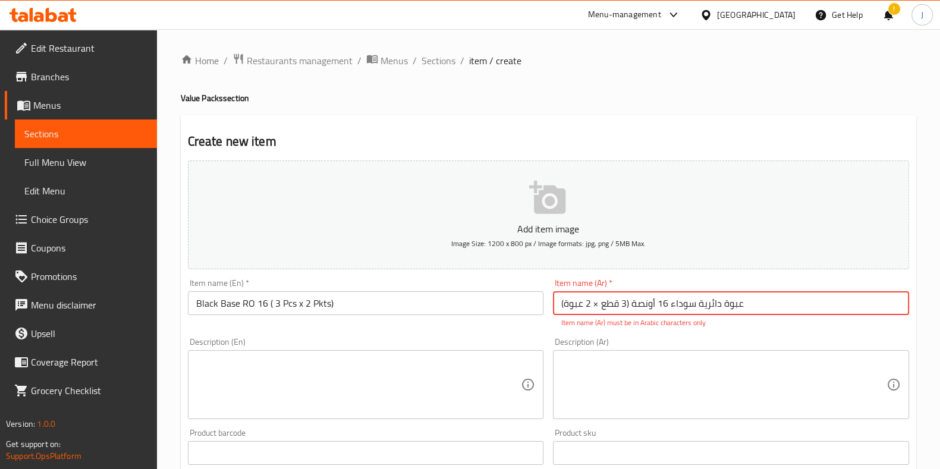
click at [594, 301] on input "عبوة دائرية سوداء 16 أونصة (3 قطع × 2 عبوة)" at bounding box center [731, 303] width 356 height 24
click at [594, 304] on input "عبوة دائرية سوداء 16 أونصة (3 قطع × 2 عبوة)" at bounding box center [731, 303] width 356 height 24
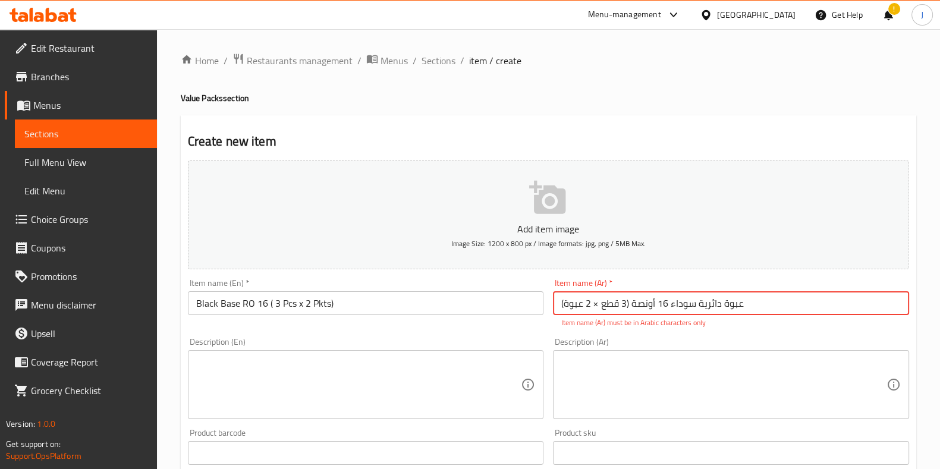
click at [594, 304] on input "عبوة دائرية سوداء 16 أونصة (3 قطع × 2 عبوة)" at bounding box center [731, 303] width 356 height 24
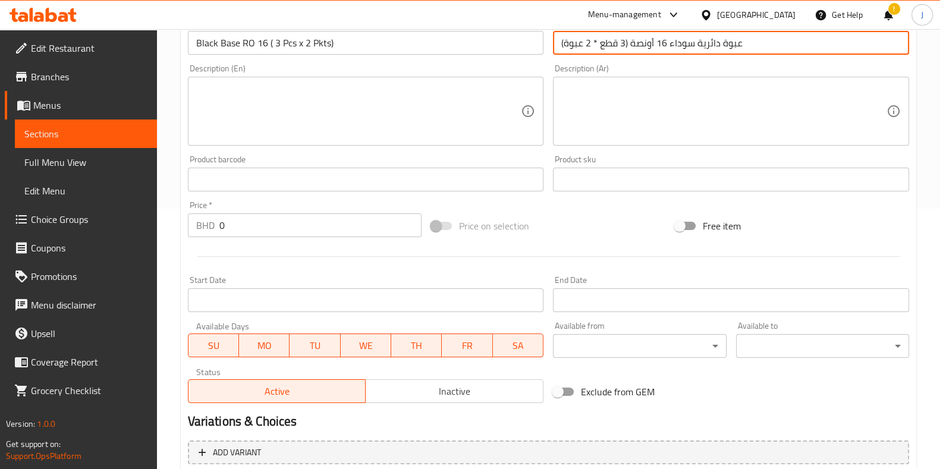
scroll to position [370, 0]
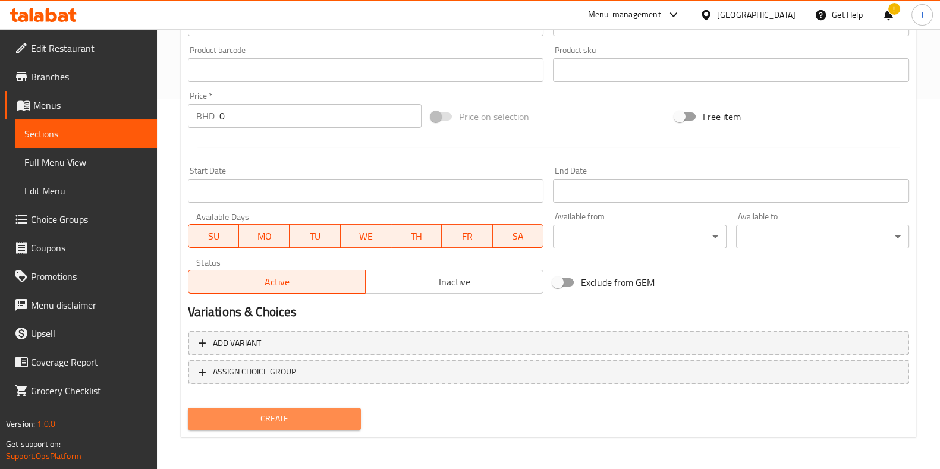
click at [333, 423] on span "Create" at bounding box center [274, 418] width 154 height 15
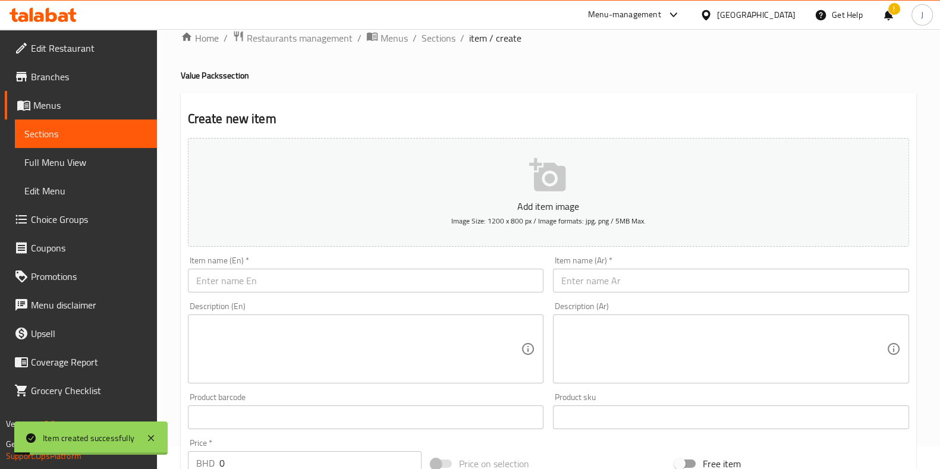
scroll to position [0, 0]
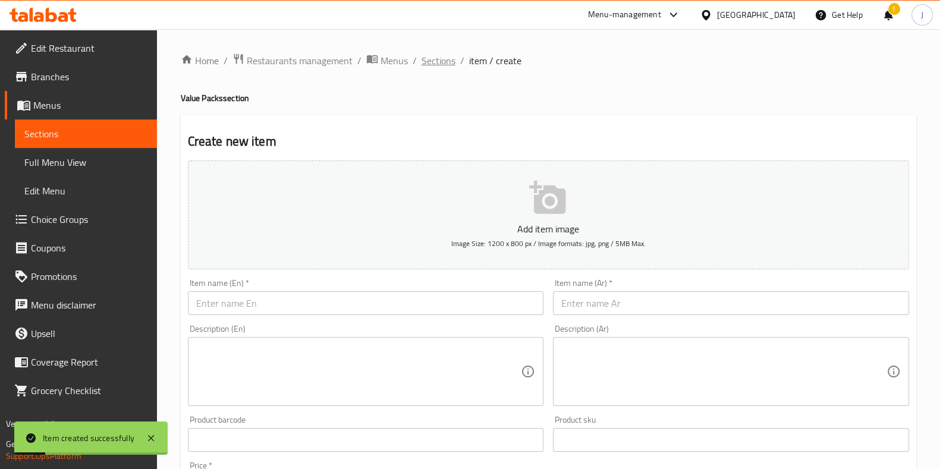
click at [427, 60] on span "Sections" at bounding box center [438, 61] width 34 height 14
